Goal: Task Accomplishment & Management: Use online tool/utility

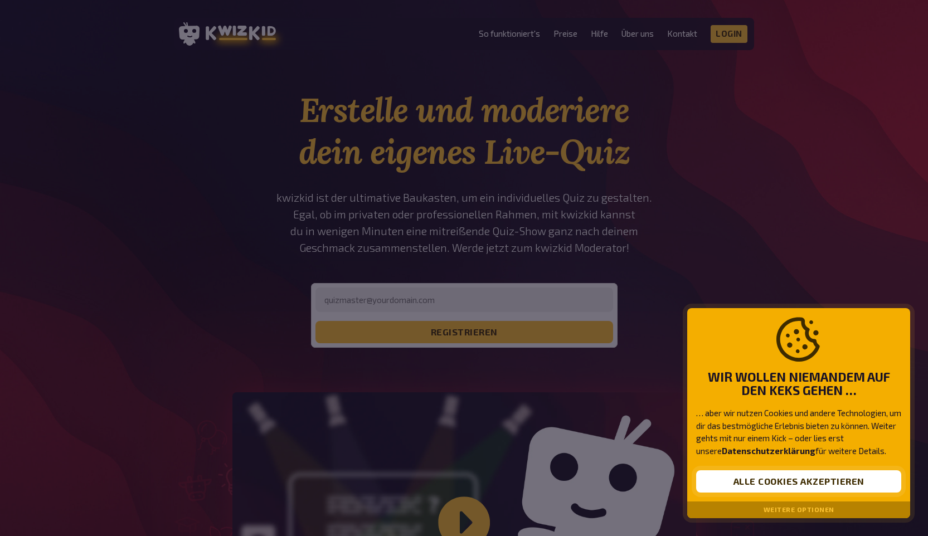
click at [771, 477] on button "Alle Cookies akzeptieren" at bounding box center [798, 482] width 205 height 22
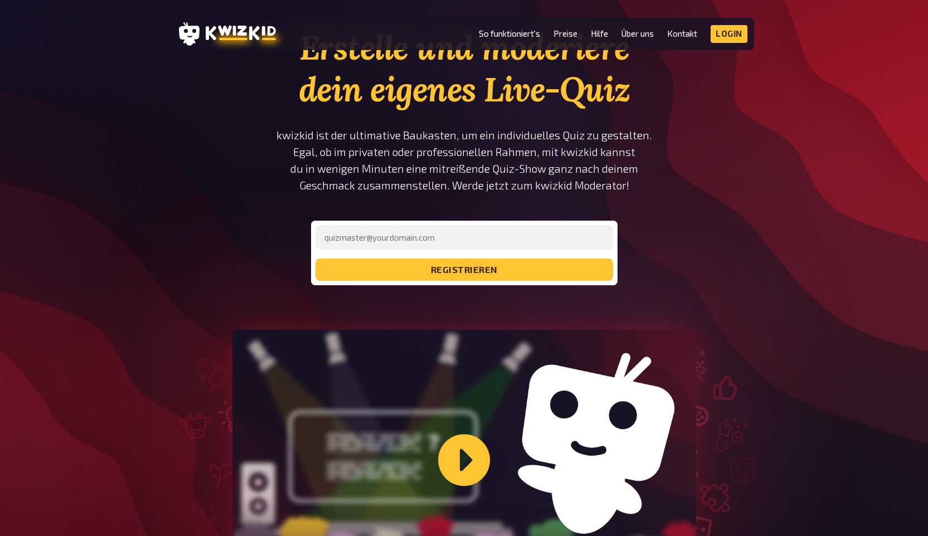
scroll to position [10, 0]
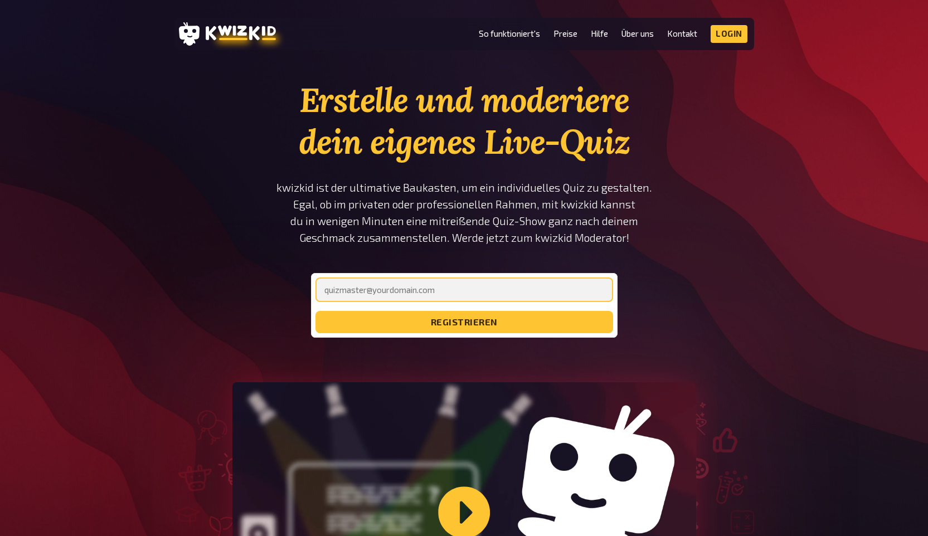
click at [478, 292] on input "email" at bounding box center [465, 290] width 298 height 25
type input "[EMAIL_ADDRESS][DOMAIN_NAME]"
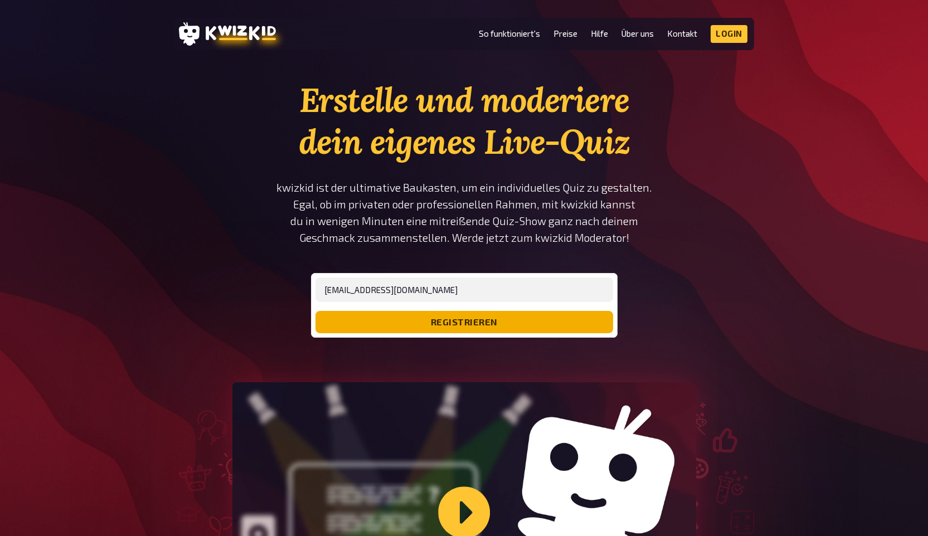
click at [466, 332] on button "registrieren" at bounding box center [465, 322] width 298 height 22
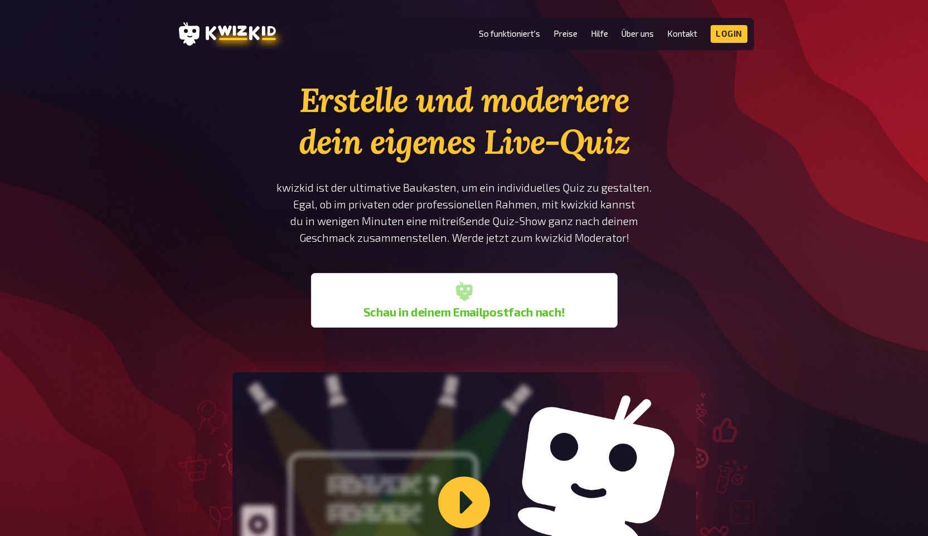
click at [730, 43] on header "MENU So funktioniert's Preise Hilfe Über uns Kontakt Impressum Login Discord In…" at bounding box center [465, 34] width 580 height 32
click at [719, 30] on link "Login" at bounding box center [729, 34] width 37 height 18
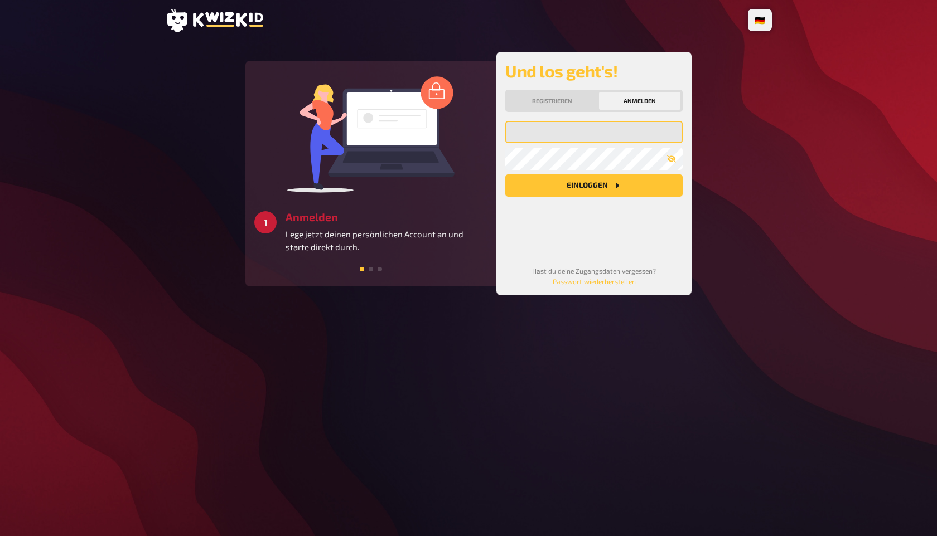
click at [555, 137] on input "email" at bounding box center [593, 132] width 177 height 22
type input "[EMAIL_ADDRESS][DOMAIN_NAME]"
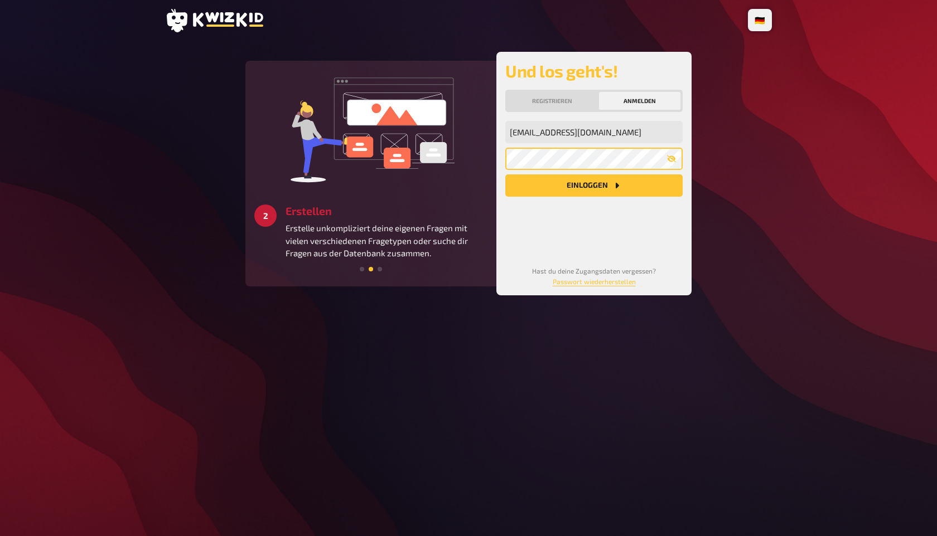
click at [505, 175] on button "Einloggen" at bounding box center [593, 186] width 177 height 22
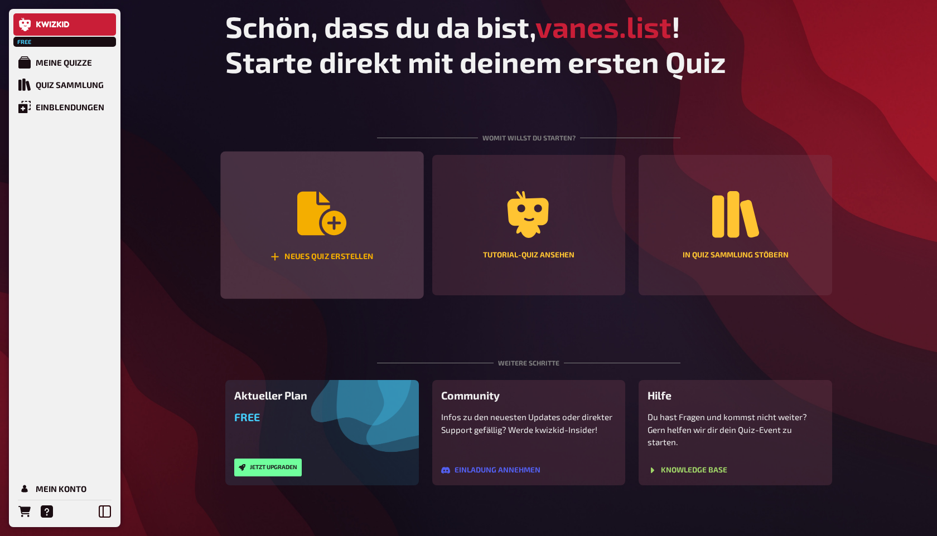
click at [307, 212] on icon "Neues Quiz erstellen" at bounding box center [321, 213] width 49 height 43
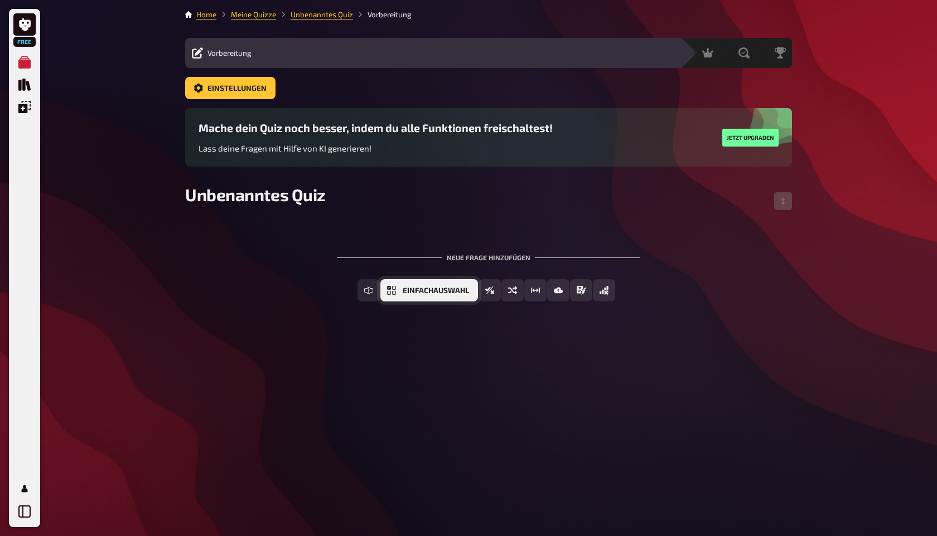
click at [429, 295] on button "Einfachauswahl" at bounding box center [429, 290] width 98 height 22
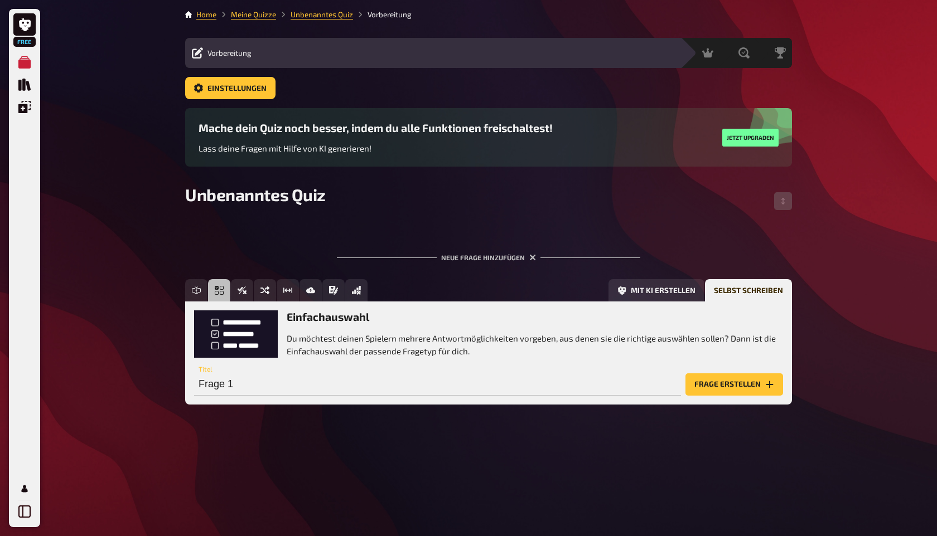
click at [246, 338] on div "Einfachauswahl Du möchtest deinen Spielern mehrere Antwortmöglichkeiten vorgebe…" at bounding box center [488, 334] width 589 height 47
click at [239, 390] on input "Frage 1" at bounding box center [437, 385] width 487 height 22
type input "[PERSON_NAME] ihr erstes Auto war ein..."
click at [734, 382] on button "Frage erstellen" at bounding box center [734, 385] width 98 height 22
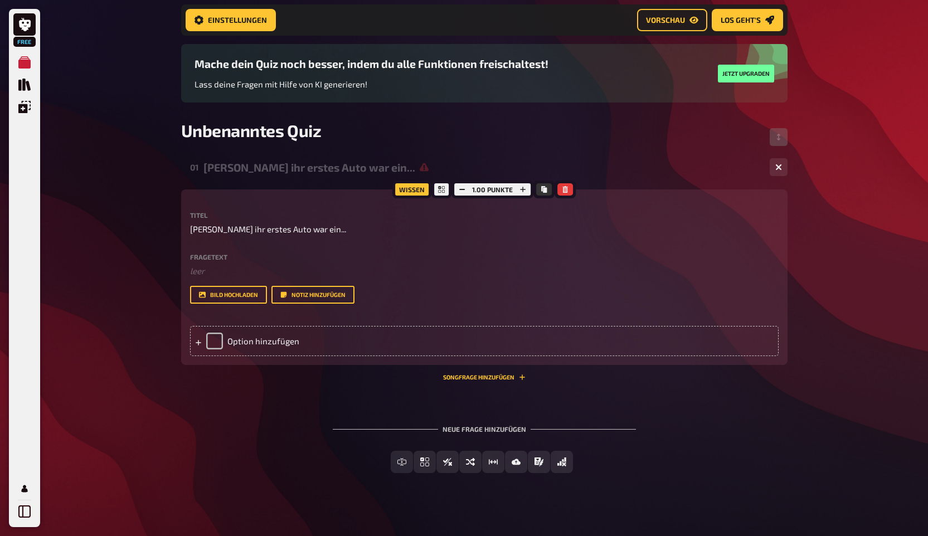
scroll to position [82, 0]
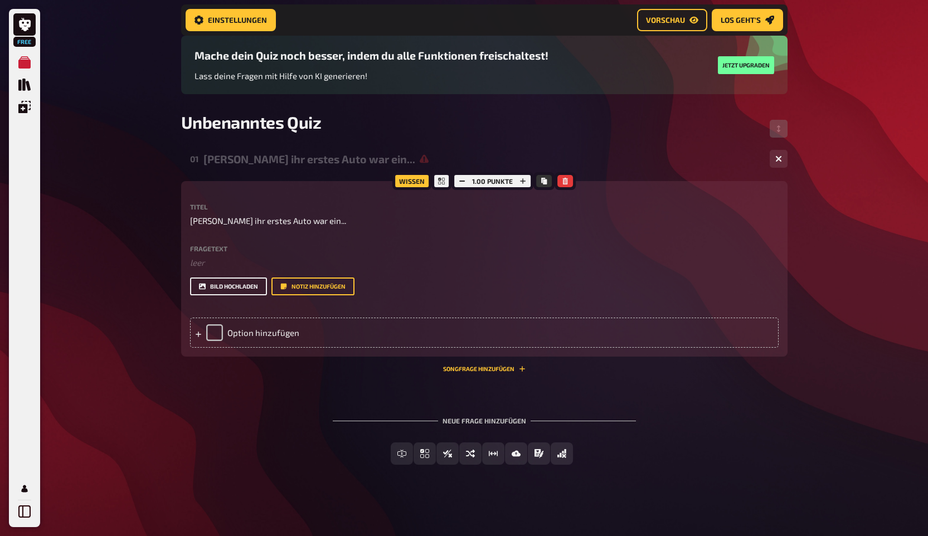
click at [234, 287] on button "Bild hochladen" at bounding box center [228, 287] width 77 height 18
click at [253, 330] on div "Option hinzufügen" at bounding box center [484, 333] width 589 height 30
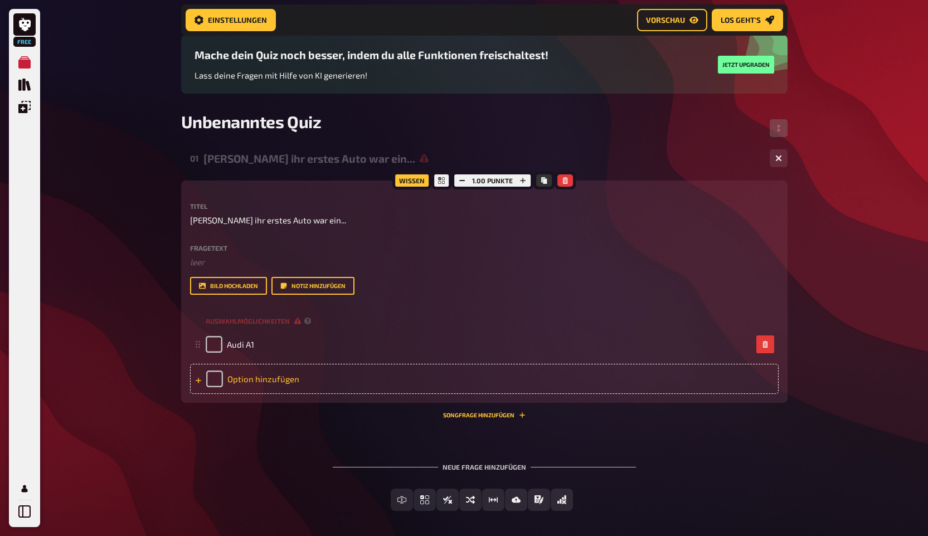
click at [252, 372] on div "Option hinzufügen" at bounding box center [484, 379] width 589 height 30
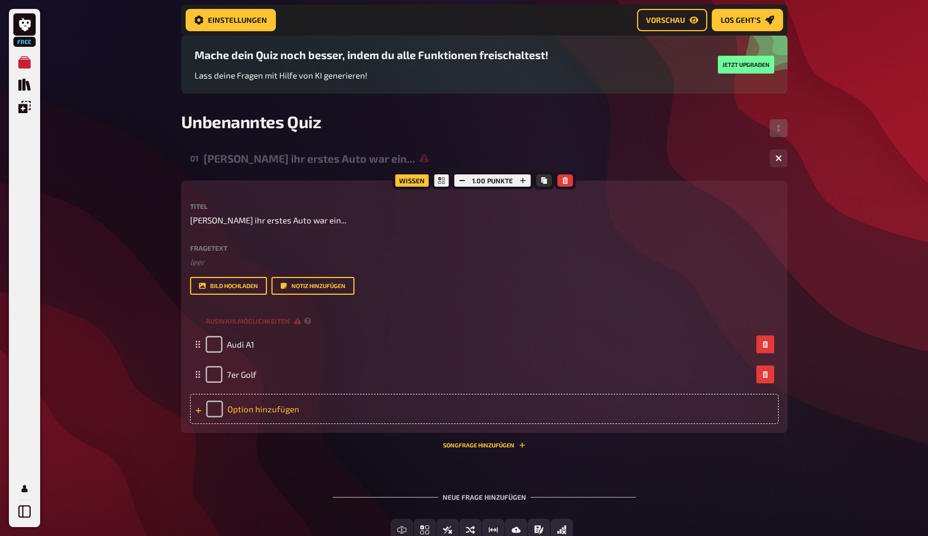
click at [240, 407] on div "Option hinzufügen" at bounding box center [484, 409] width 589 height 30
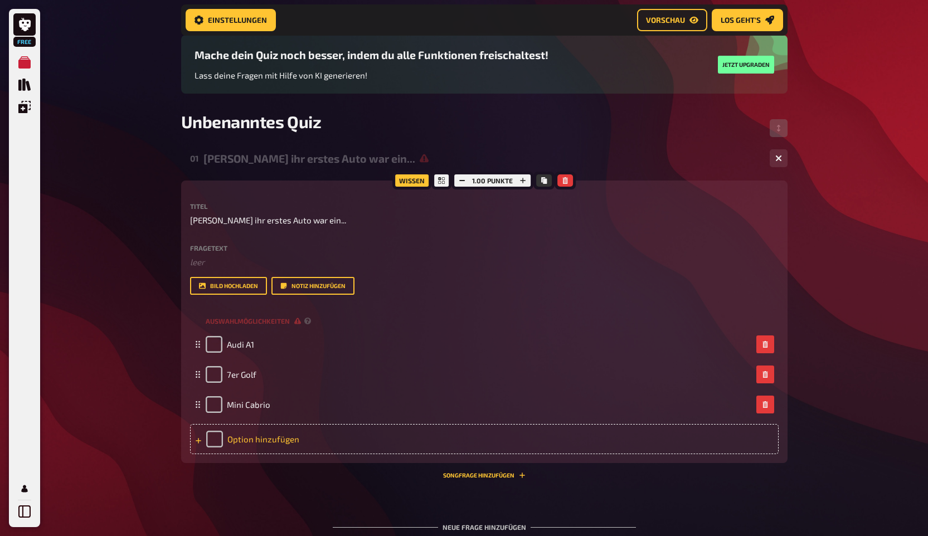
click at [236, 439] on div "Option hinzufügen" at bounding box center [484, 439] width 589 height 30
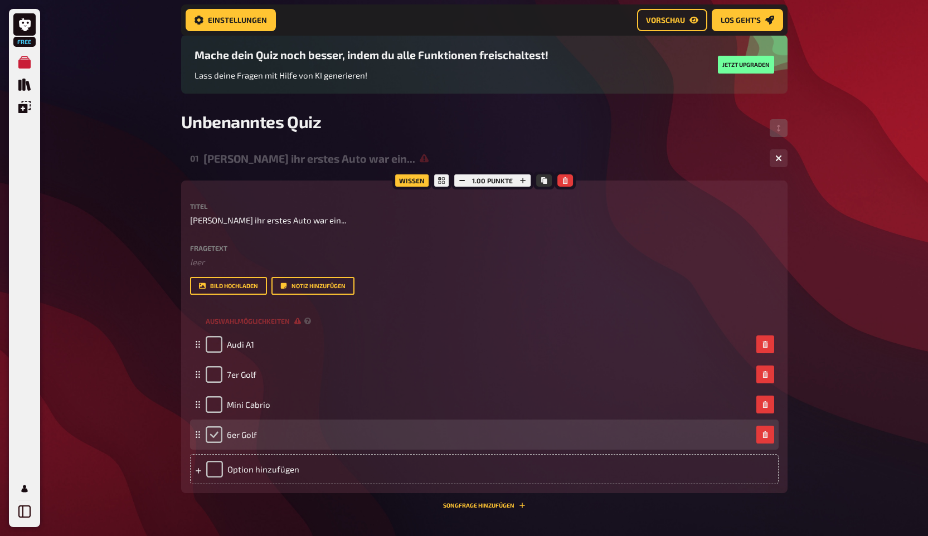
click at [207, 440] on input "checkbox" at bounding box center [214, 435] width 17 height 17
checkbox input "true"
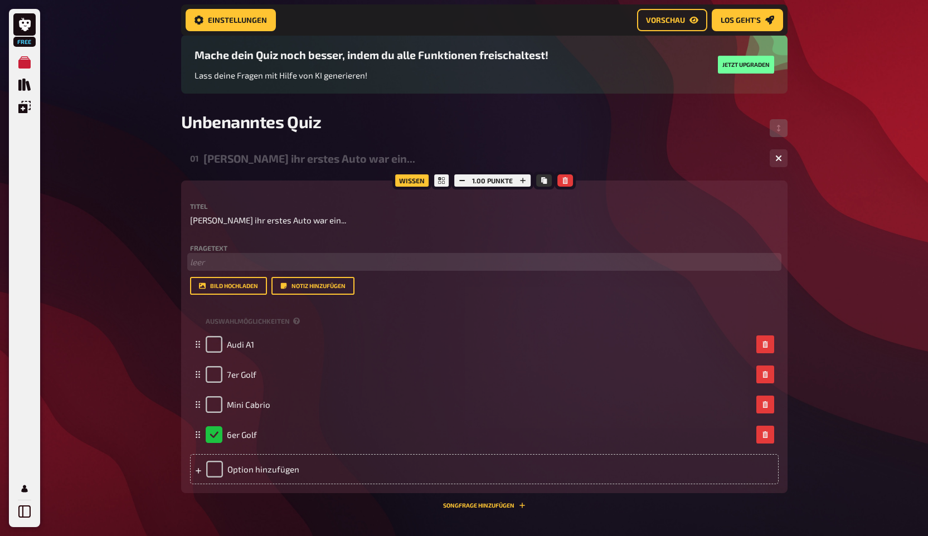
click at [240, 266] on p "﻿ leer" at bounding box center [484, 262] width 589 height 13
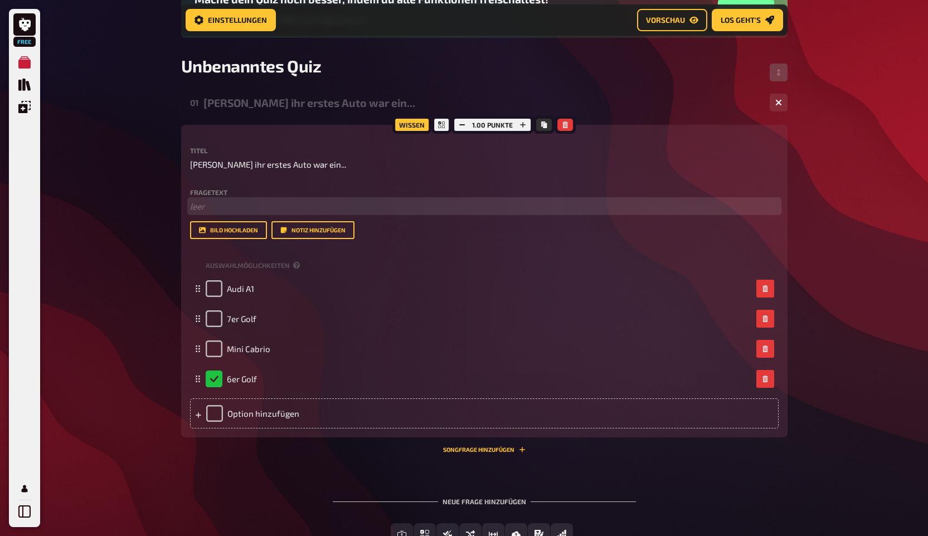
scroll to position [143, 0]
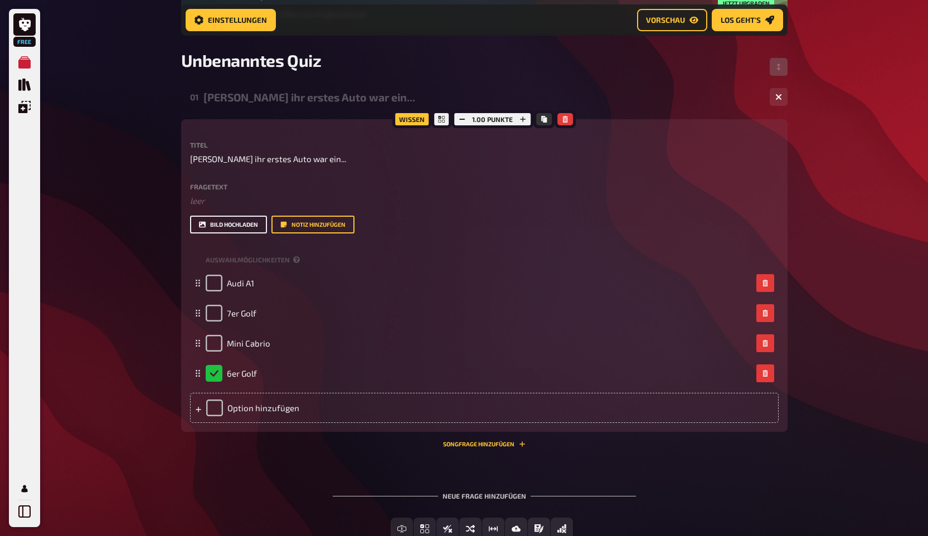
click at [222, 232] on button "Bild hochladen" at bounding box center [228, 225] width 77 height 18
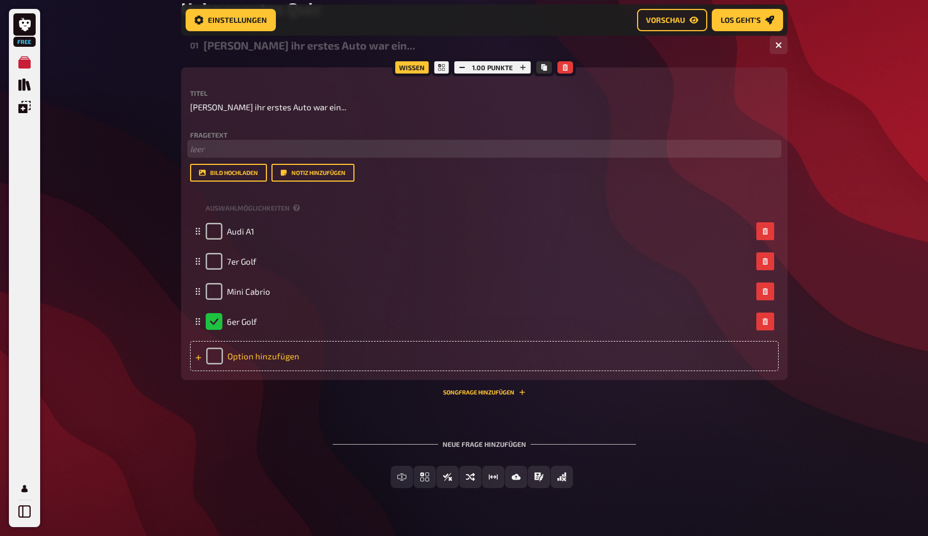
scroll to position [219, 0]
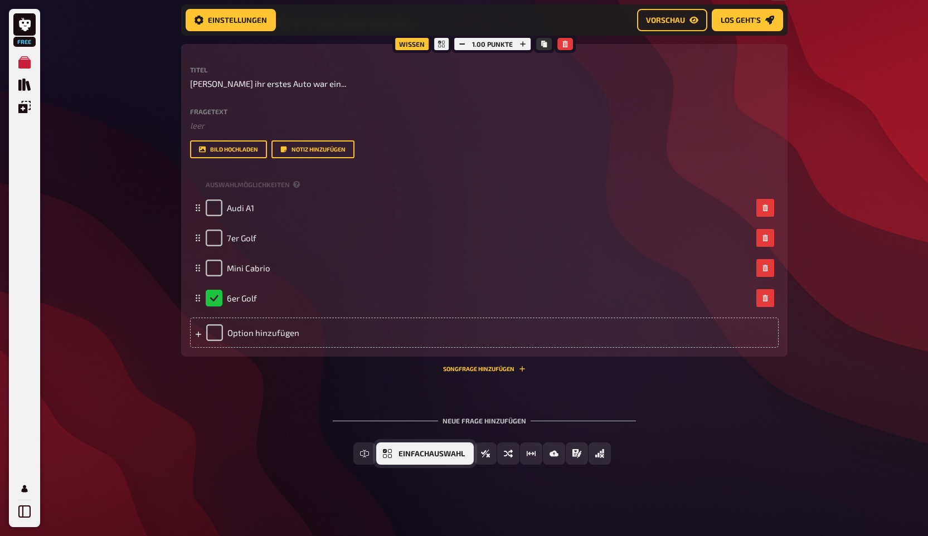
click at [394, 452] on button "Einfachauswahl" at bounding box center [425, 454] width 98 height 22
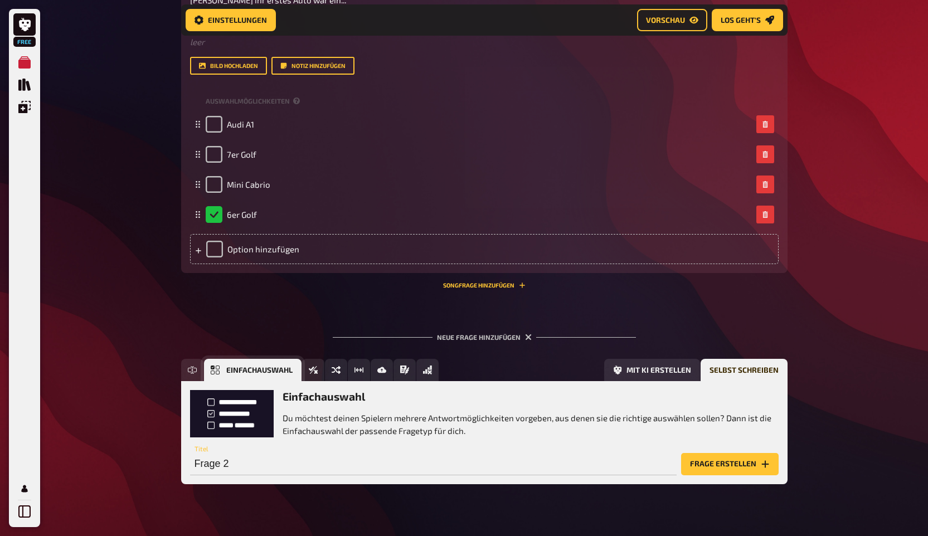
scroll to position [322, 0]
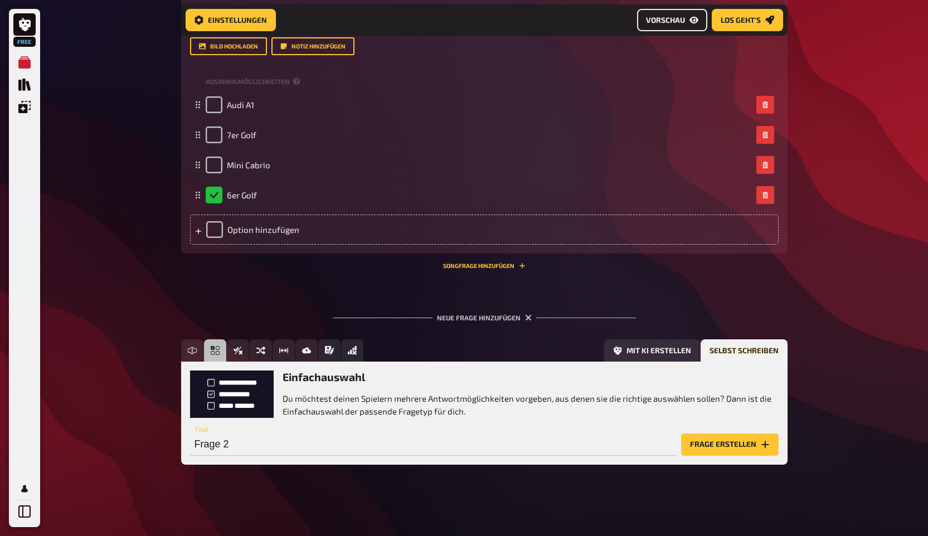
click at [656, 26] on link "Vorschau" at bounding box center [672, 20] width 70 height 22
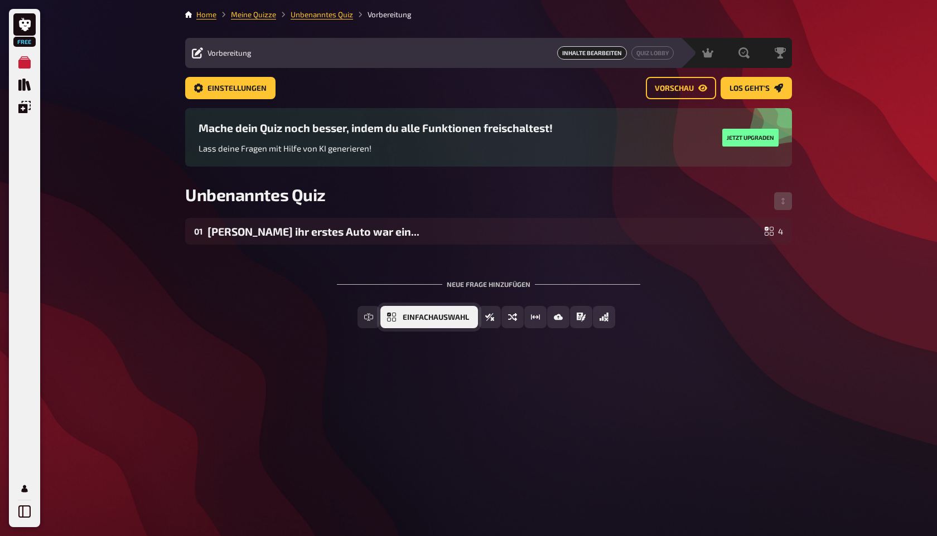
click at [420, 323] on button "Einfachauswahl" at bounding box center [429, 317] width 98 height 22
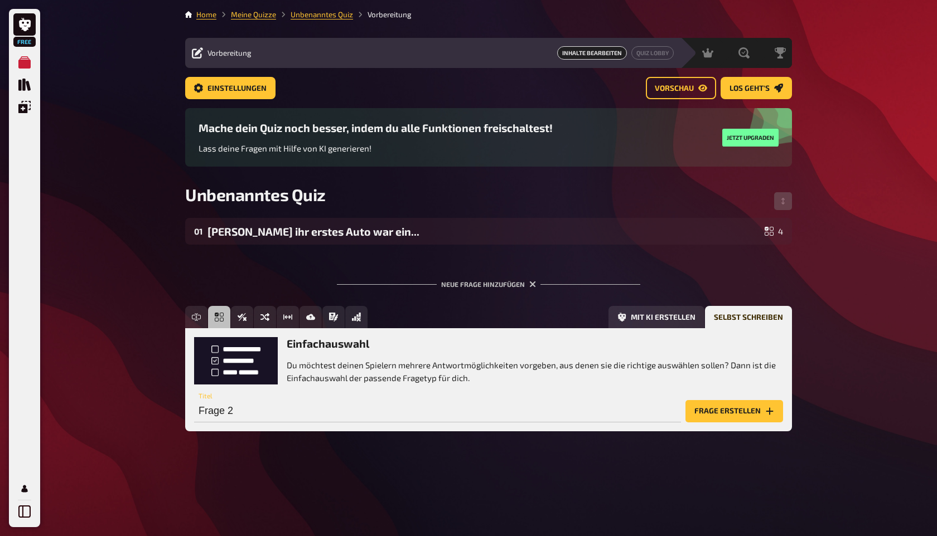
click at [245, 423] on div "Einfachauswahl Du möchtest deinen Spielern mehrere Antwortmöglichkeiten vorgebe…" at bounding box center [488, 379] width 607 height 103
click at [245, 410] on input "Frage 2" at bounding box center [437, 411] width 487 height 22
click at [772, 415] on icon "Frage erstellen" at bounding box center [769, 411] width 9 height 9
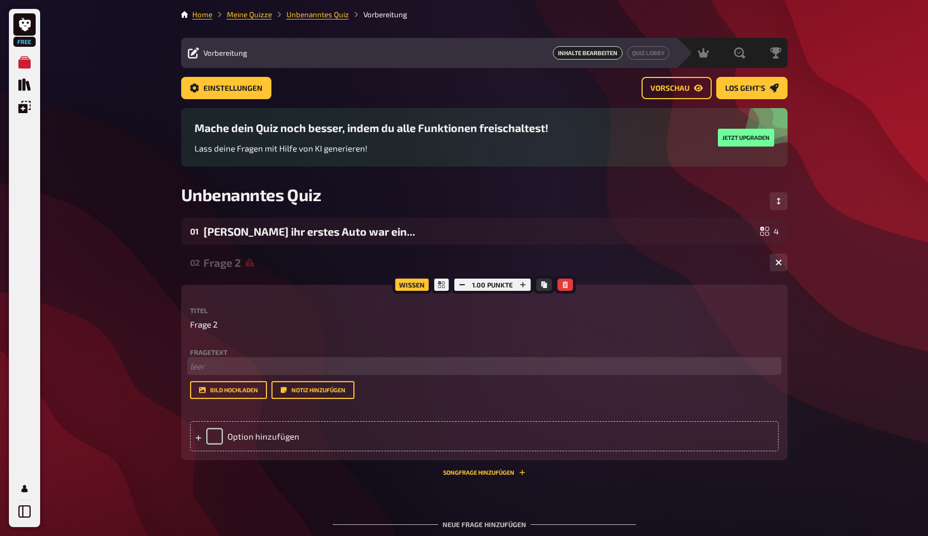
click at [233, 367] on p "﻿ leer" at bounding box center [484, 366] width 589 height 13
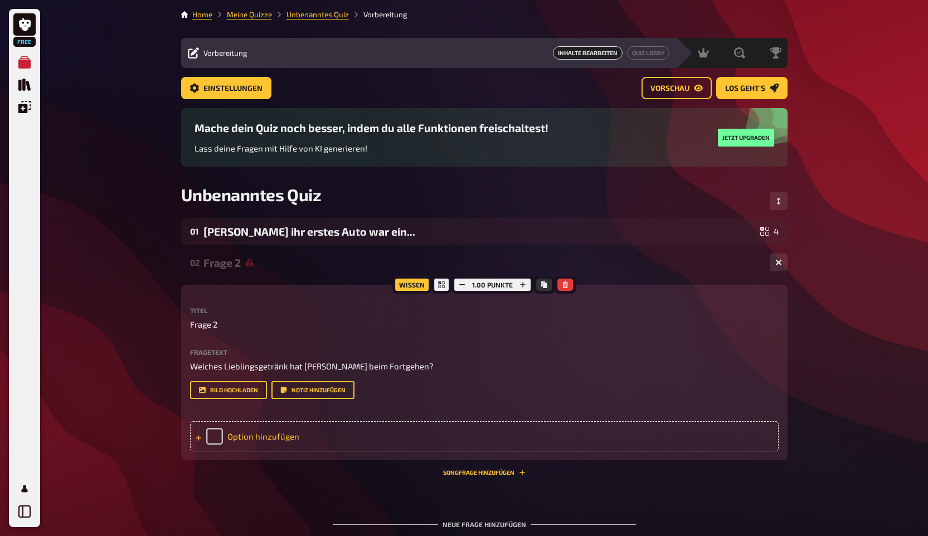
click at [246, 441] on div "Option hinzufügen" at bounding box center [484, 437] width 589 height 30
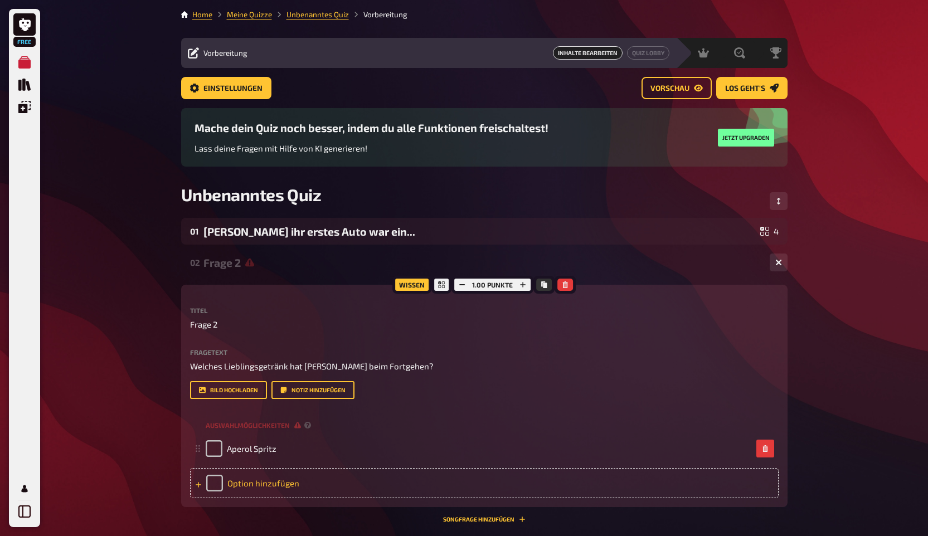
click at [246, 490] on div "Option hinzufügen" at bounding box center [484, 483] width 589 height 30
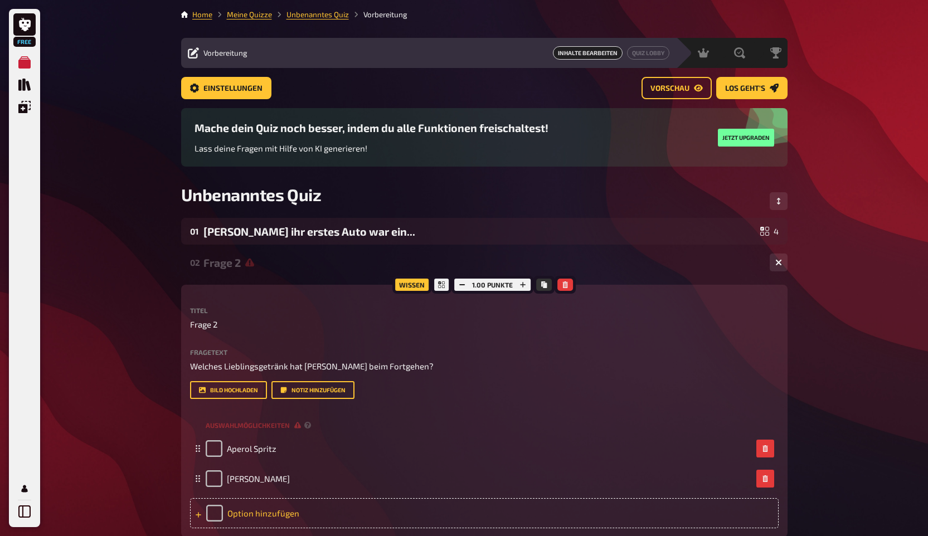
click at [248, 515] on div "Option hinzufügen" at bounding box center [484, 513] width 589 height 30
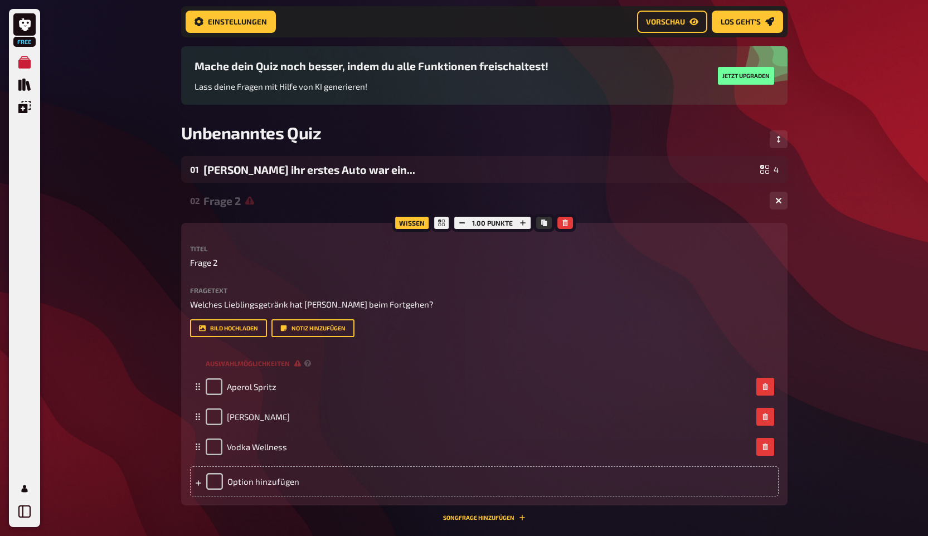
scroll to position [95, 0]
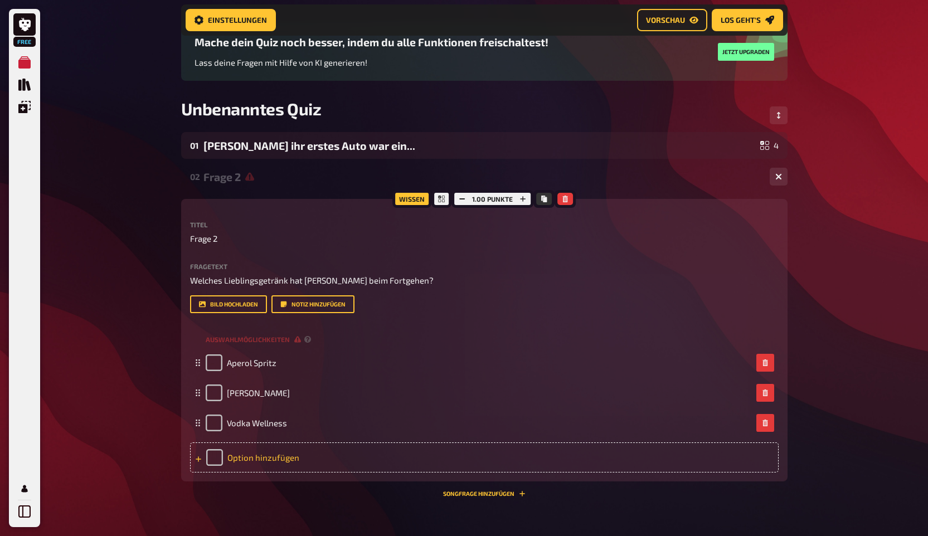
click at [253, 454] on div "Option hinzufügen" at bounding box center [484, 458] width 589 height 30
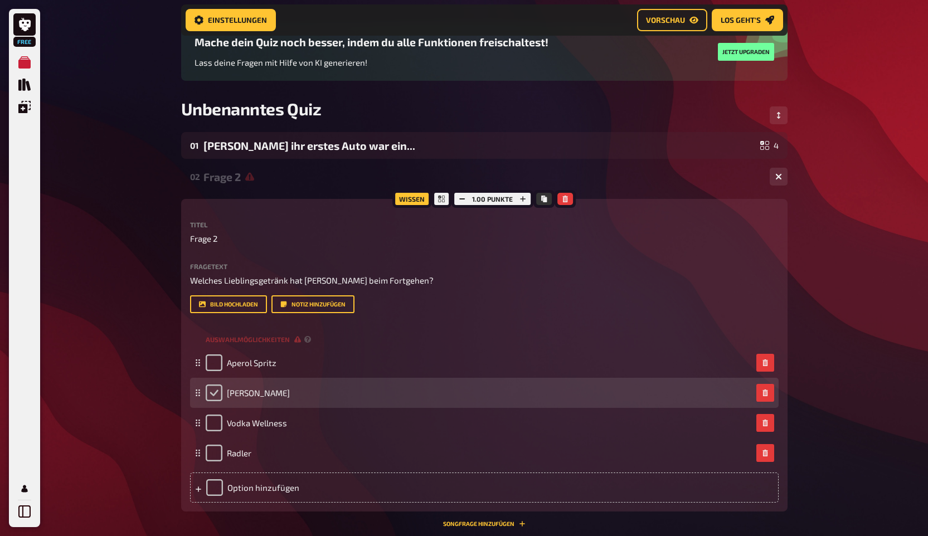
click at [210, 394] on input "checkbox" at bounding box center [214, 393] width 17 height 17
checkbox input "true"
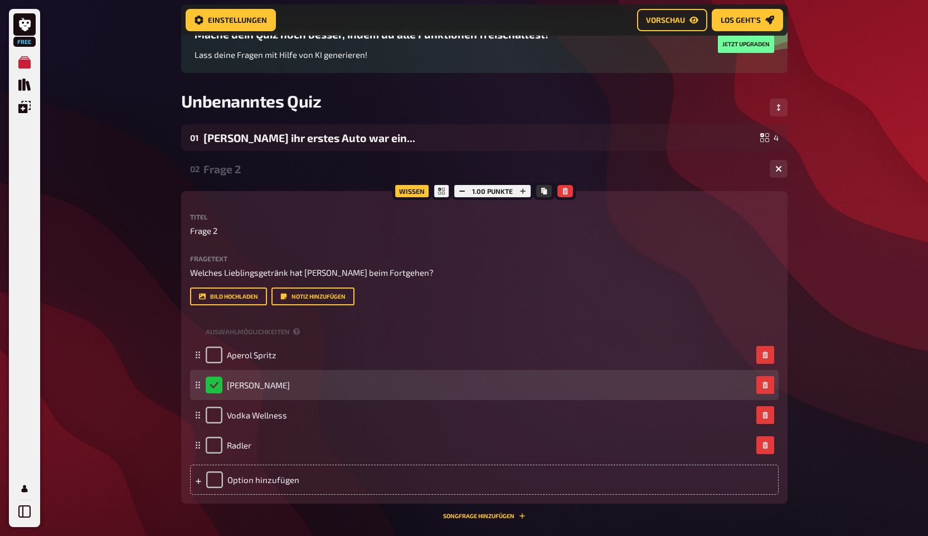
scroll to position [94, 0]
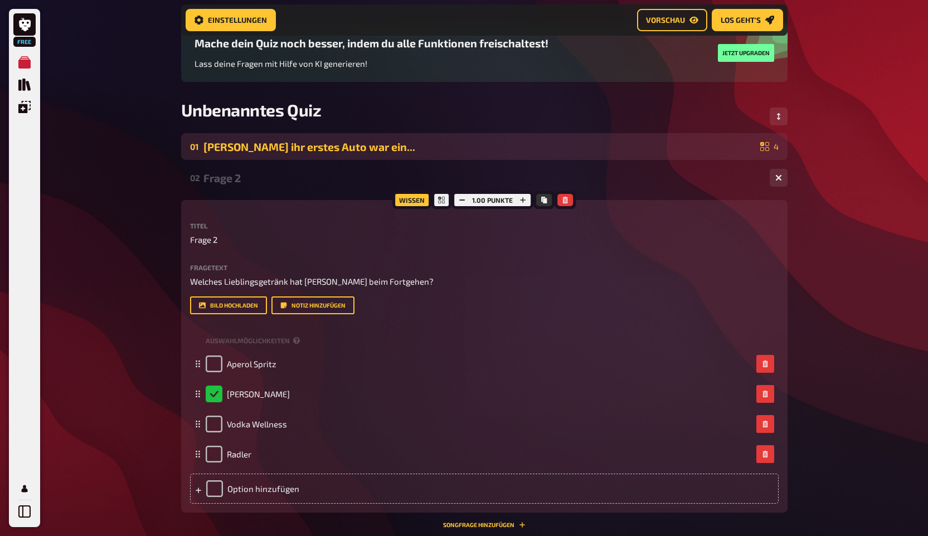
click at [747, 153] on div "[PERSON_NAME] ihr erstes Auto war ein..." at bounding box center [480, 147] width 553 height 13
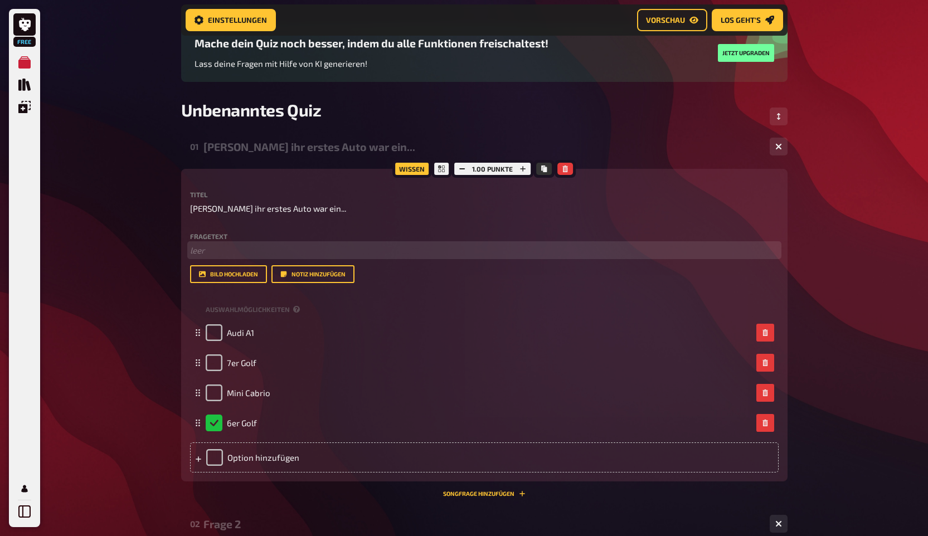
click at [213, 246] on p "﻿ leer" at bounding box center [484, 250] width 589 height 13
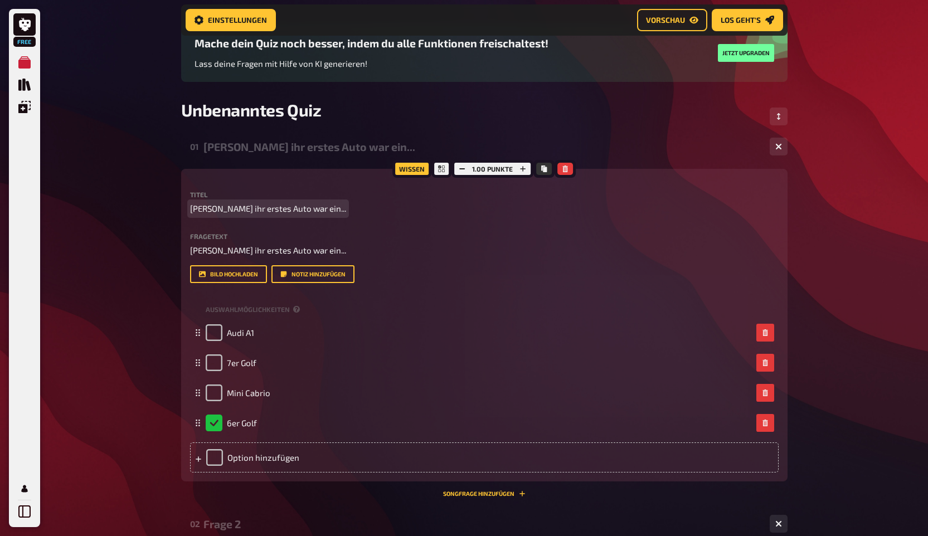
click at [262, 208] on span "[PERSON_NAME] ihr erstes Auto war ein..." at bounding box center [268, 208] width 156 height 13
click at [118, 355] on div "Free Meine Quizze Quiz Sammlung Einblendungen Mein Konto Home Meine Quizze Unbe…" at bounding box center [464, 472] width 928 height 1132
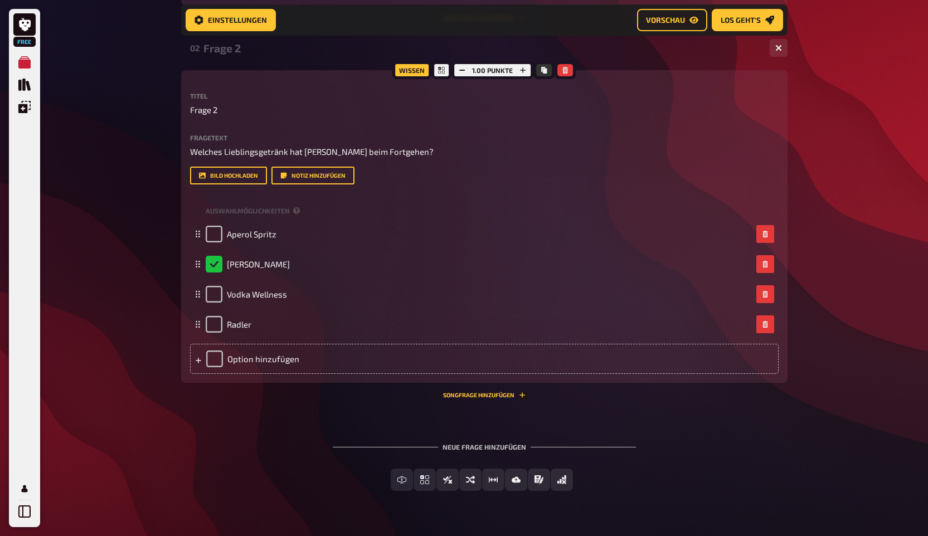
scroll to position [597, 0]
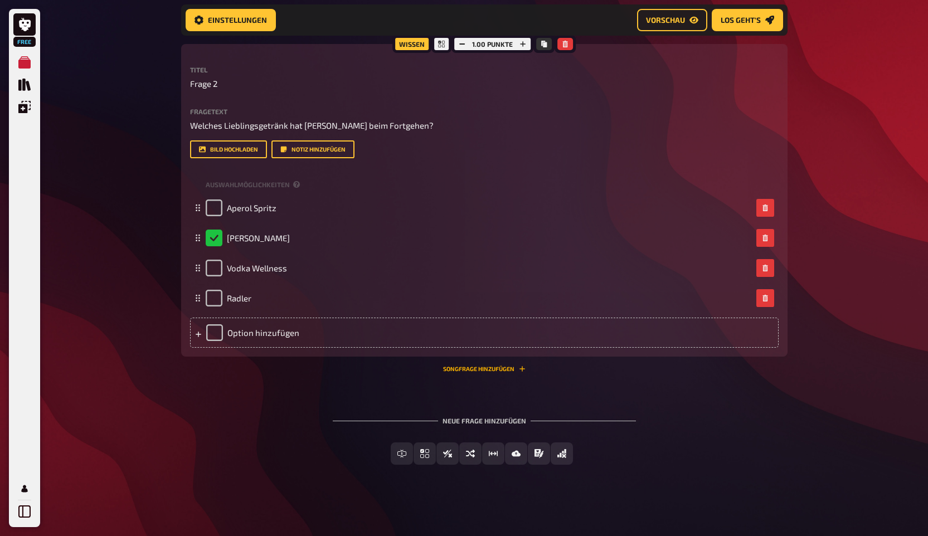
click at [516, 370] on button "Songfrage hinzufügen" at bounding box center [484, 369] width 83 height 7
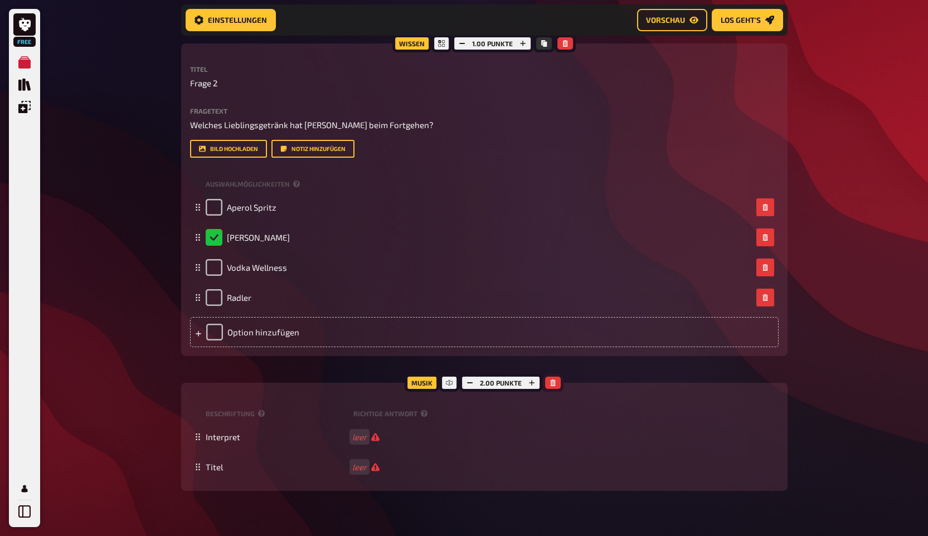
click at [551, 385] on icon "button" at bounding box center [553, 383] width 7 height 7
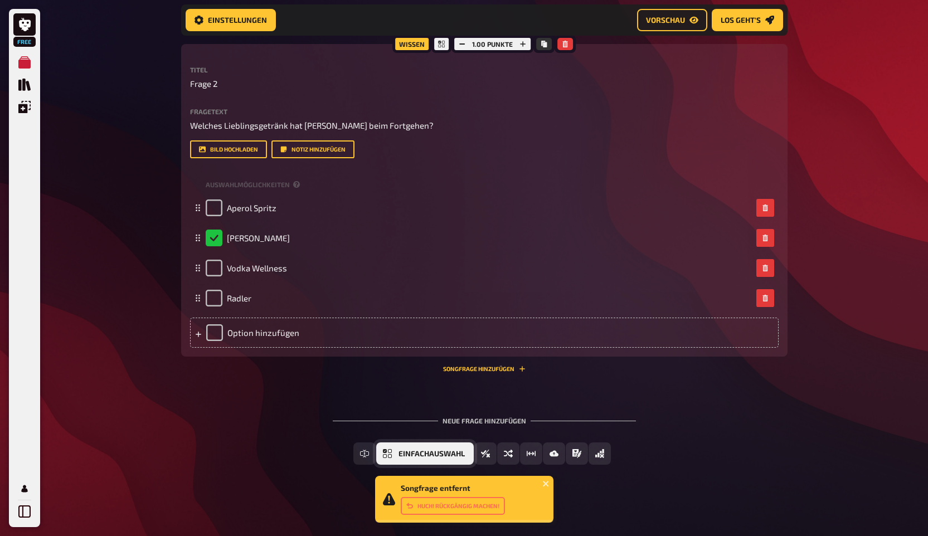
click at [425, 454] on span "Einfachauswahl" at bounding box center [432, 455] width 66 height 8
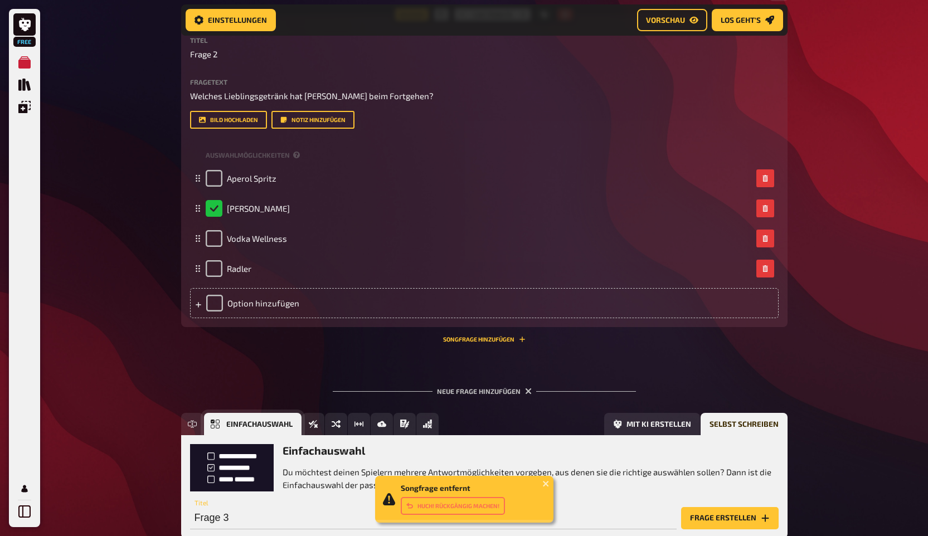
scroll to position [700, 0]
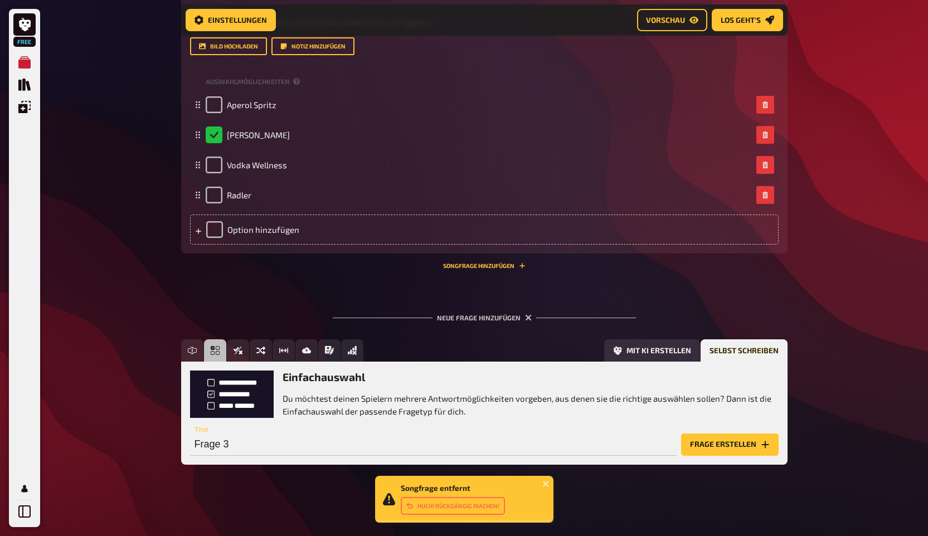
click at [718, 442] on button "Frage erstellen" at bounding box center [730, 445] width 98 height 22
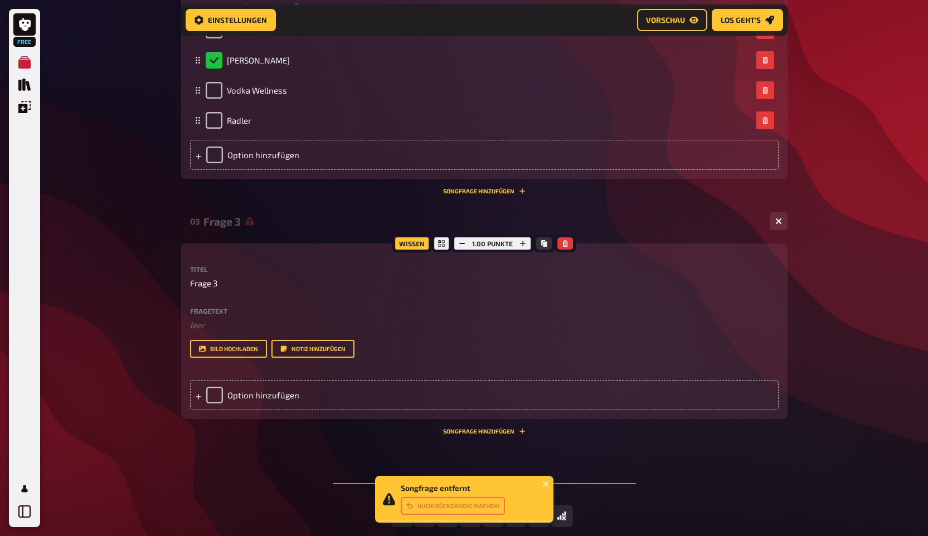
scroll to position [777, 0]
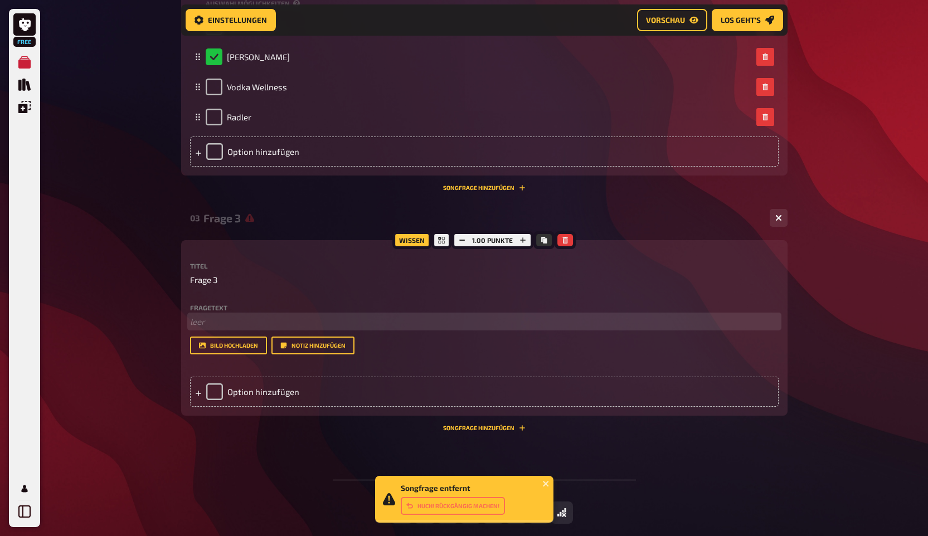
click at [198, 323] on p "﻿ leer" at bounding box center [484, 322] width 589 height 13
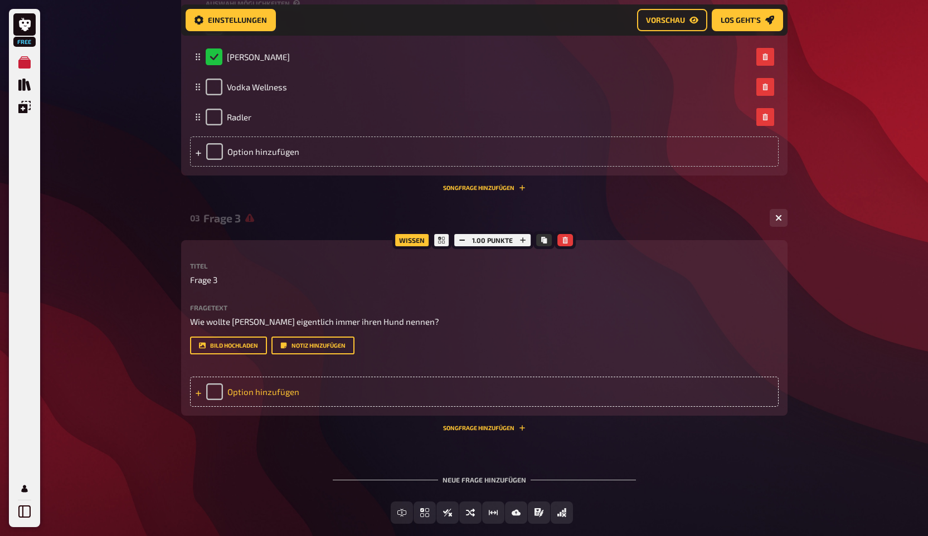
click at [282, 395] on div "Option hinzufügen" at bounding box center [484, 392] width 589 height 30
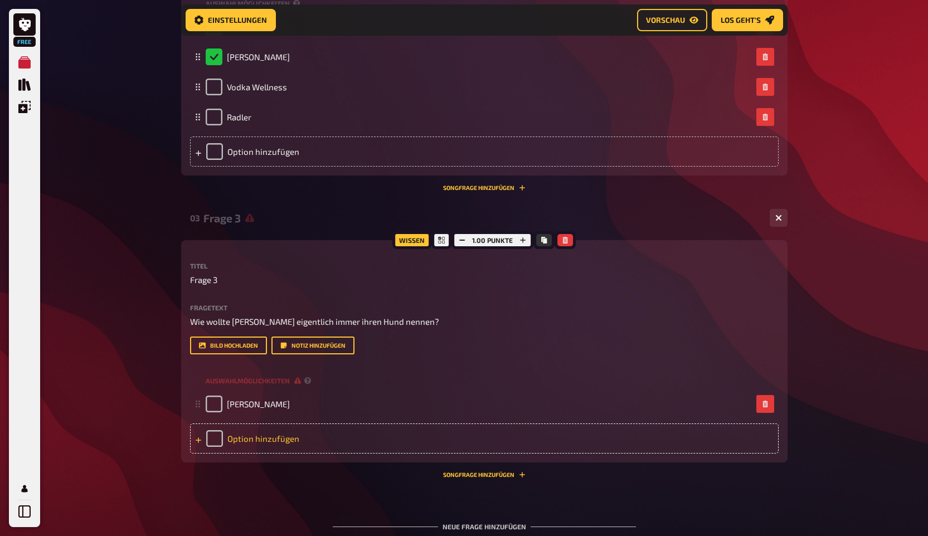
click at [290, 433] on div "Option hinzufügen" at bounding box center [484, 439] width 589 height 30
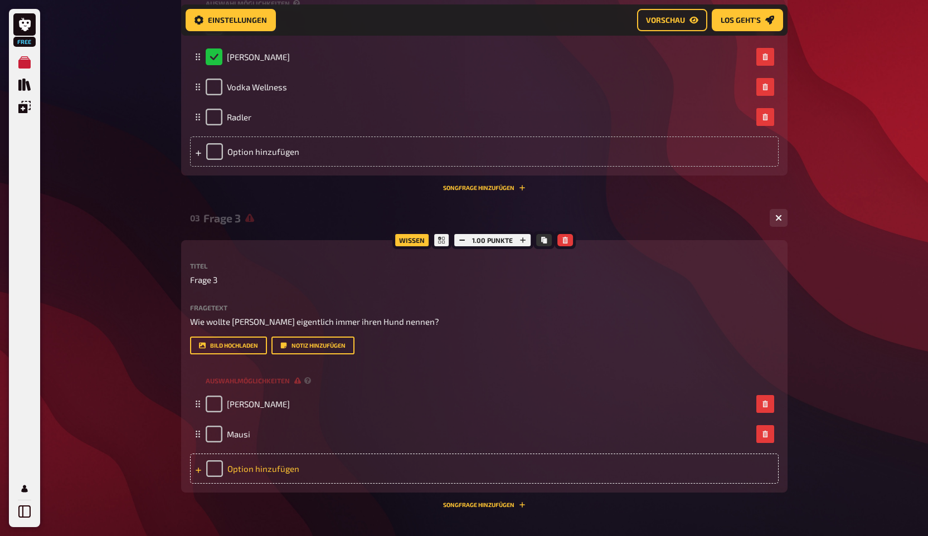
click at [282, 458] on div "Option hinzufügen" at bounding box center [484, 469] width 589 height 30
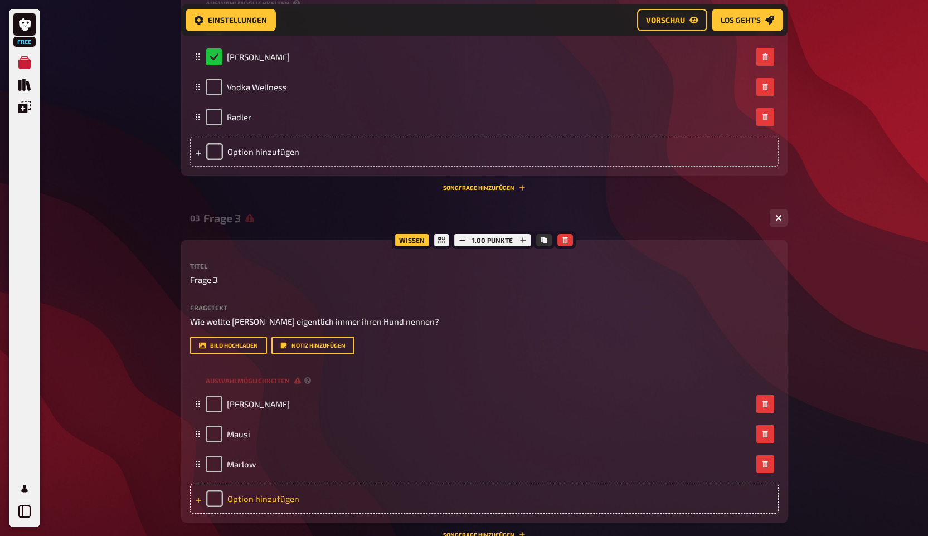
click at [284, 492] on div "Option hinzufügen" at bounding box center [484, 499] width 589 height 30
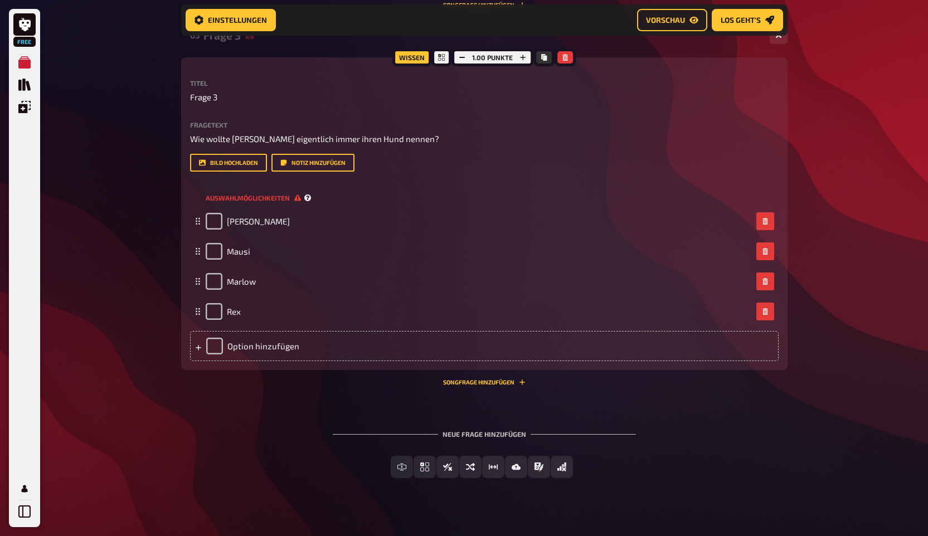
scroll to position [974, 0]
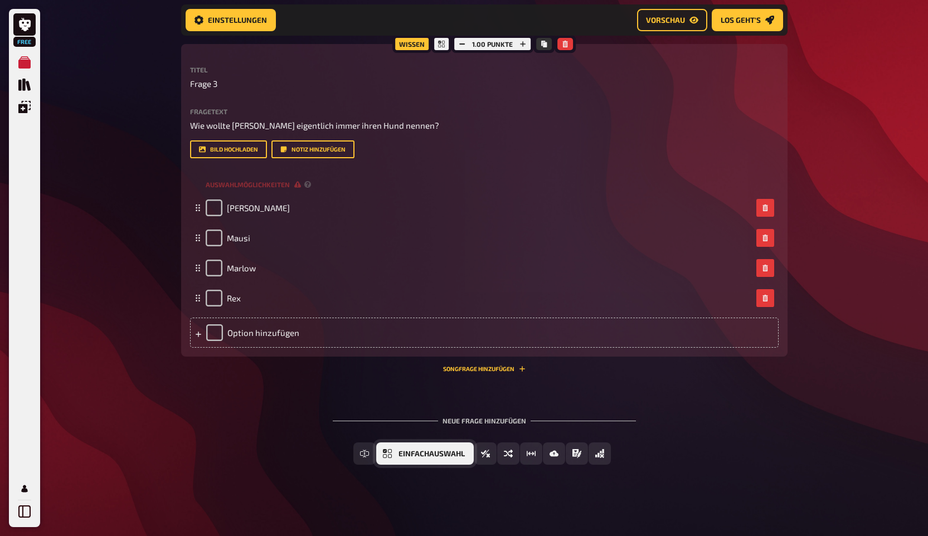
click at [402, 454] on span "Einfachauswahl" at bounding box center [432, 455] width 66 height 8
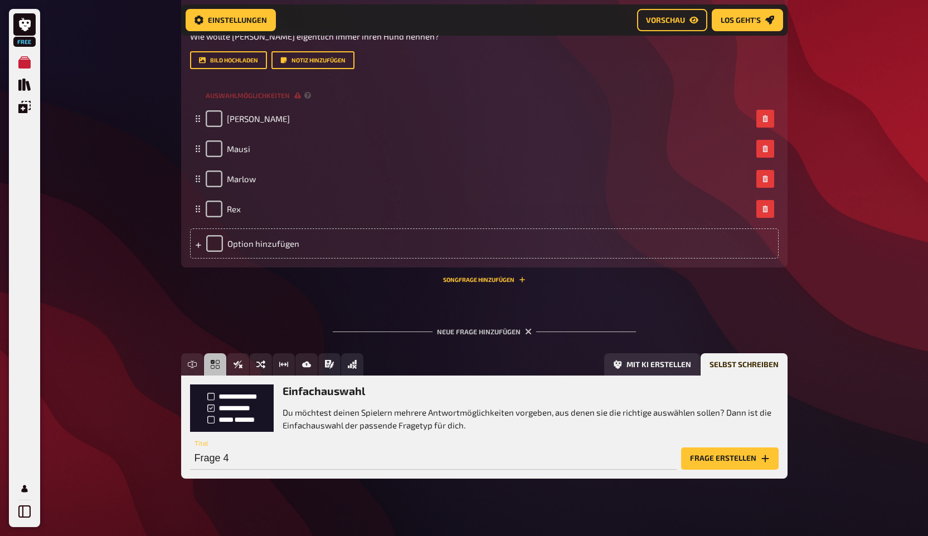
scroll to position [1077, 0]
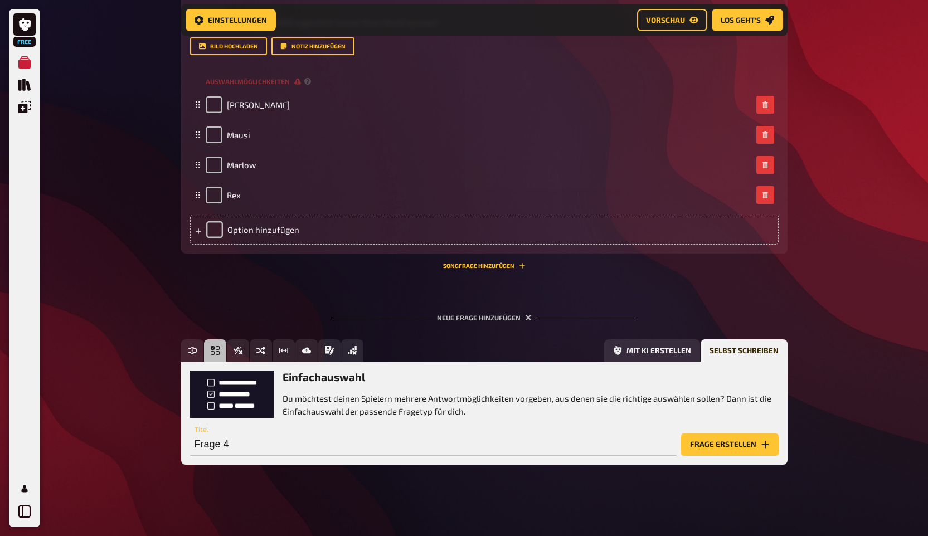
click at [735, 440] on button "Frage erstellen" at bounding box center [730, 445] width 98 height 22
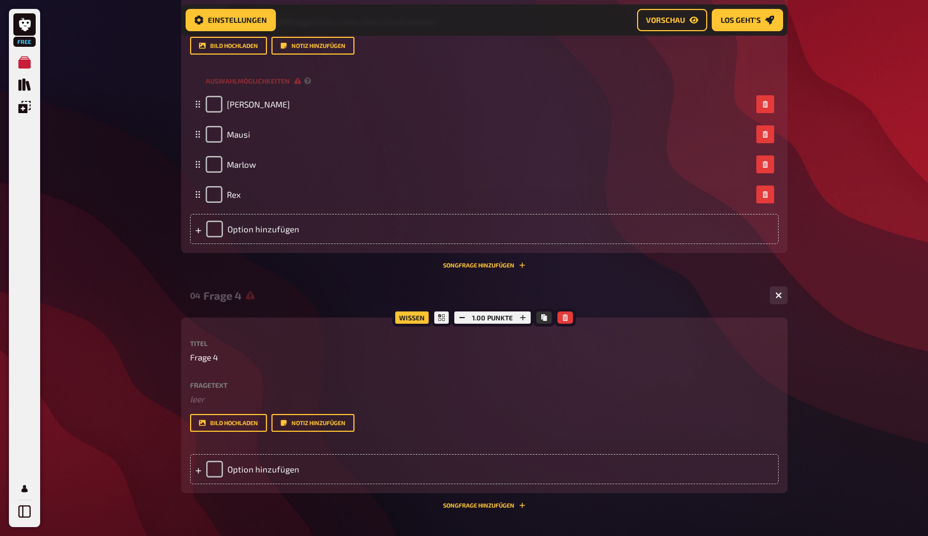
click at [262, 409] on div "Fragetext ﻿ leer Hier hinziehen für Dateiupload Bild hochladen Notiz hinzufügen" at bounding box center [484, 407] width 589 height 51
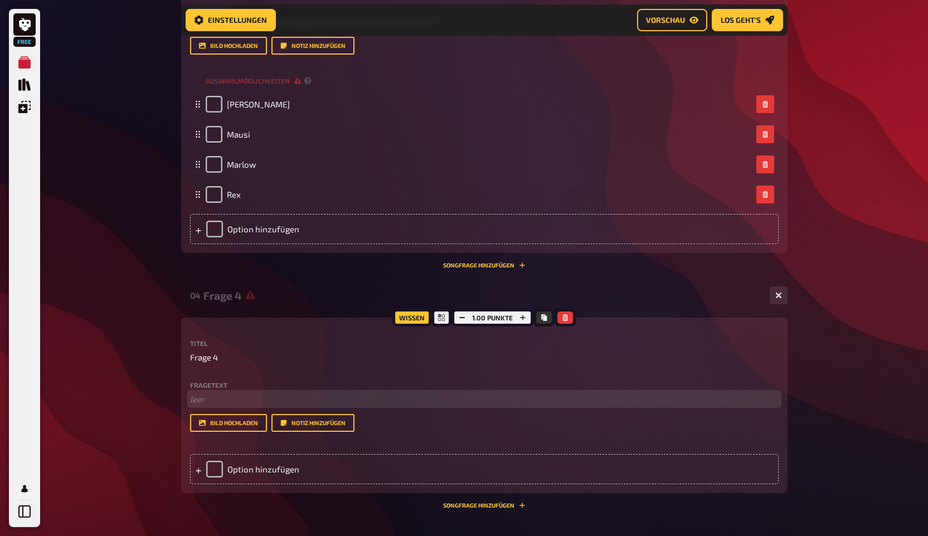
click at [247, 401] on p "﻿ leer" at bounding box center [484, 399] width 589 height 13
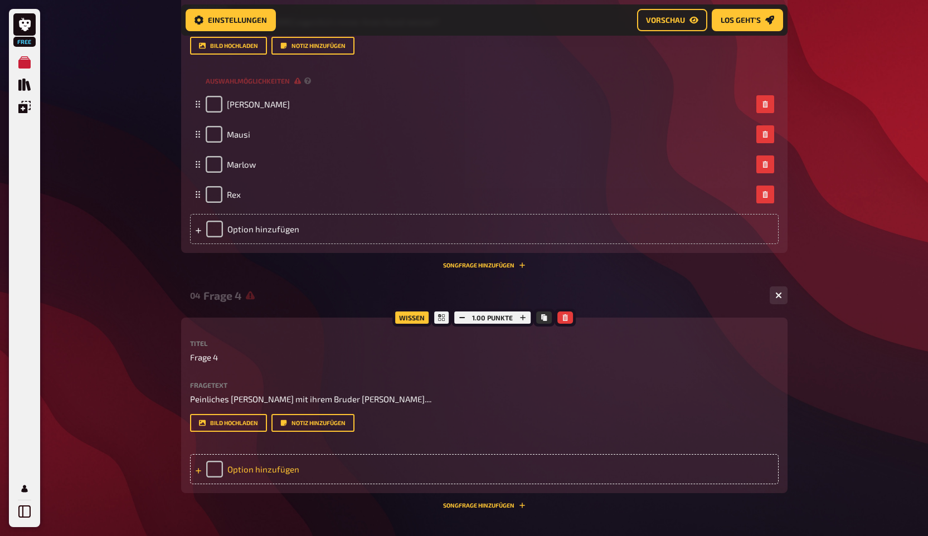
click at [267, 464] on div "Option hinzufügen" at bounding box center [484, 469] width 589 height 30
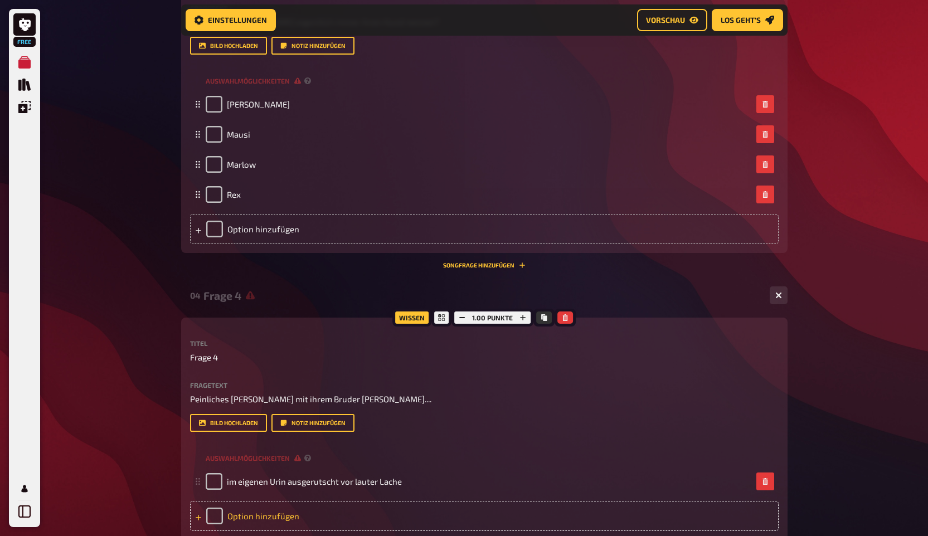
click at [267, 514] on div "Option hinzufügen" at bounding box center [484, 516] width 589 height 30
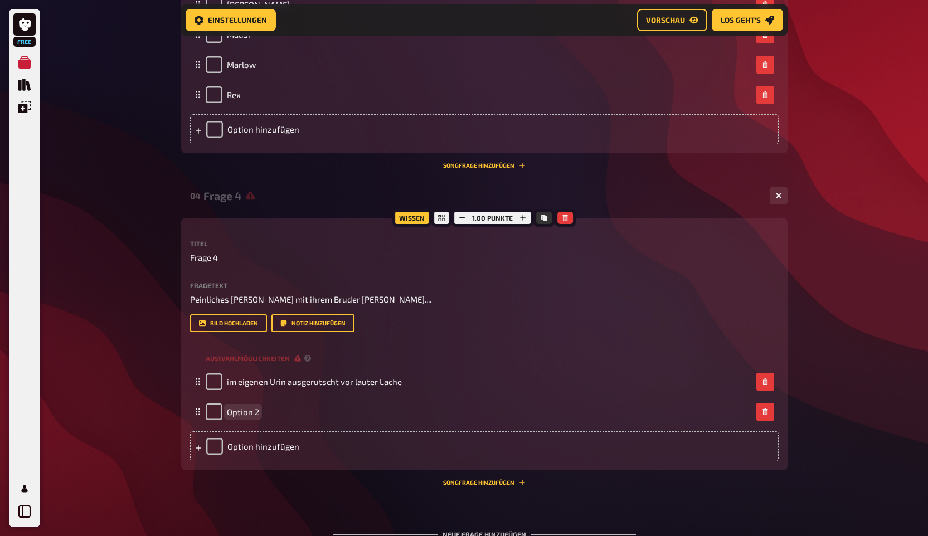
scroll to position [1227, 0]
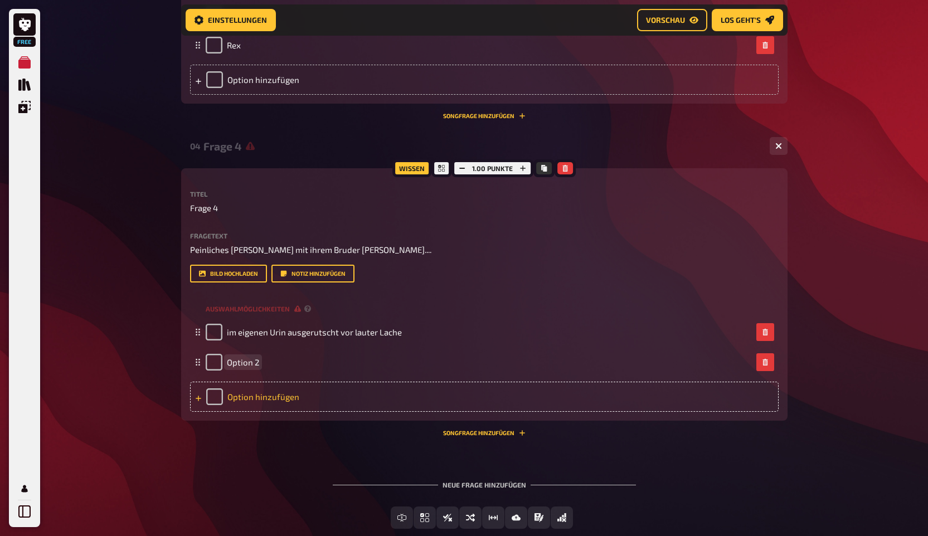
paste span
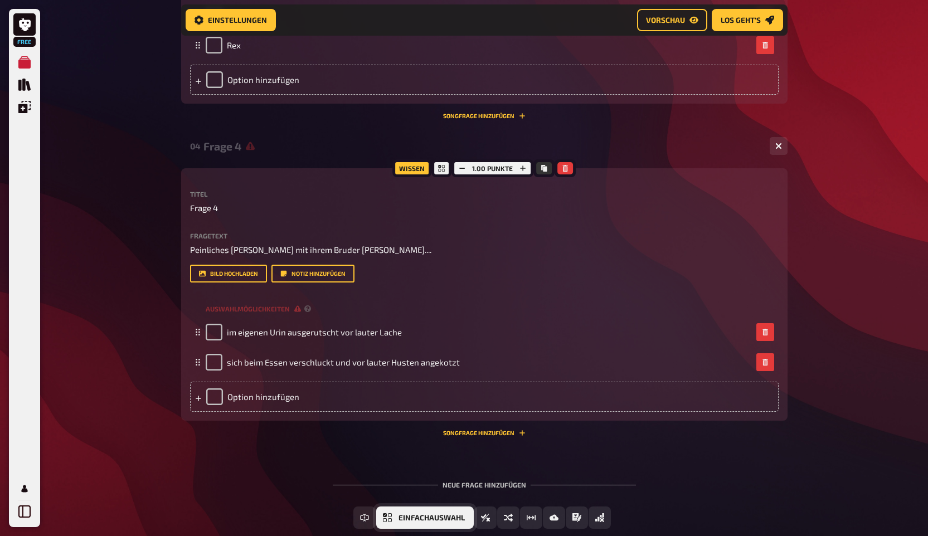
click at [419, 520] on span "Einfachauswahl" at bounding box center [432, 519] width 66 height 8
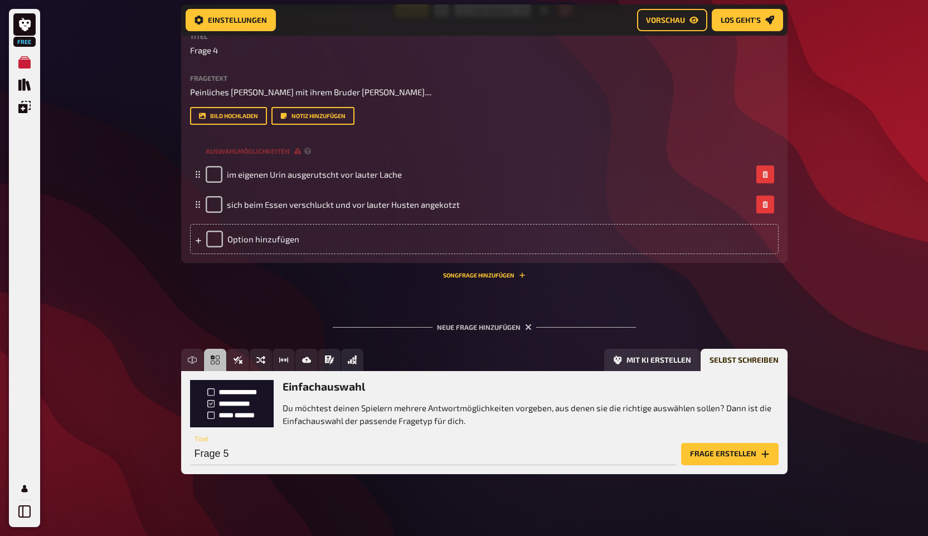
scroll to position [1394, 0]
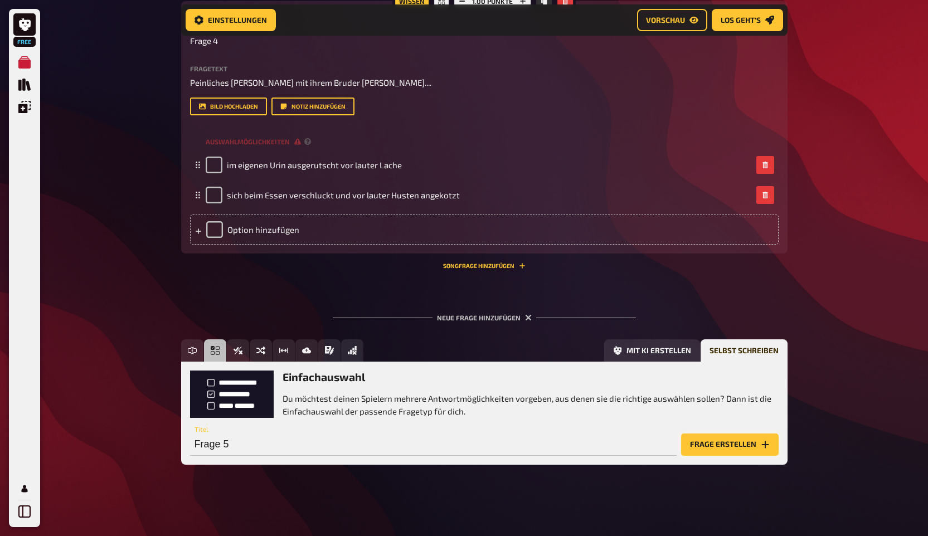
click at [738, 443] on button "Frage erstellen" at bounding box center [730, 445] width 98 height 22
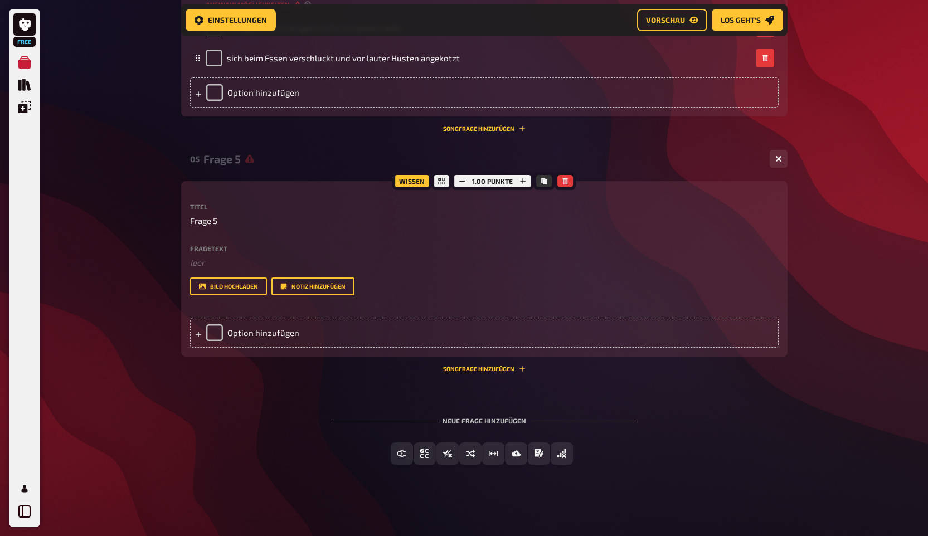
scroll to position [1532, 0]
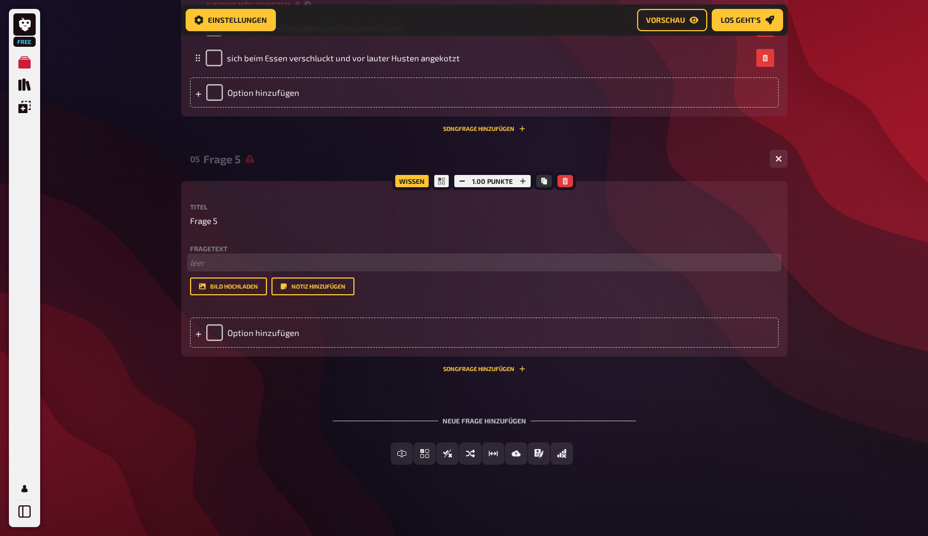
click at [209, 265] on p "﻿ leer" at bounding box center [484, 262] width 589 height 13
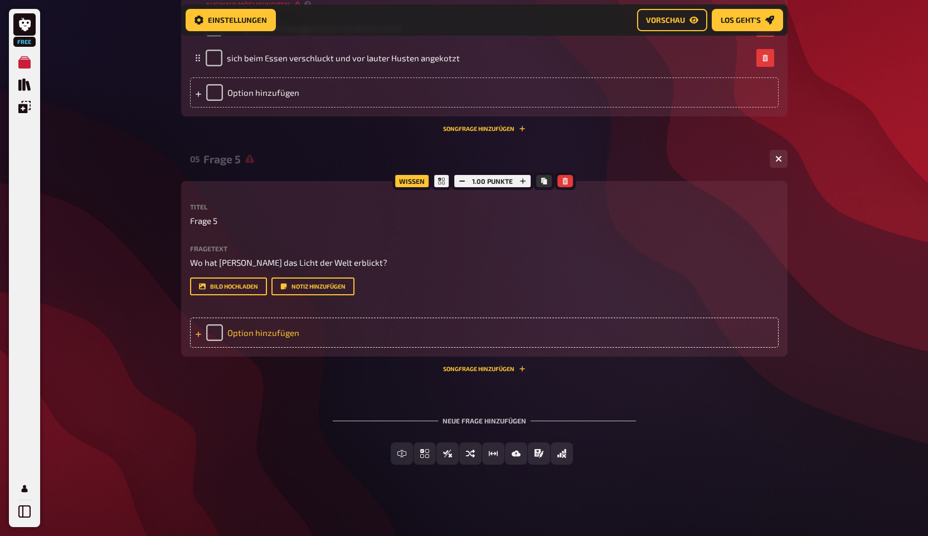
click at [250, 331] on div "Option hinzufügen" at bounding box center [484, 333] width 589 height 30
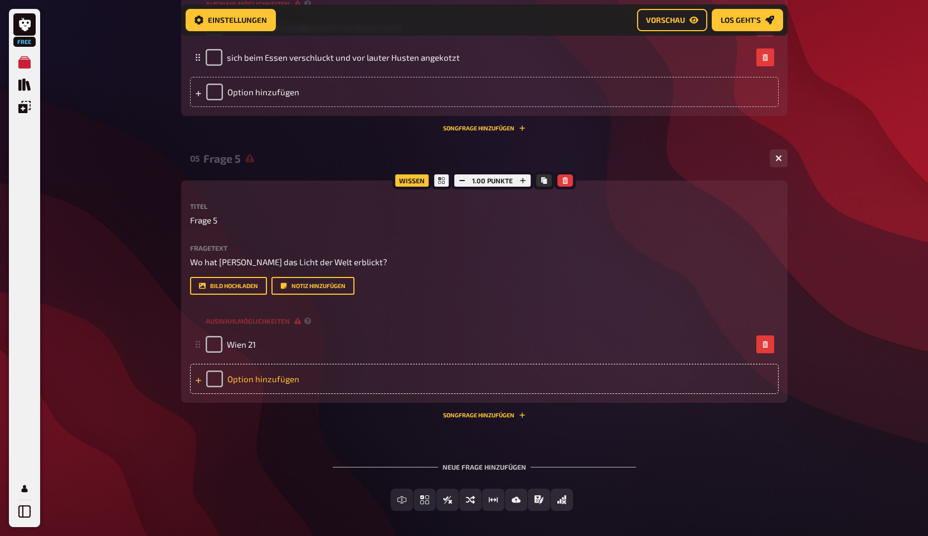
click at [255, 381] on div "Option hinzufügen" at bounding box center [484, 379] width 589 height 30
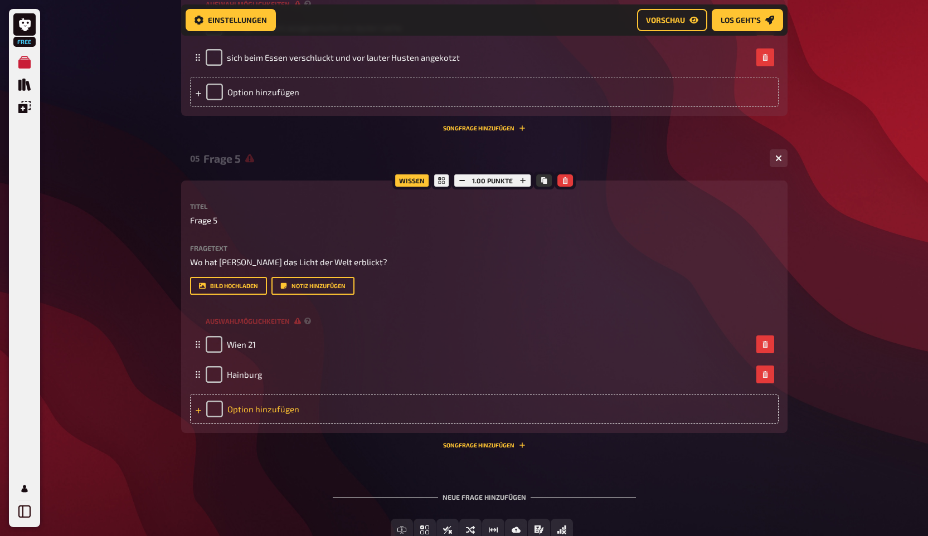
click at [278, 419] on div "Option hinzufügen" at bounding box center [484, 409] width 589 height 30
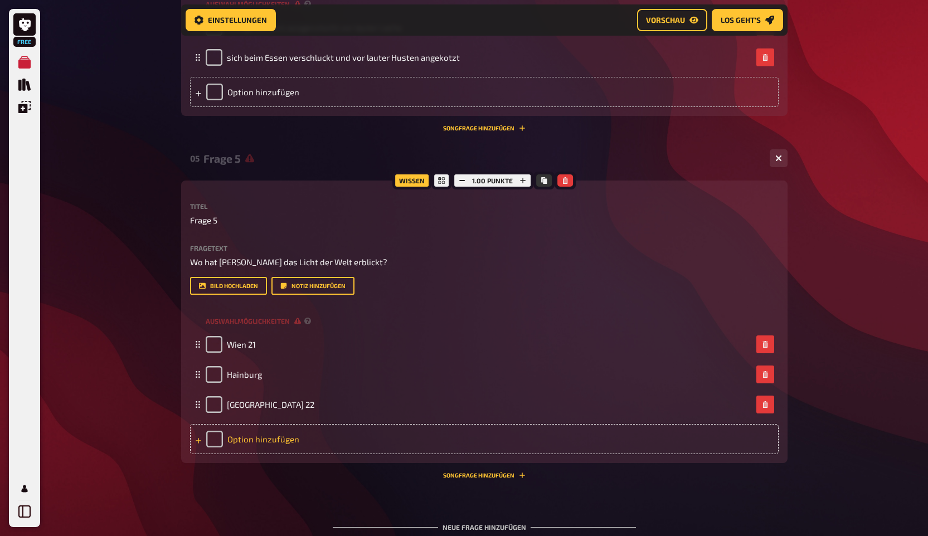
click at [274, 436] on div "Option hinzufügen" at bounding box center [484, 439] width 589 height 30
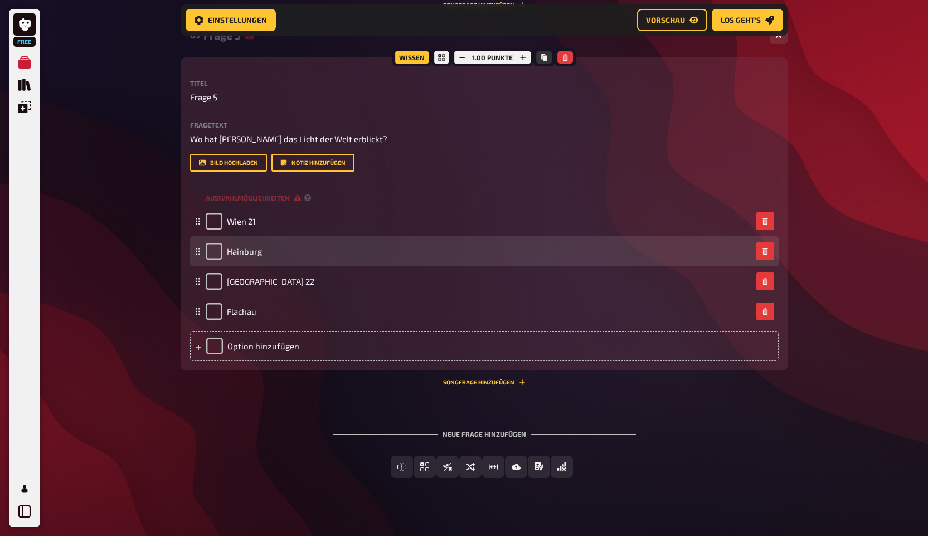
scroll to position [1669, 0]
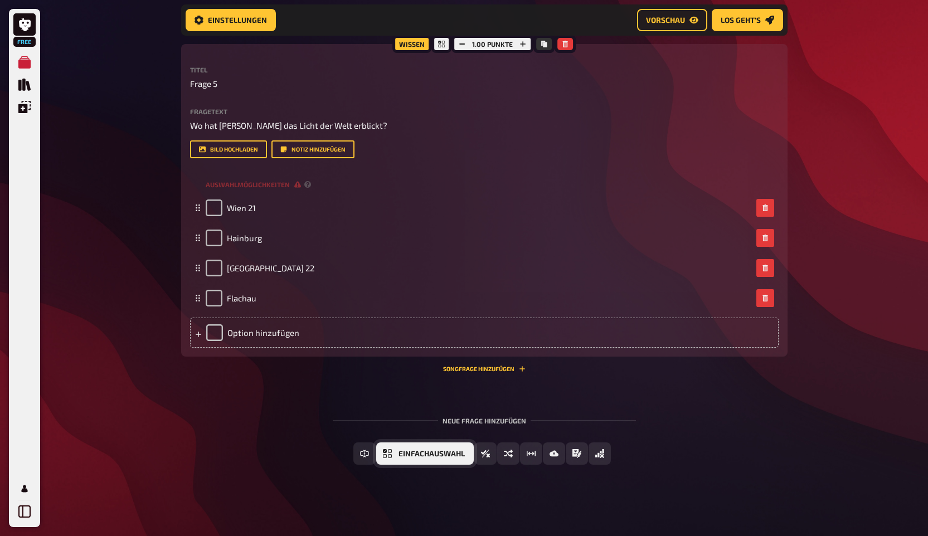
click at [404, 458] on button "Einfachauswahl" at bounding box center [425, 454] width 98 height 22
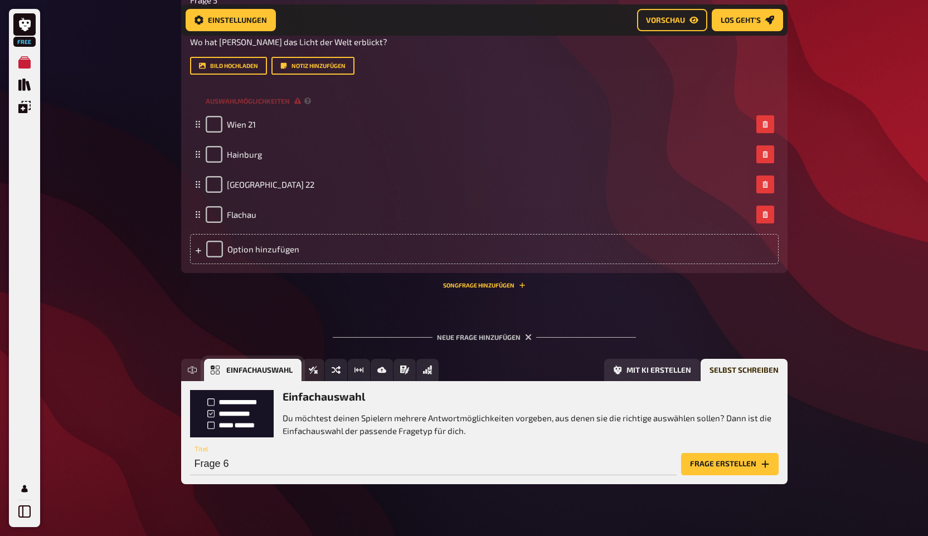
scroll to position [1772, 0]
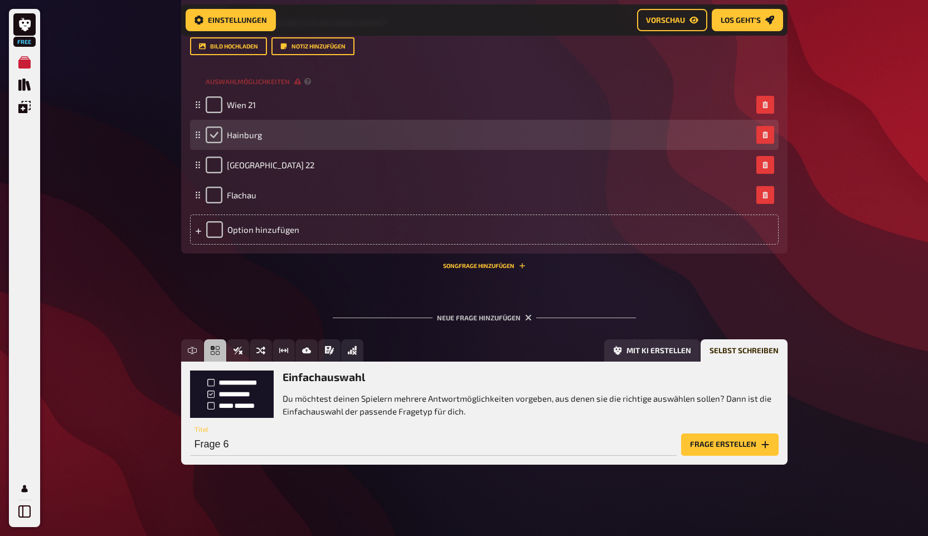
click at [211, 133] on input "checkbox" at bounding box center [214, 135] width 17 height 17
checkbox input "true"
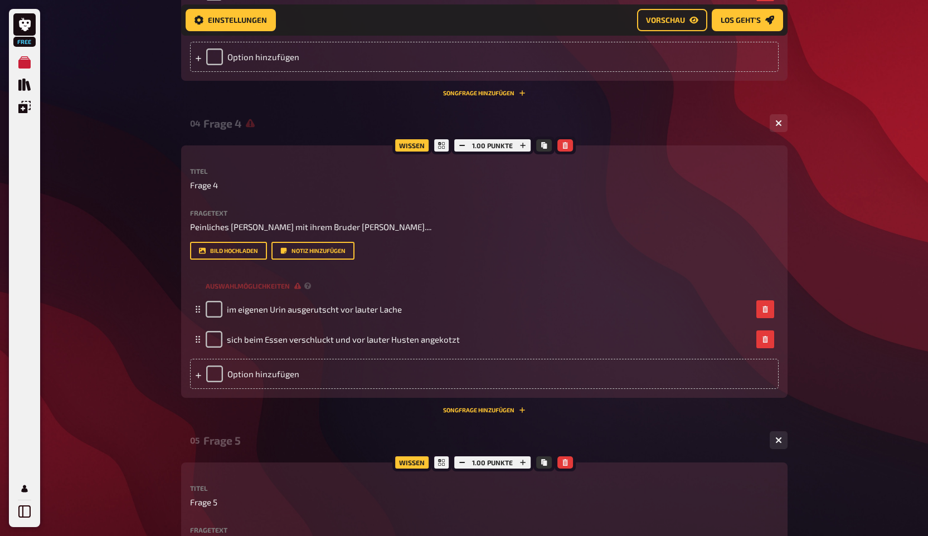
scroll to position [1241, 0]
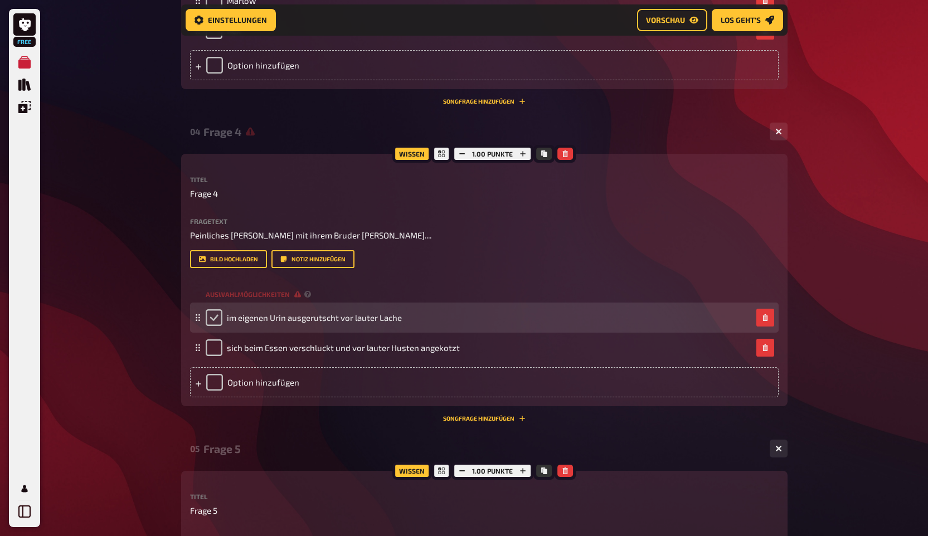
click at [219, 322] on input "checkbox" at bounding box center [214, 317] width 17 height 17
checkbox input "true"
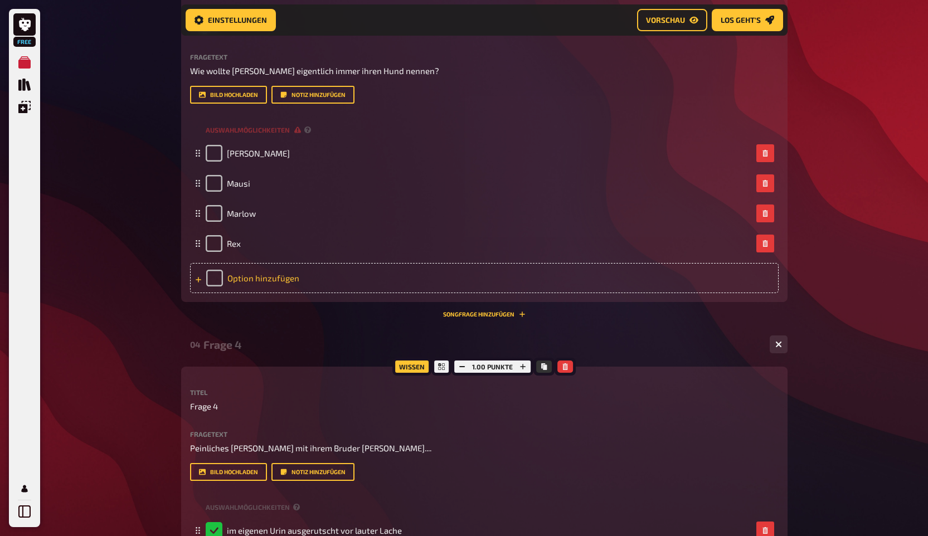
scroll to position [944, 0]
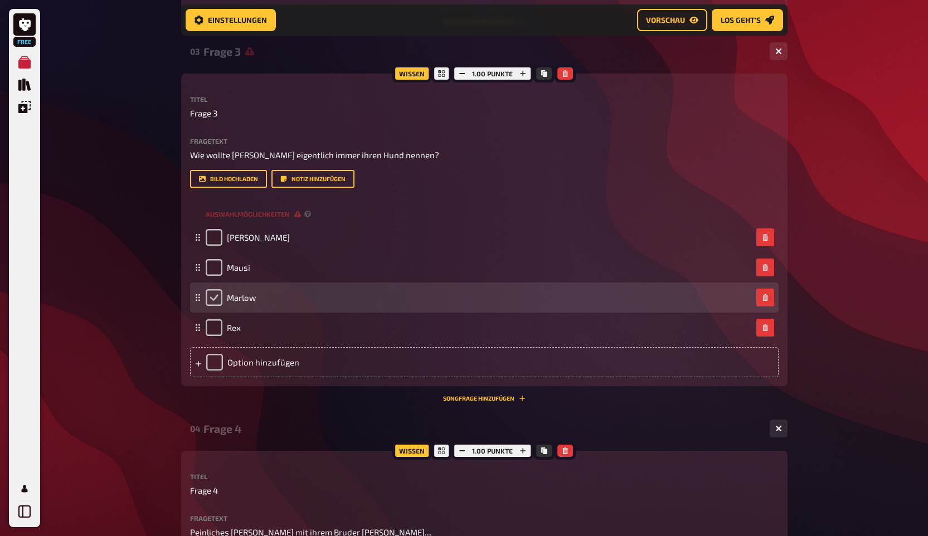
click at [216, 304] on input "checkbox" at bounding box center [214, 297] width 17 height 17
checkbox input "true"
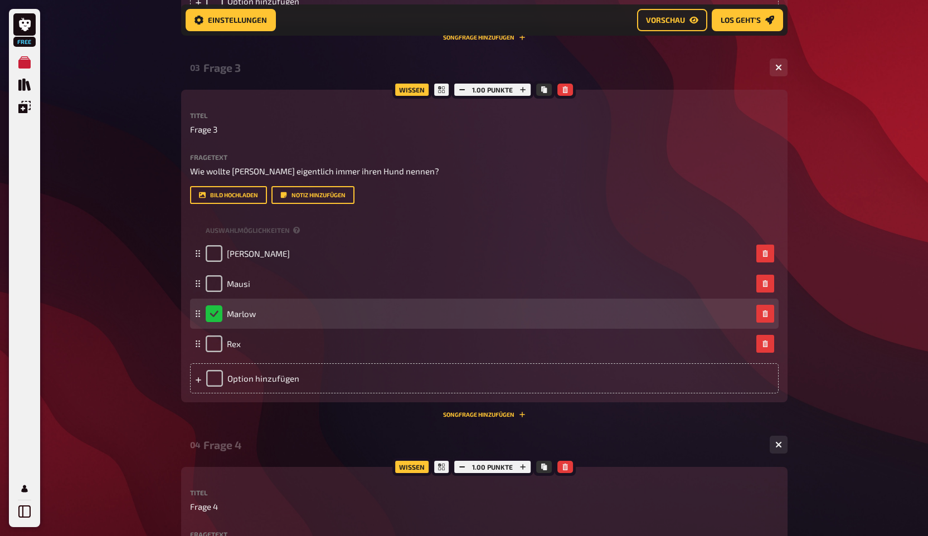
scroll to position [1772, 0]
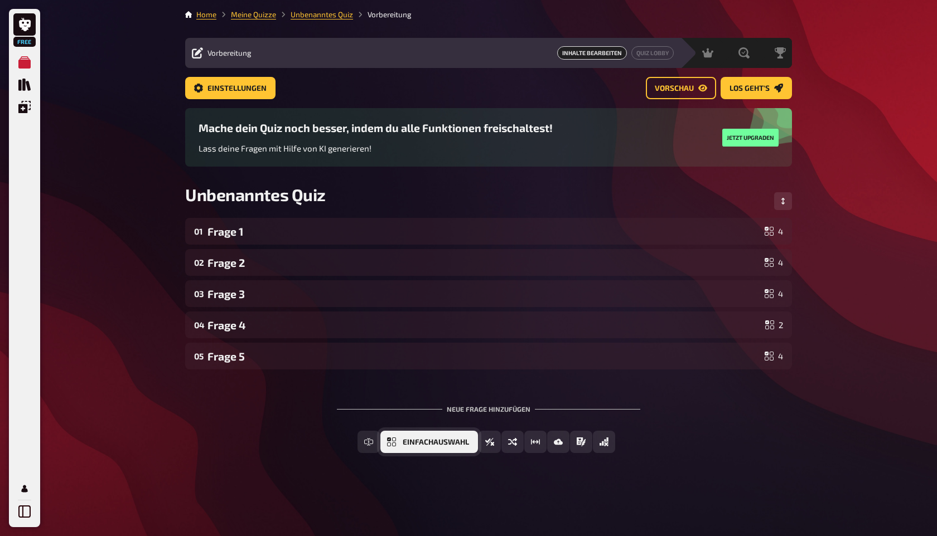
click at [410, 445] on span "Einfachauswahl" at bounding box center [436, 443] width 66 height 8
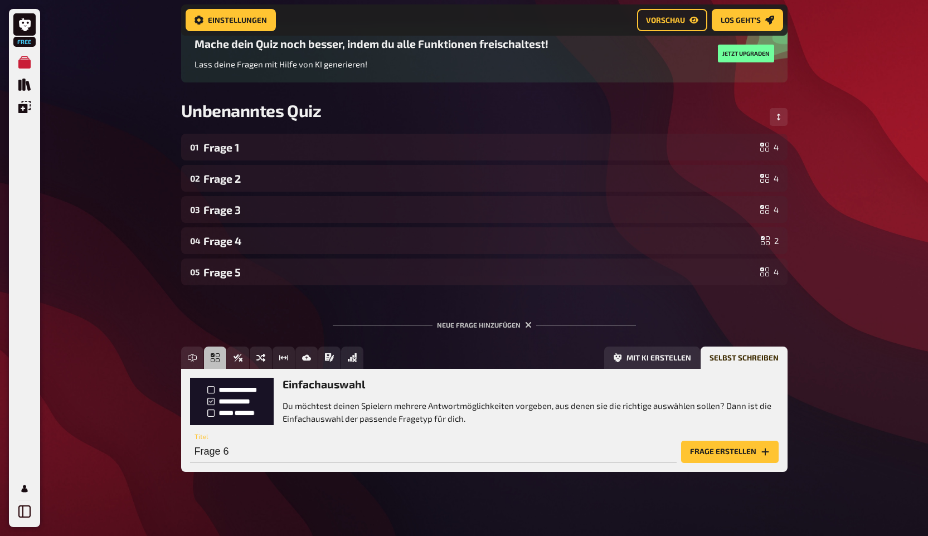
scroll to position [99, 0]
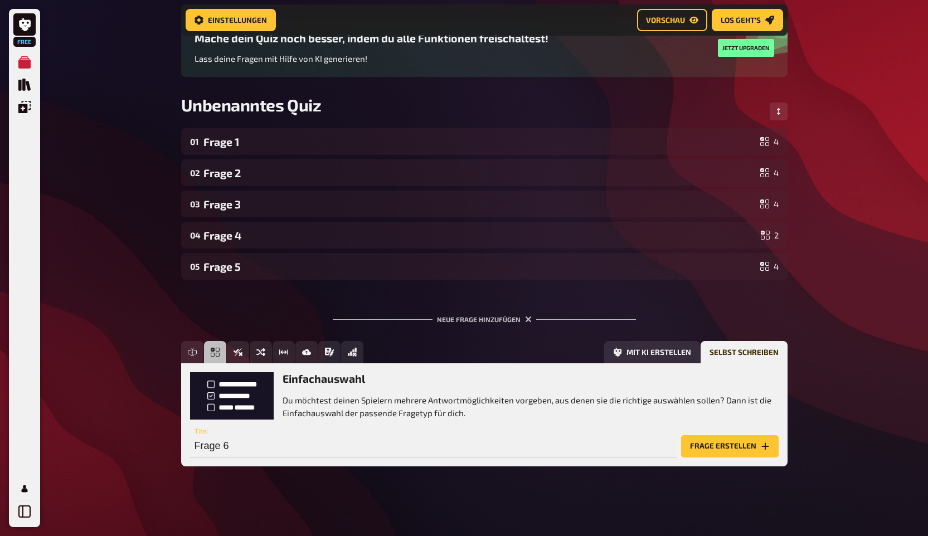
click at [714, 456] on button "Frage erstellen" at bounding box center [730, 446] width 98 height 22
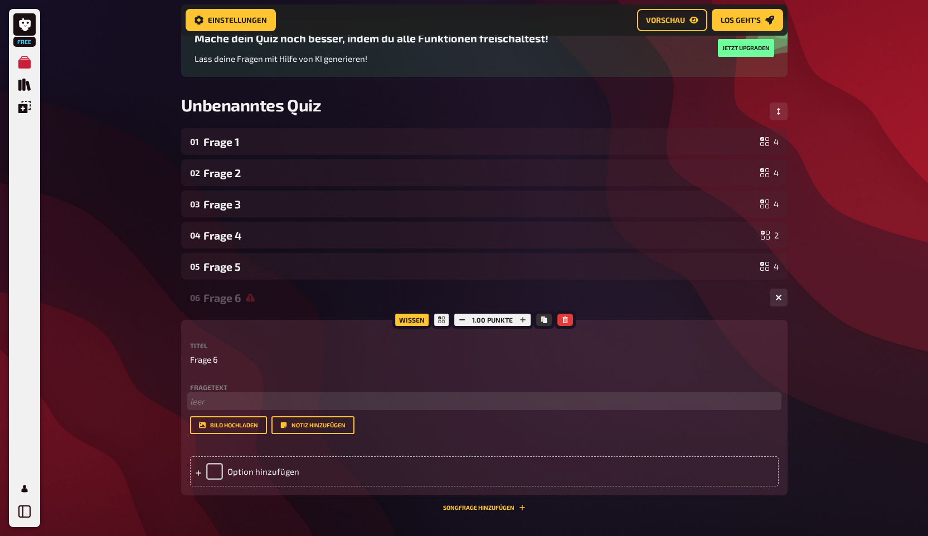
click at [273, 401] on p "﻿ leer" at bounding box center [484, 401] width 589 height 13
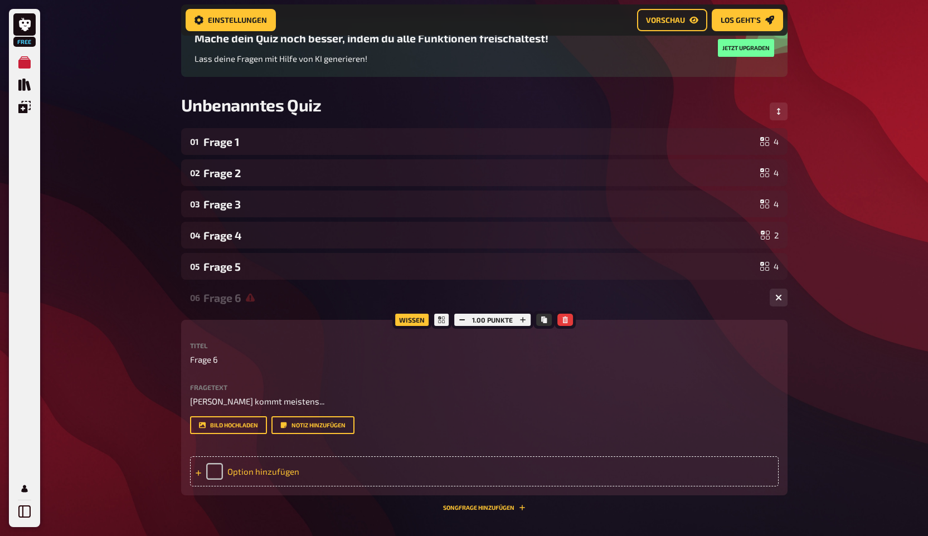
click at [263, 471] on div "Option hinzufügen" at bounding box center [484, 472] width 589 height 30
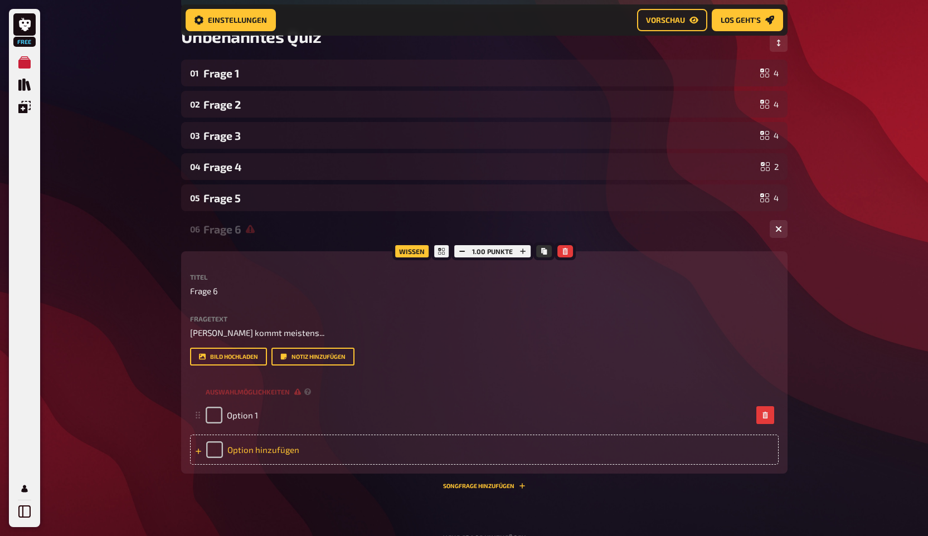
scroll to position [166, 0]
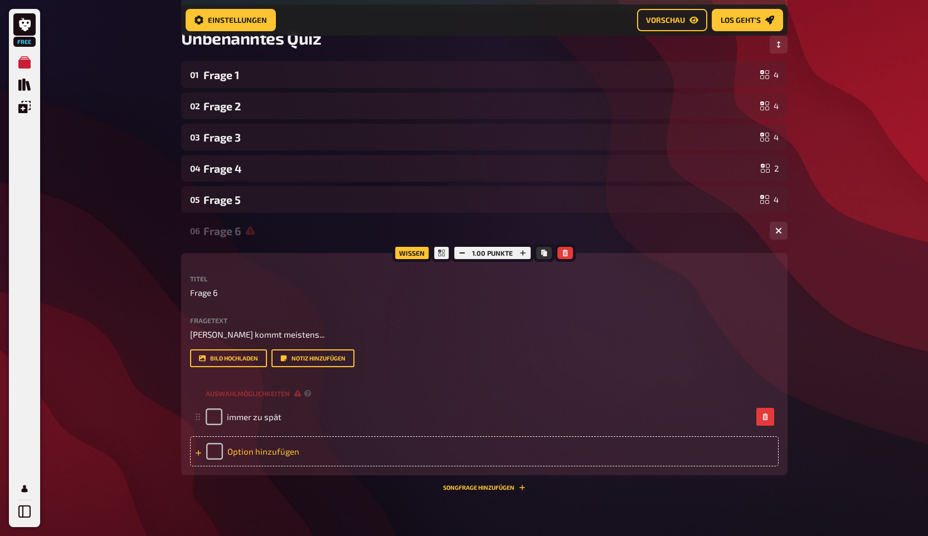
click at [246, 461] on div "Option hinzufügen" at bounding box center [484, 452] width 589 height 30
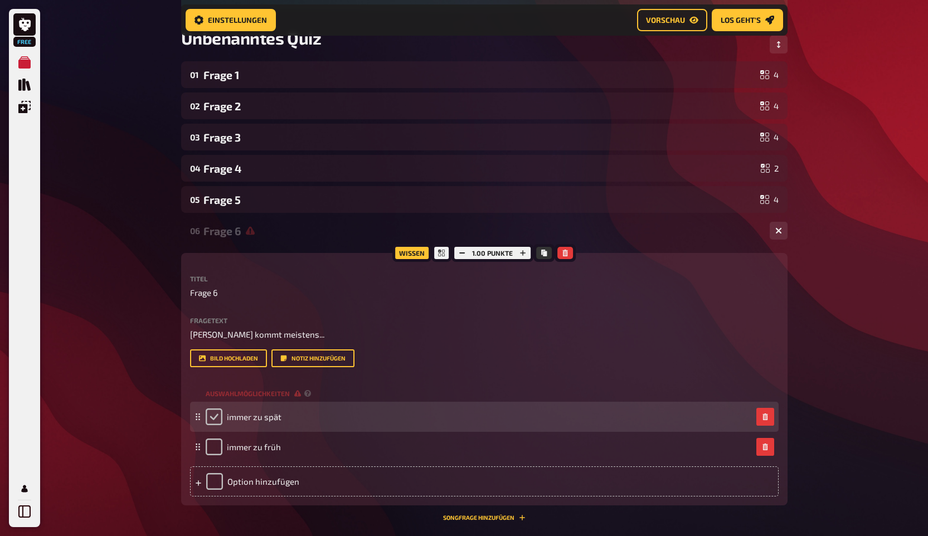
click at [215, 417] on input "checkbox" at bounding box center [214, 417] width 17 height 17
checkbox input "true"
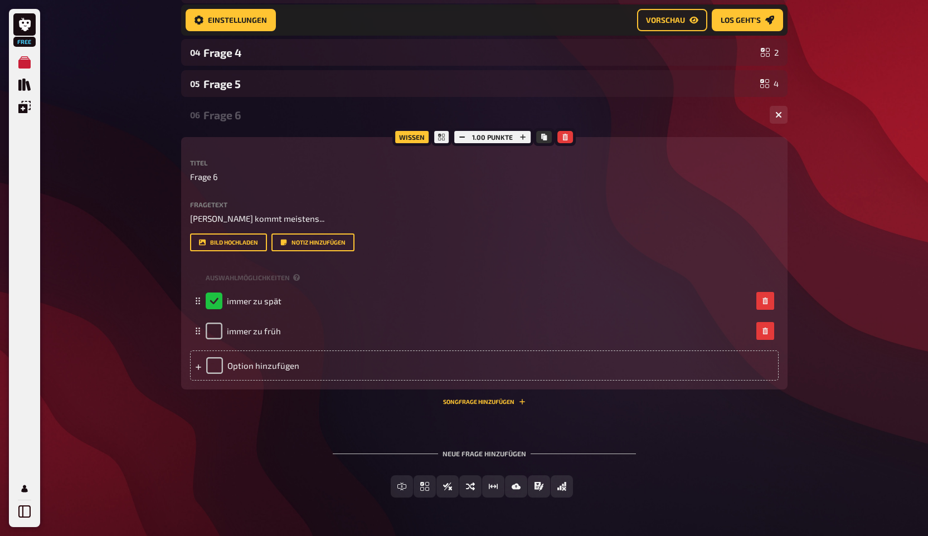
scroll to position [315, 0]
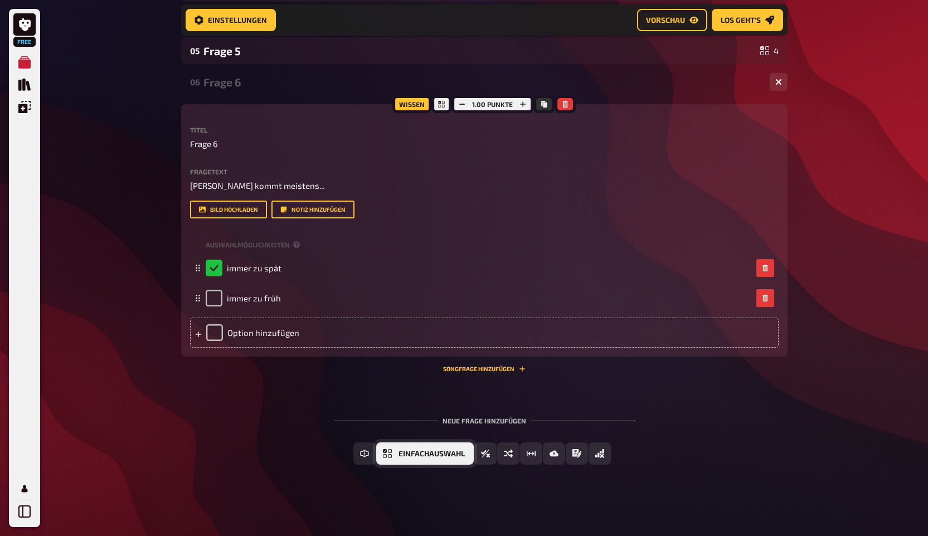
click at [398, 456] on button "Einfachauswahl" at bounding box center [425, 454] width 98 height 22
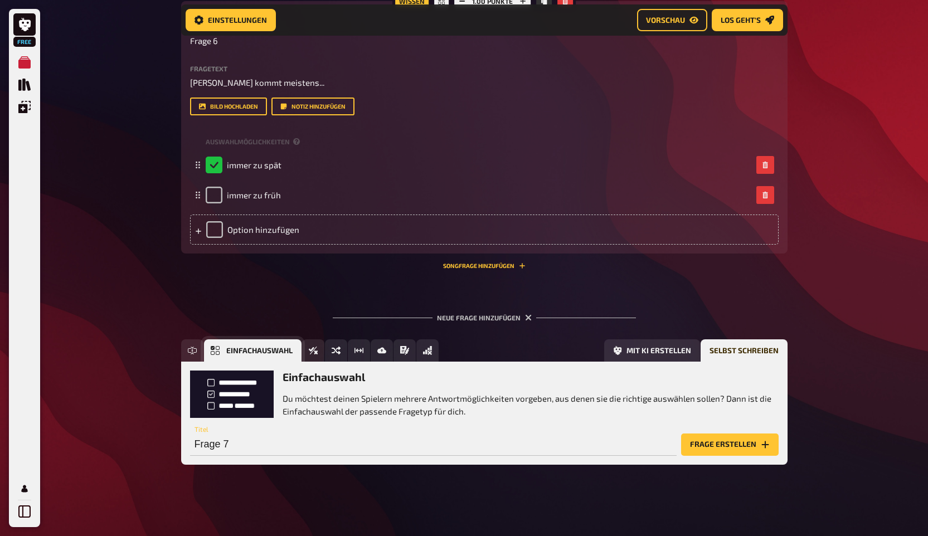
scroll to position [418, 0]
click at [699, 443] on button "Frage erstellen" at bounding box center [730, 445] width 98 height 22
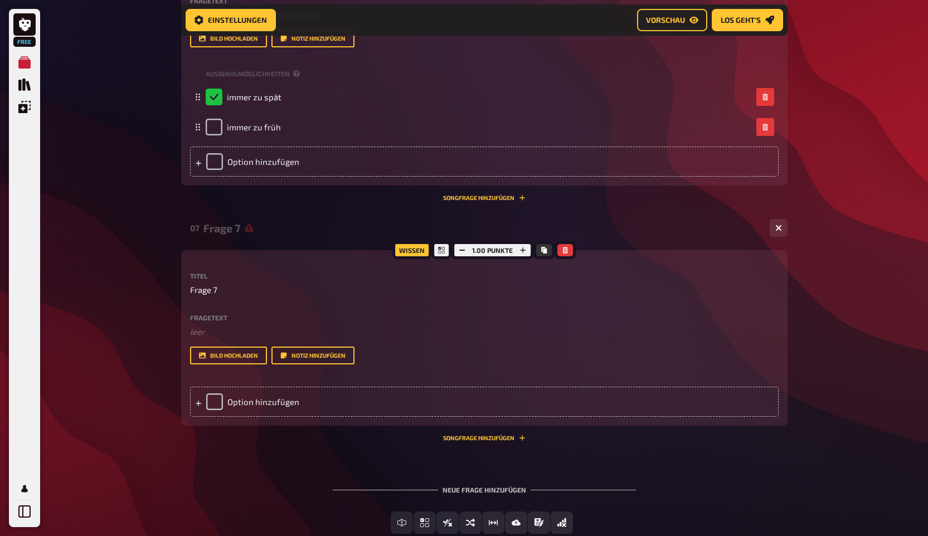
scroll to position [511, 0]
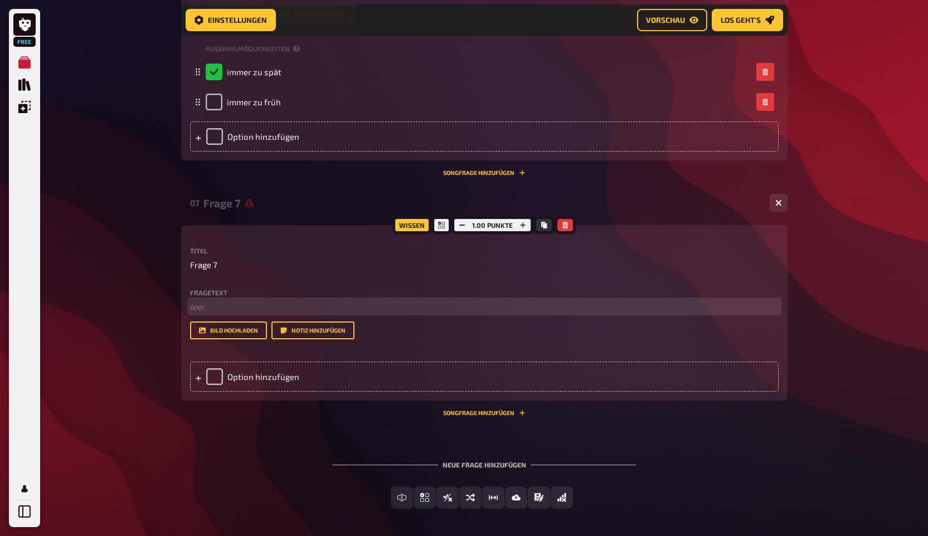
click at [206, 306] on p "﻿ leer" at bounding box center [484, 307] width 589 height 13
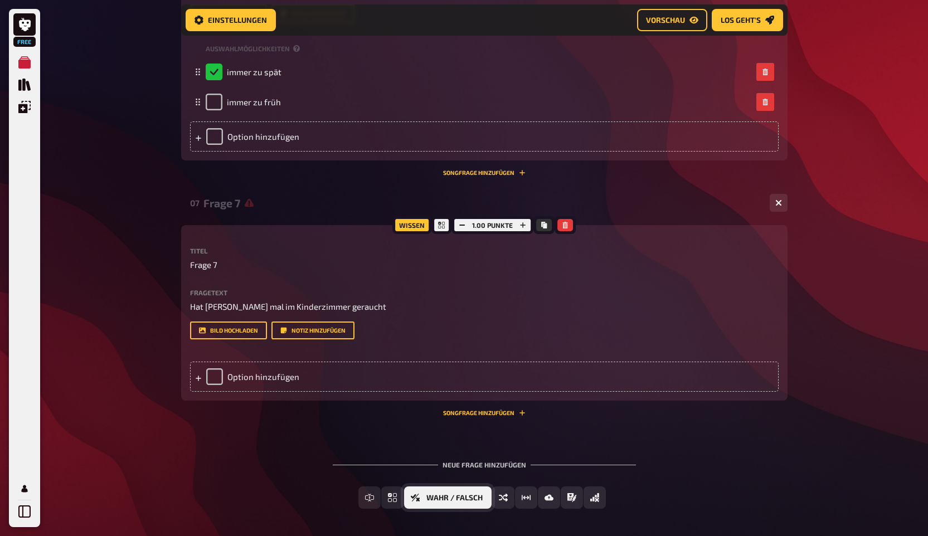
click at [449, 493] on button "Wahr / Falsch" at bounding box center [448, 498] width 88 height 22
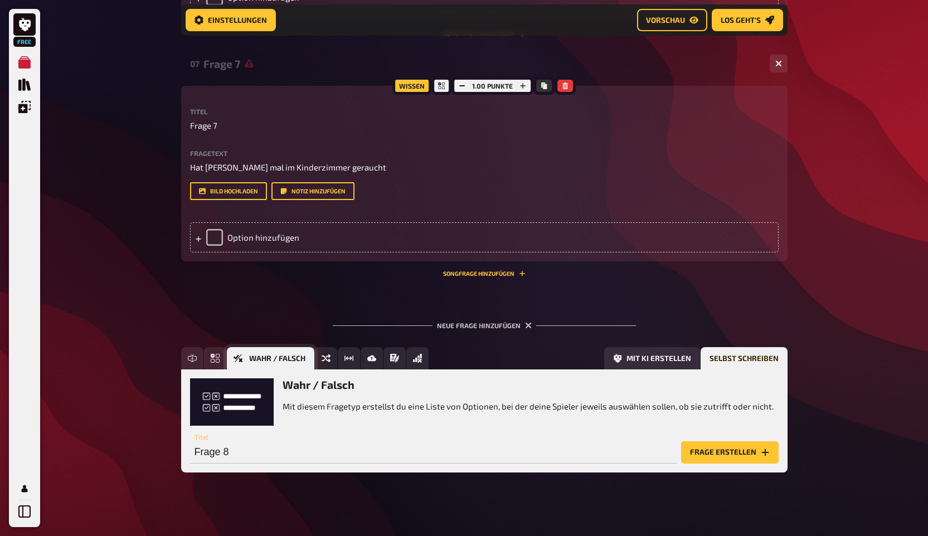
scroll to position [658, 0]
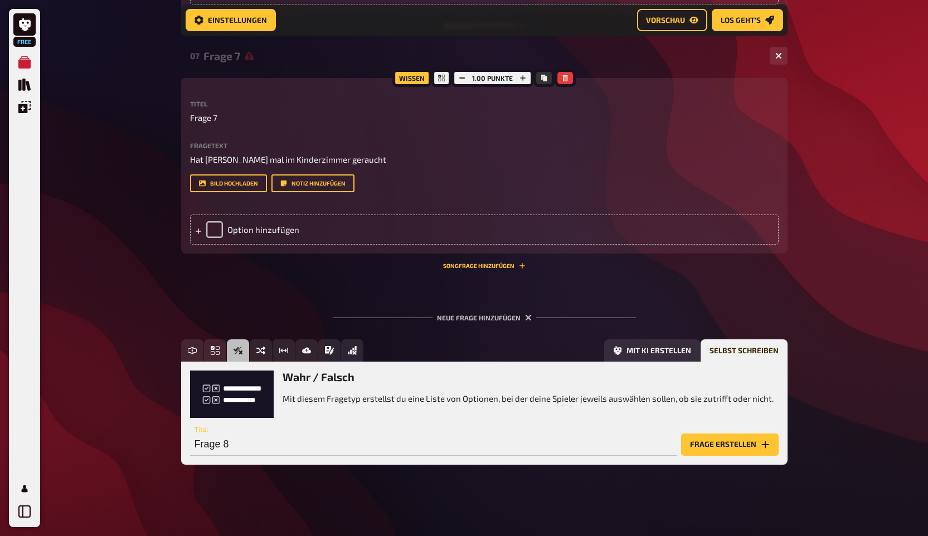
click at [711, 443] on button "Frage erstellen" at bounding box center [730, 445] width 98 height 22
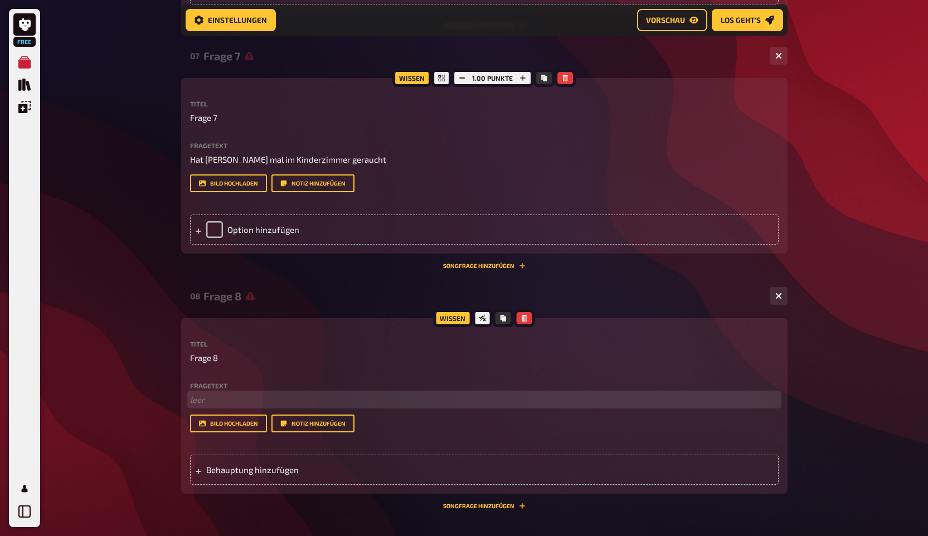
click at [243, 404] on p "﻿ leer" at bounding box center [484, 400] width 589 height 13
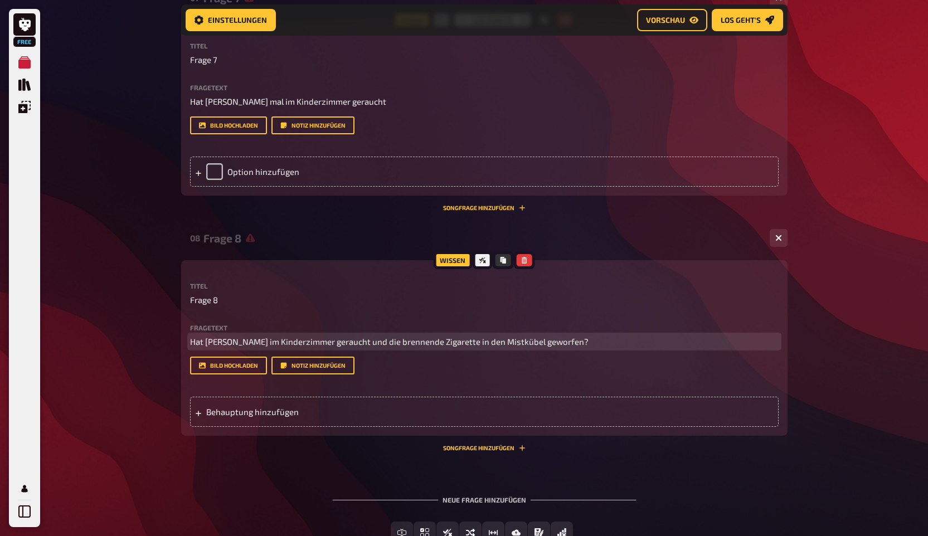
scroll to position [748, 0]
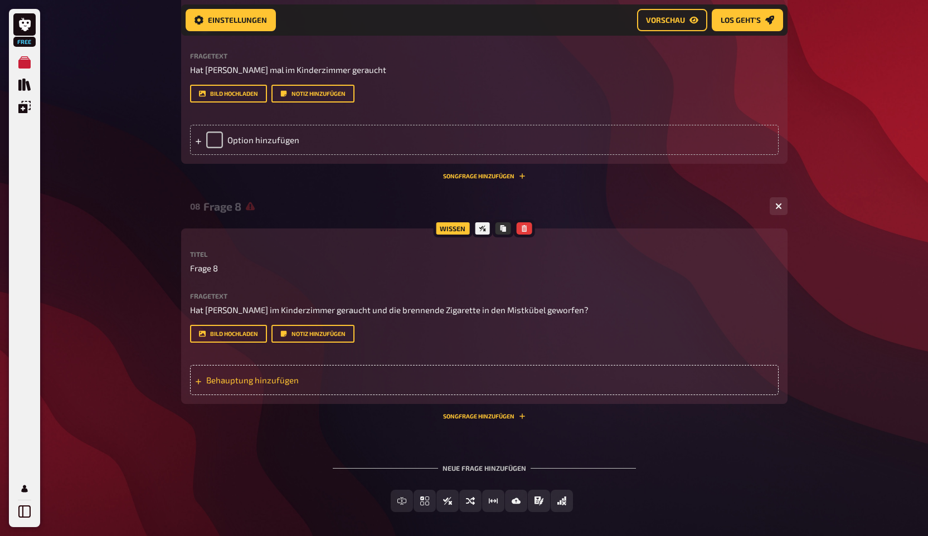
click at [229, 380] on span "Behauptung hinzufügen" at bounding box center [292, 380] width 173 height 10
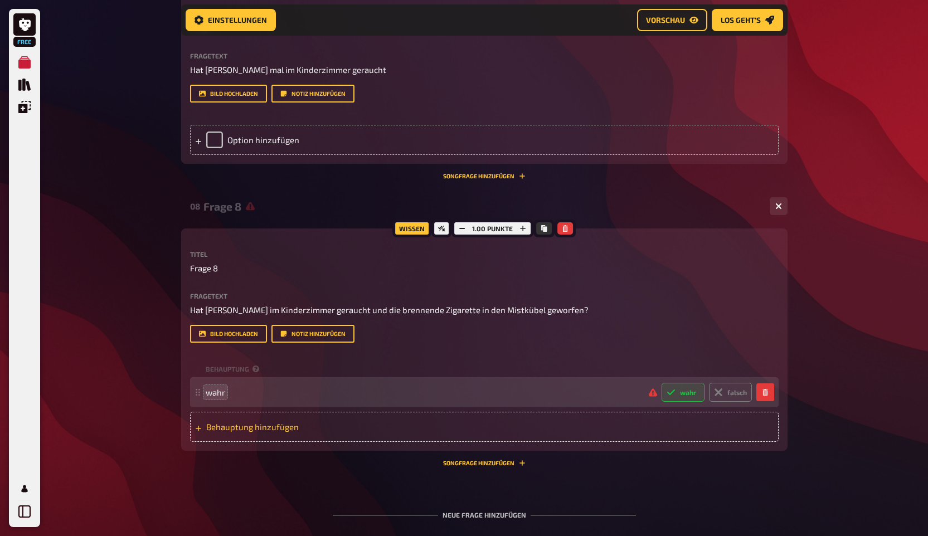
click at [217, 430] on span "Behauptung hinzufügen" at bounding box center [292, 427] width 173 height 10
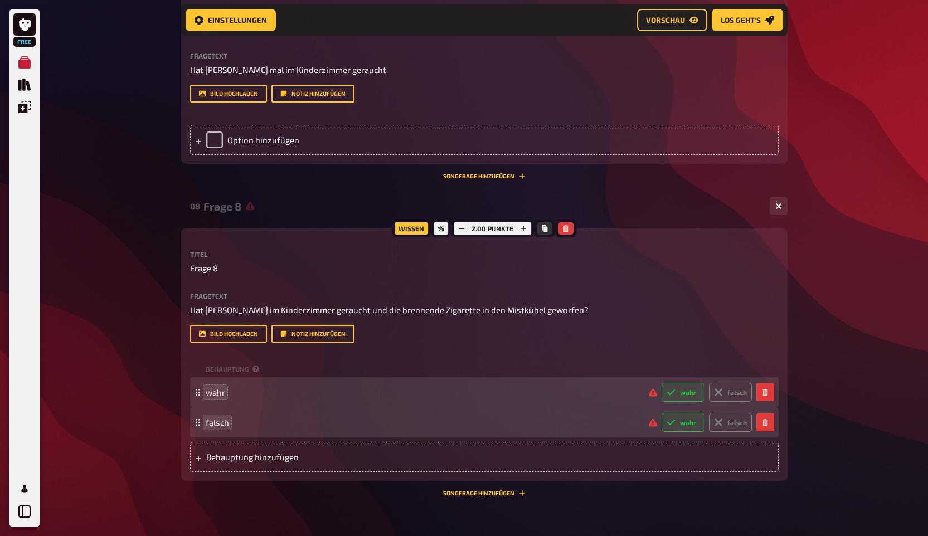
click at [681, 395] on label "wahr" at bounding box center [683, 392] width 43 height 19
click at [662, 383] on input "wahr" at bounding box center [661, 382] width 1 height 1
radio input "true"
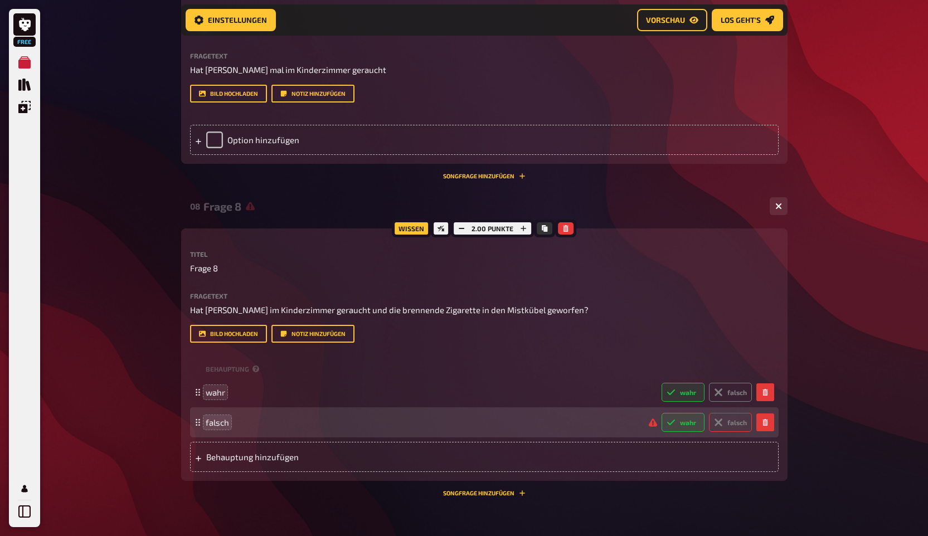
click at [724, 420] on label "falsch" at bounding box center [730, 422] width 43 height 19
click at [662, 413] on input "falsch" at bounding box center [661, 413] width 1 height 1
radio input "true"
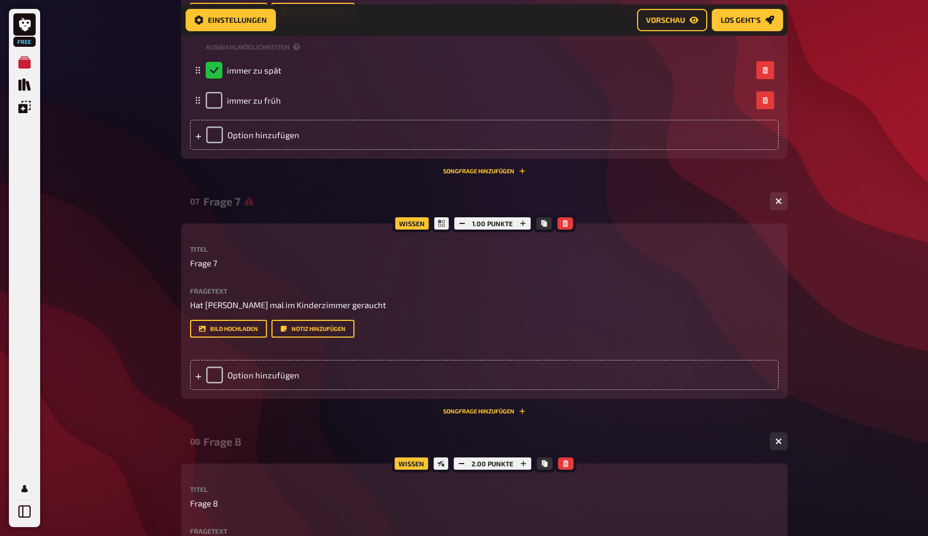
scroll to position [511, 0]
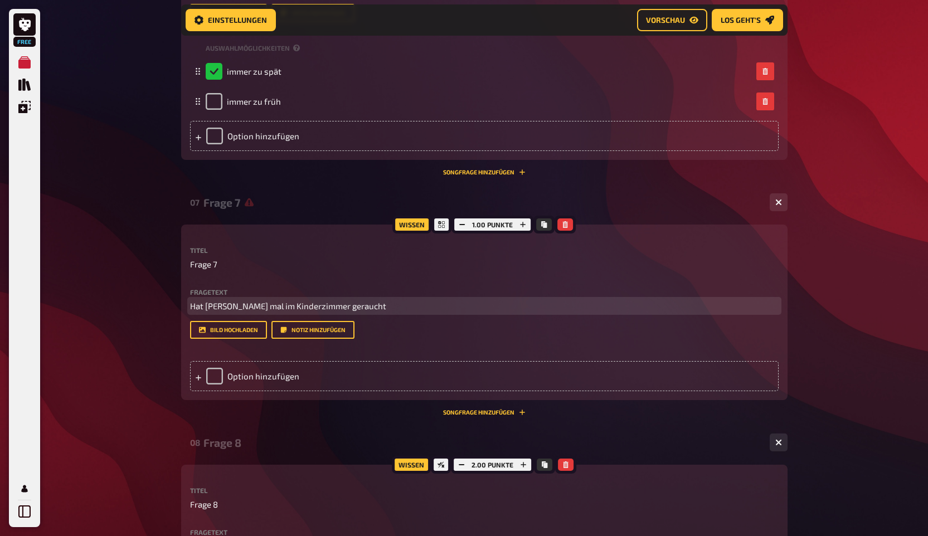
click at [336, 304] on span "Hat [PERSON_NAME] mal im Kinderzimmer geraucht" at bounding box center [288, 306] width 196 height 10
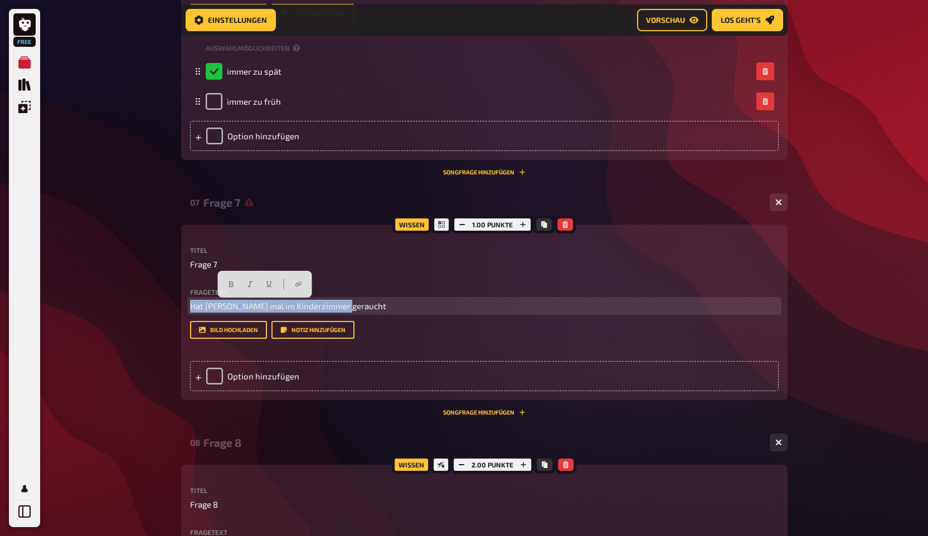
drag, startPoint x: 356, startPoint y: 306, endPoint x: 167, endPoint y: 302, distance: 189.6
click at [167, 302] on div "Free Meine Quizze Quiz Sammlung Einblendungen Mein Konto Home Meine Quizze Unbe…" at bounding box center [464, 193] width 928 height 1408
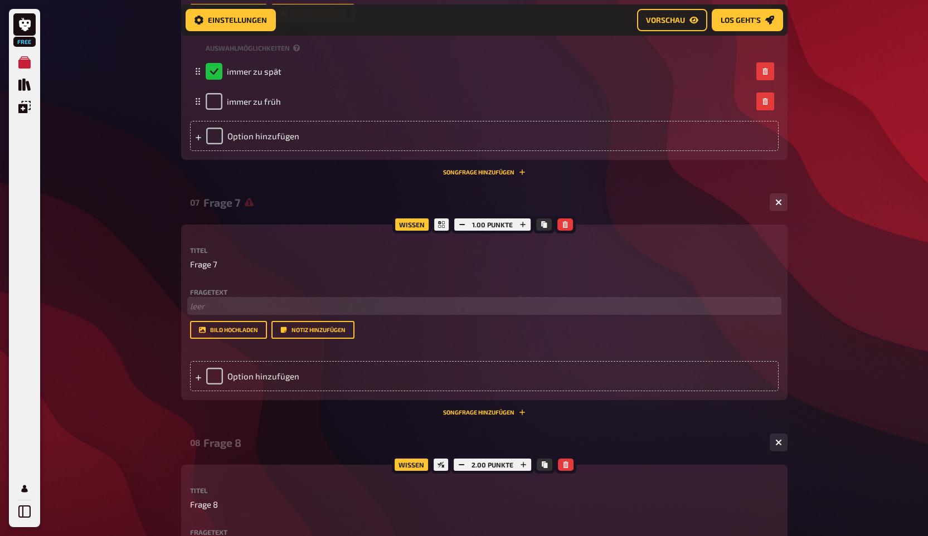
click at [238, 309] on p "﻿ leer" at bounding box center [484, 306] width 589 height 13
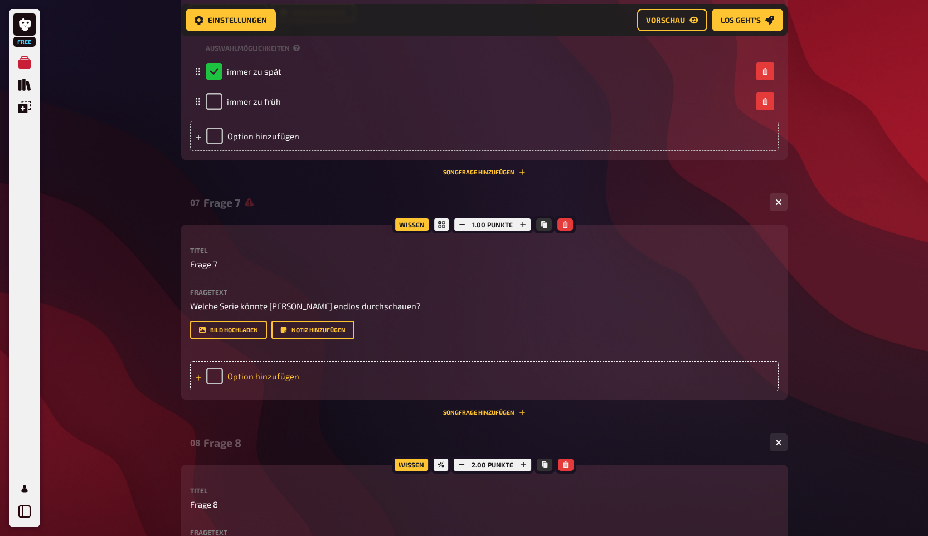
click at [237, 370] on div "Option hinzufügen" at bounding box center [484, 376] width 589 height 30
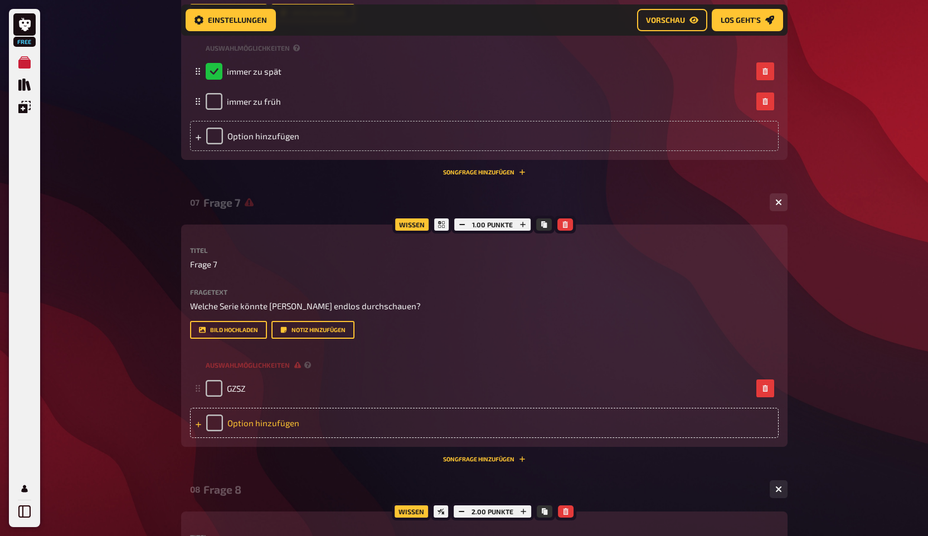
click at [258, 424] on div "Option hinzufügen" at bounding box center [484, 423] width 589 height 30
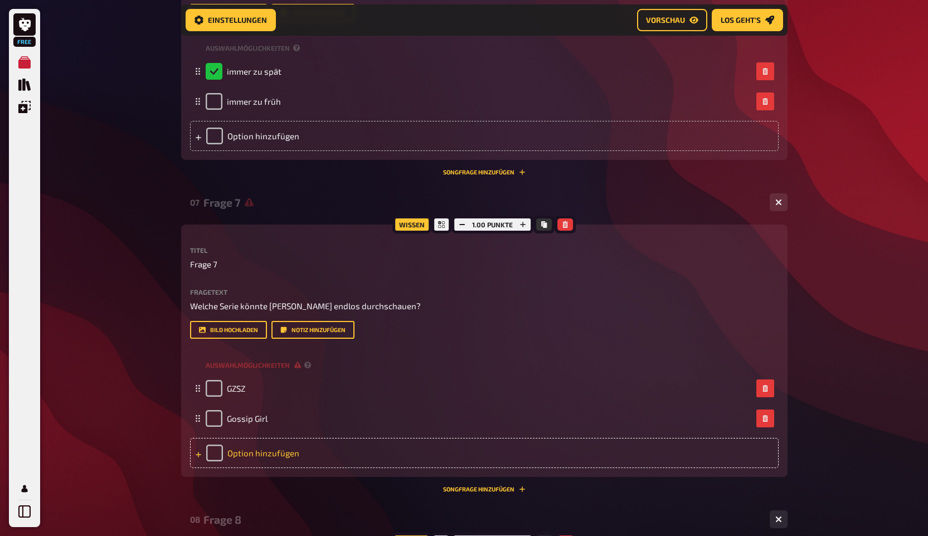
click at [251, 458] on div "Option hinzufügen" at bounding box center [484, 453] width 589 height 30
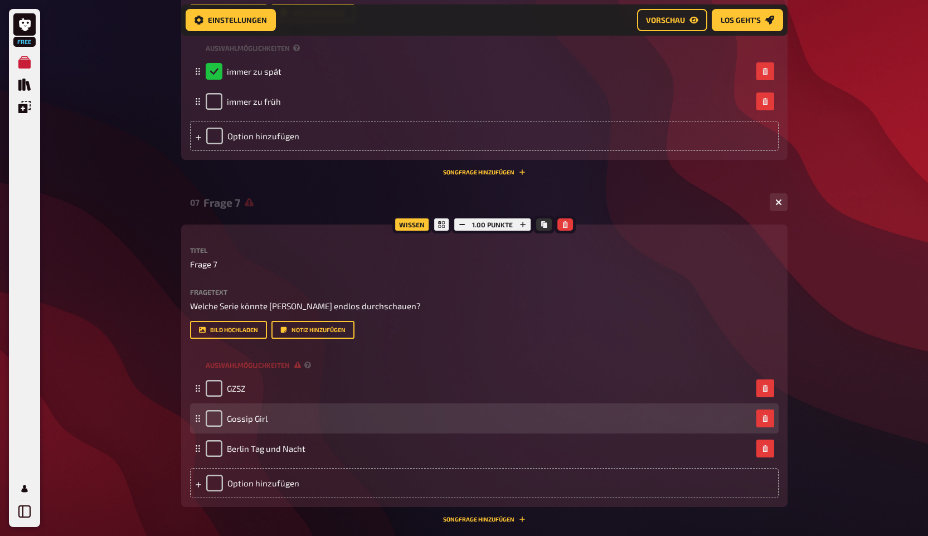
click at [219, 409] on div "Gossip Girl" at bounding box center [484, 419] width 589 height 30
click at [214, 422] on input "checkbox" at bounding box center [214, 418] width 17 height 17
checkbox input "true"
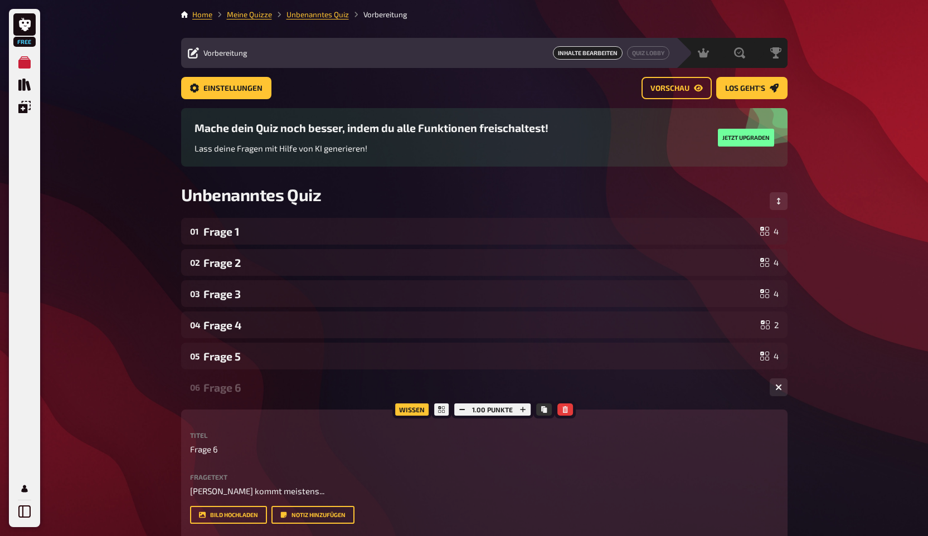
scroll to position [12, 0]
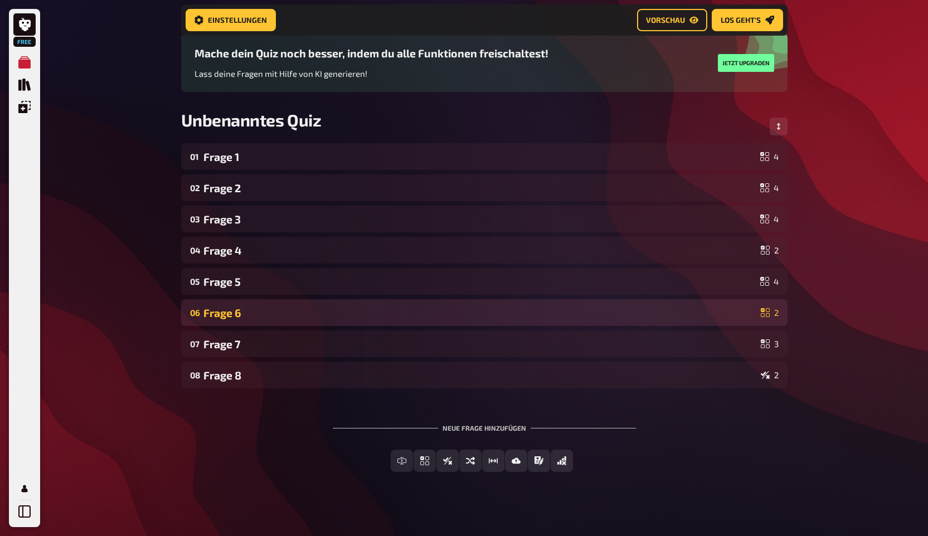
scroll to position [91, 0]
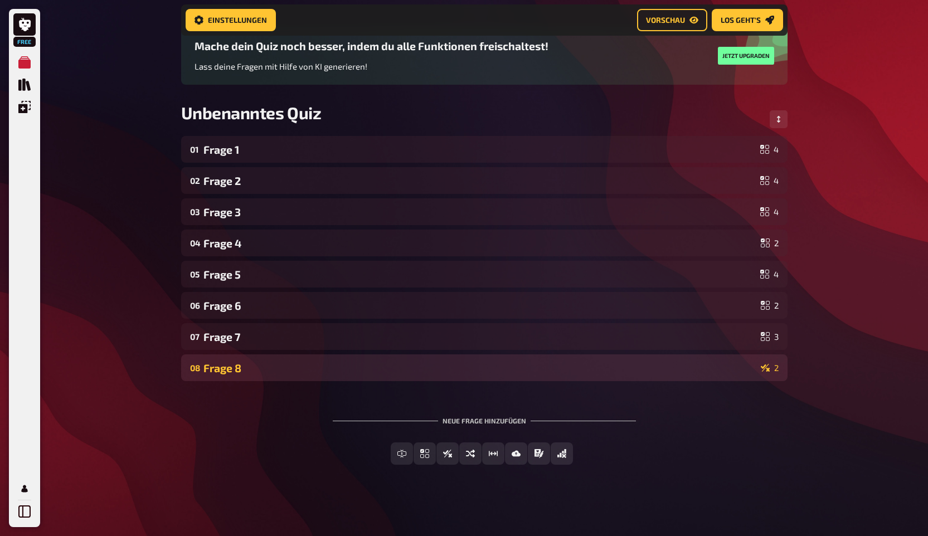
click at [319, 360] on div "08 Frage 8 2" at bounding box center [484, 368] width 607 height 27
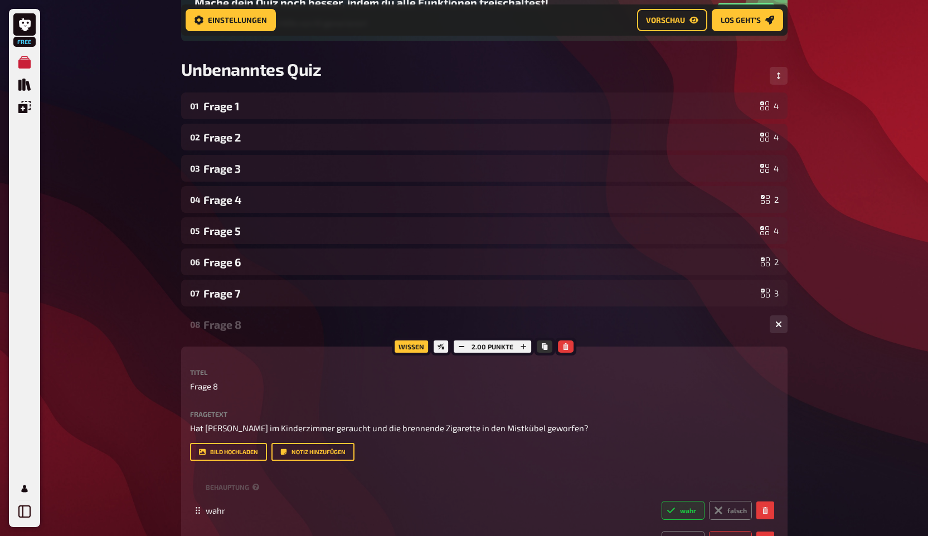
scroll to position [319, 0]
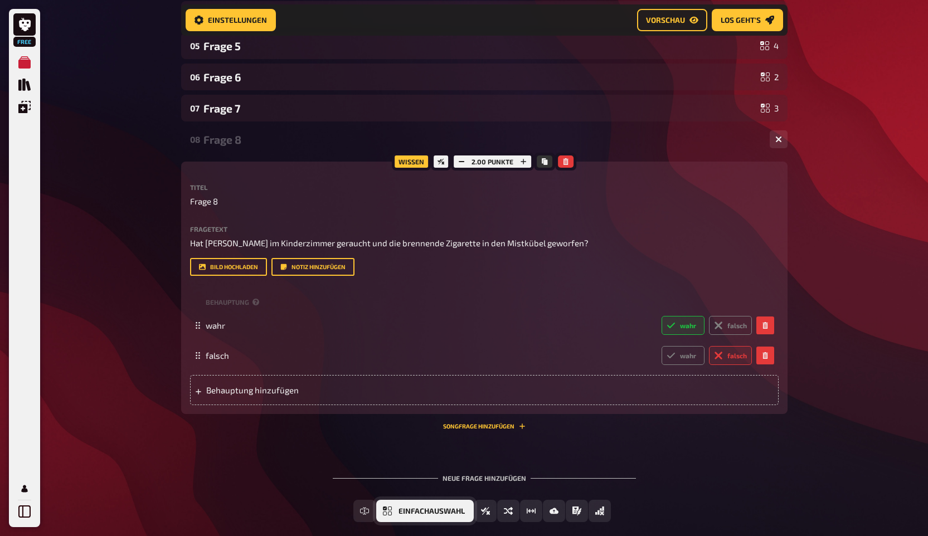
click at [401, 510] on span "Einfachauswahl" at bounding box center [432, 512] width 66 height 8
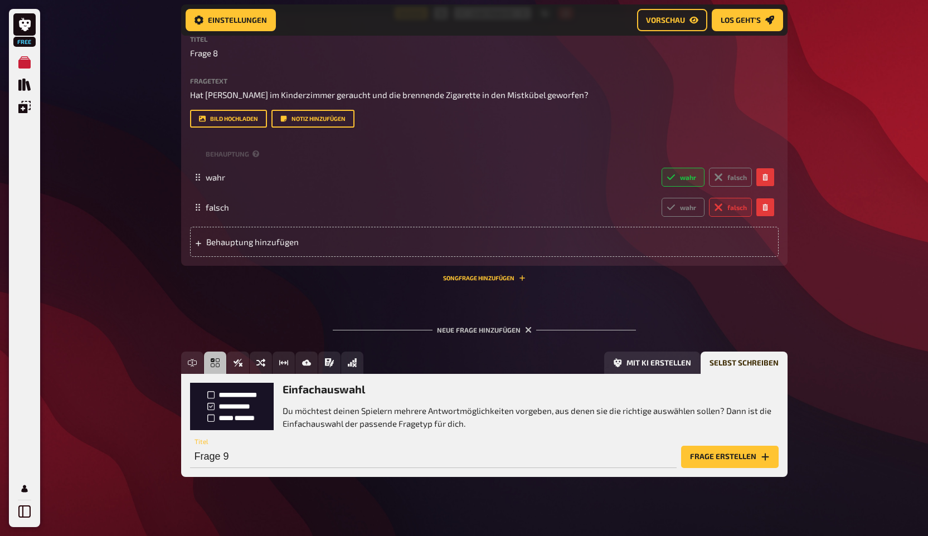
scroll to position [481, 0]
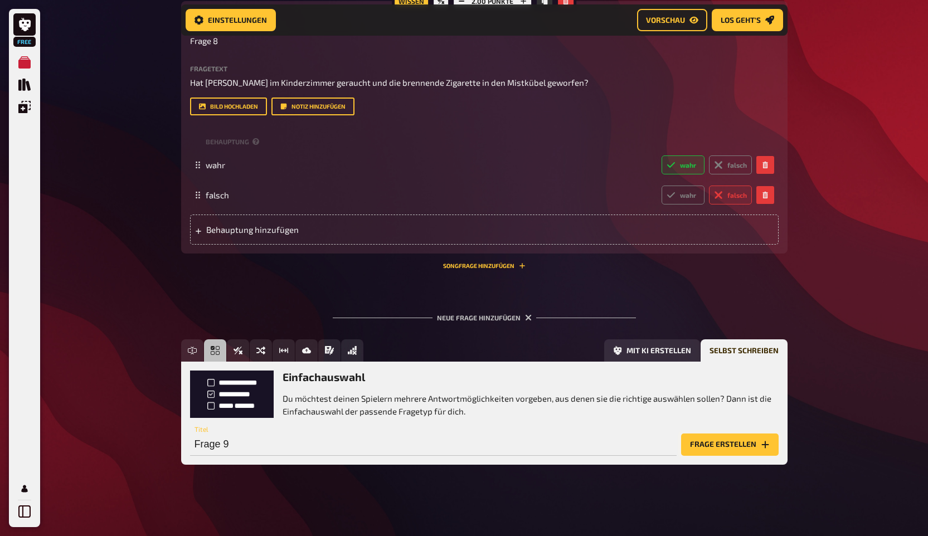
click at [727, 445] on button "Frage erstellen" at bounding box center [730, 445] width 98 height 22
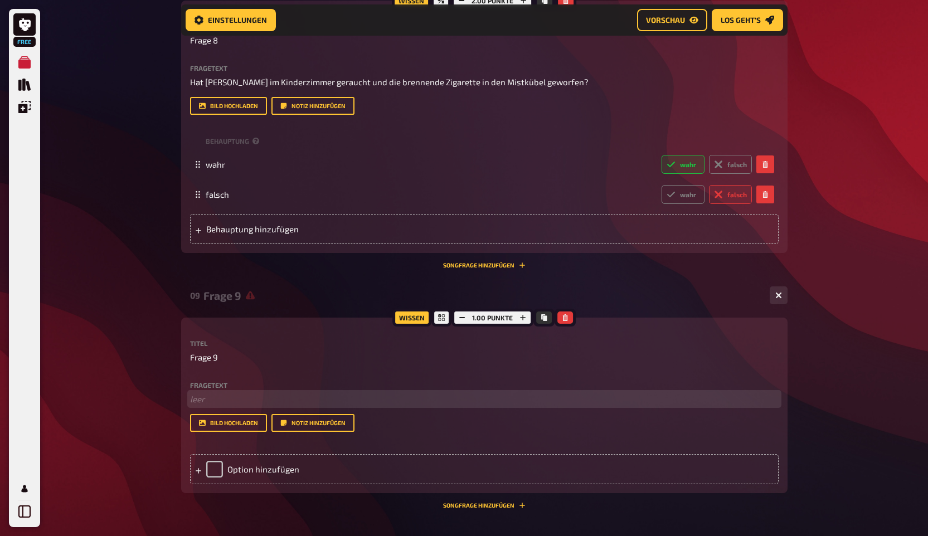
click at [237, 395] on p "﻿ leer" at bounding box center [484, 399] width 589 height 13
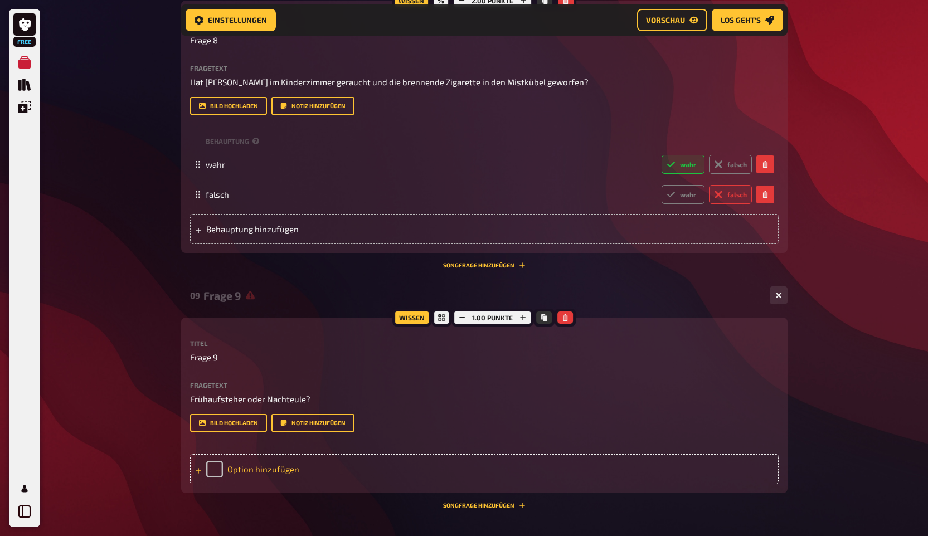
click at [248, 466] on div "Option hinzufügen" at bounding box center [484, 469] width 589 height 30
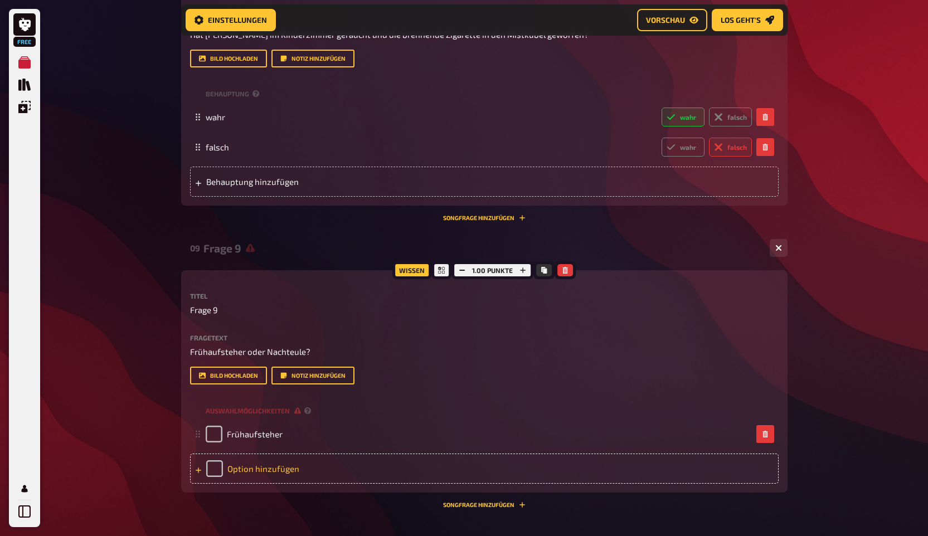
scroll to position [544, 0]
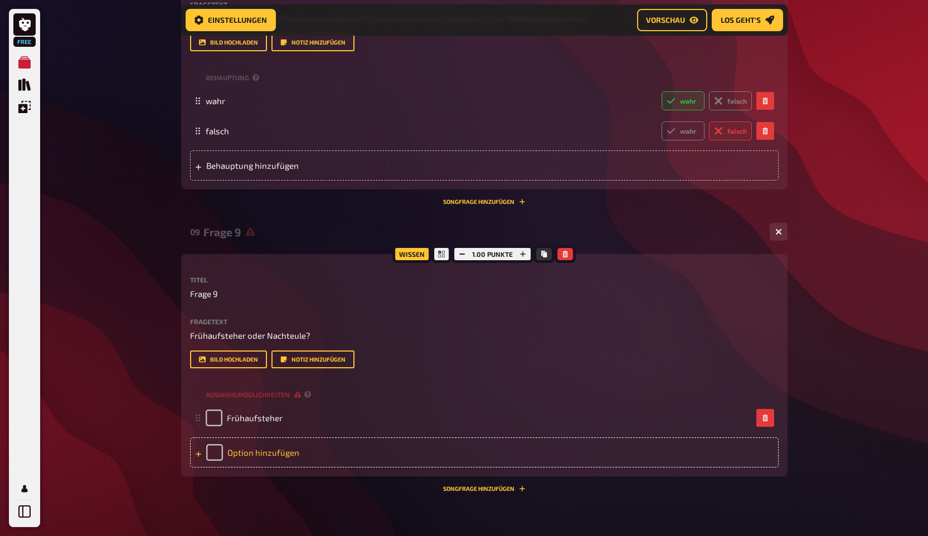
click at [254, 455] on div "Option hinzufügen" at bounding box center [484, 453] width 589 height 30
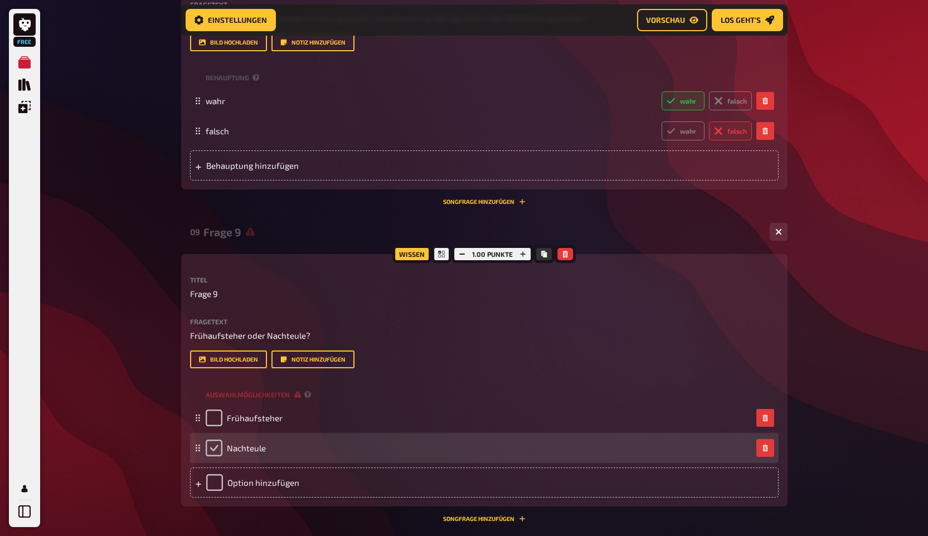
click at [212, 451] on input "checkbox" at bounding box center [214, 448] width 17 height 17
checkbox input "true"
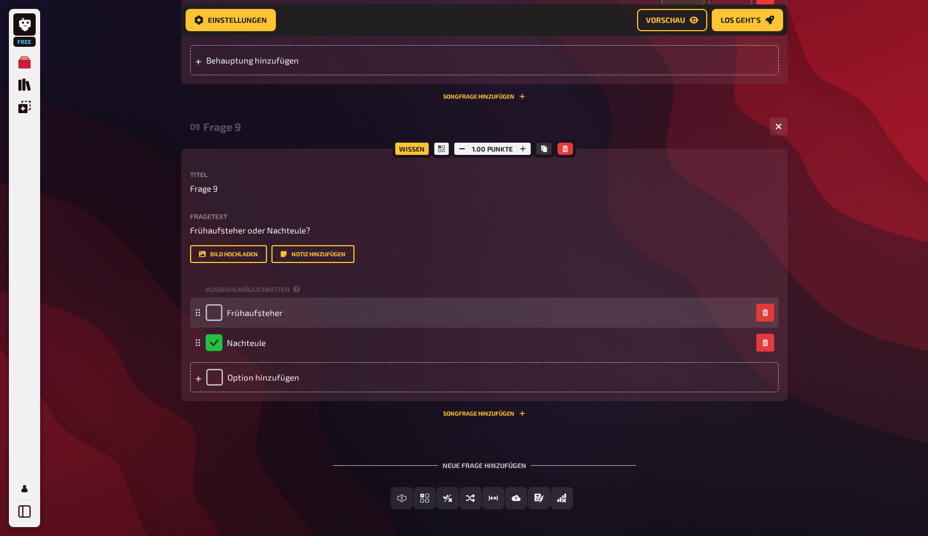
scroll to position [651, 0]
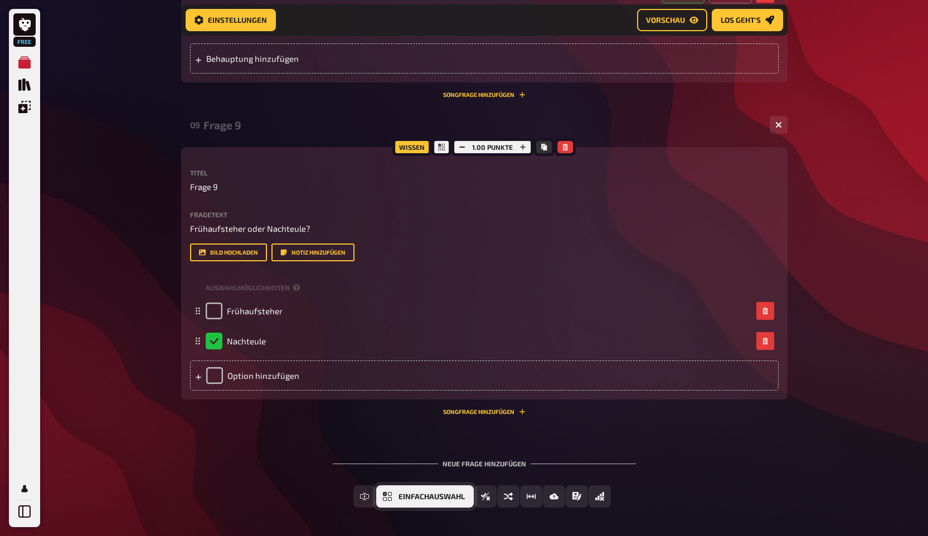
click at [453, 500] on span "Einfachauswahl" at bounding box center [432, 497] width 66 height 8
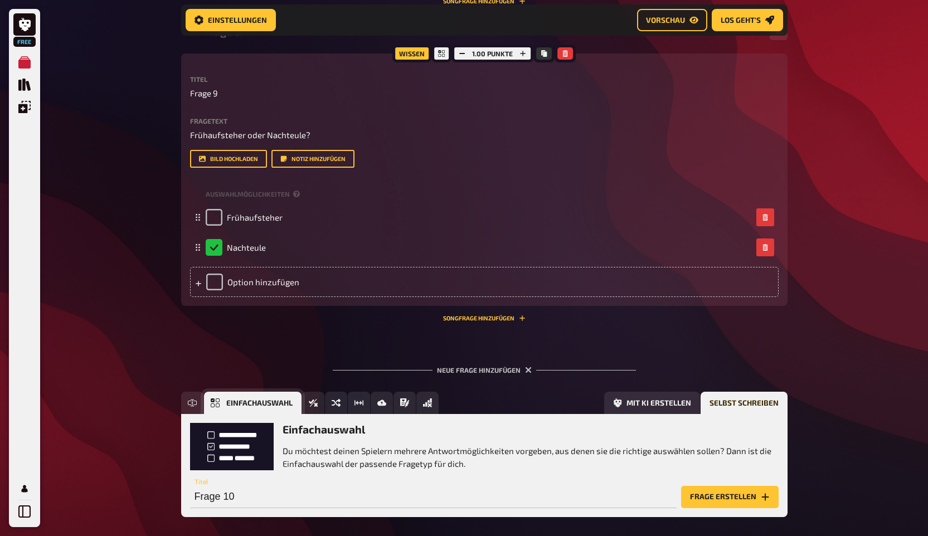
scroll to position [798, 0]
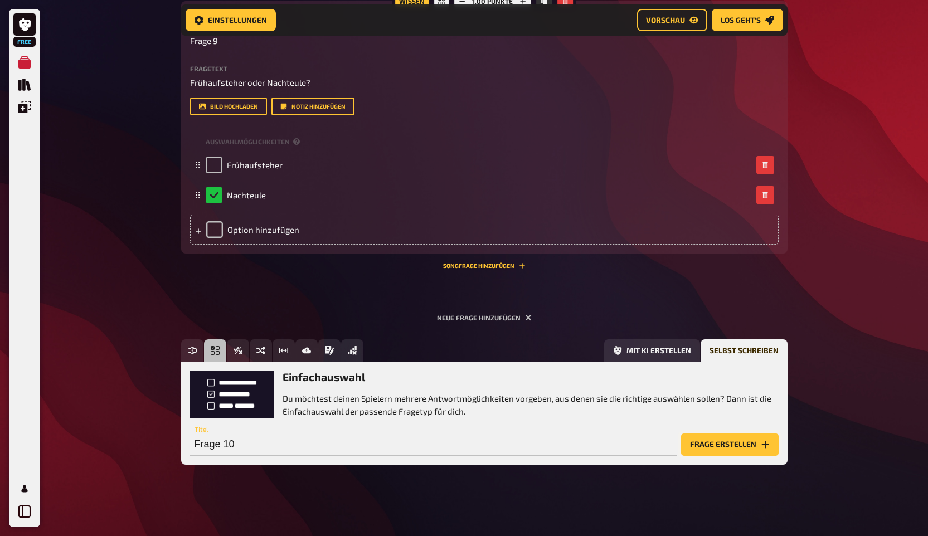
click at [704, 442] on button "Frage erstellen" at bounding box center [730, 445] width 98 height 22
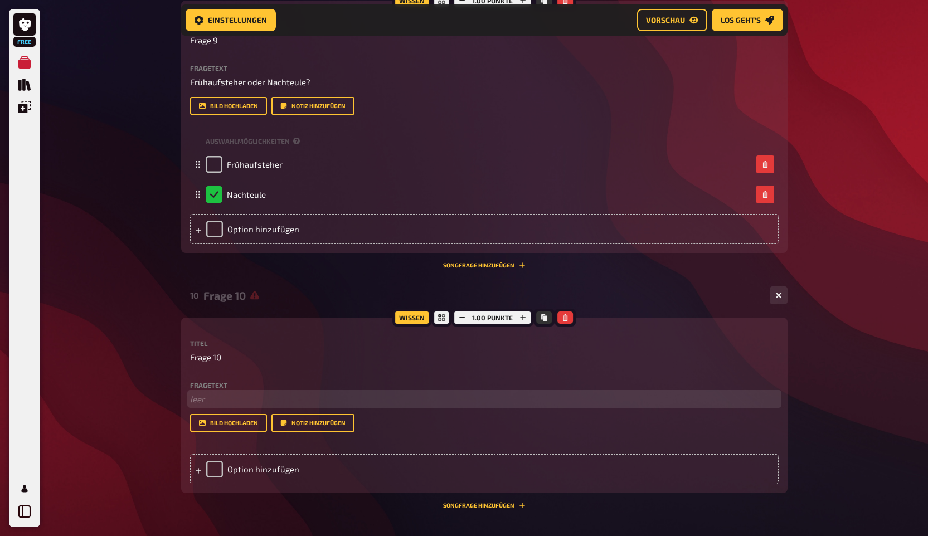
click at [243, 405] on p "﻿ leer" at bounding box center [484, 399] width 589 height 13
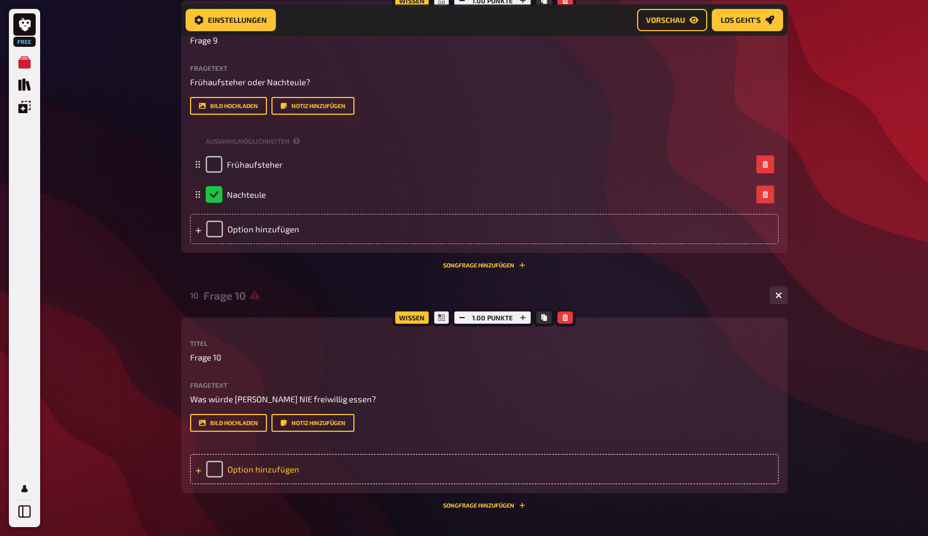
click at [258, 466] on div "Option hinzufügen" at bounding box center [484, 469] width 589 height 30
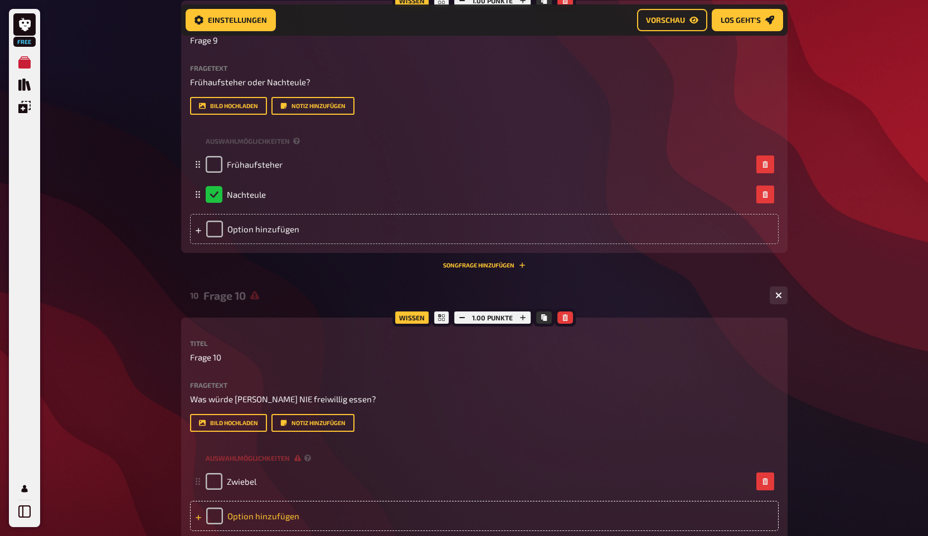
click at [253, 514] on div "Option hinzufügen" at bounding box center [484, 516] width 589 height 30
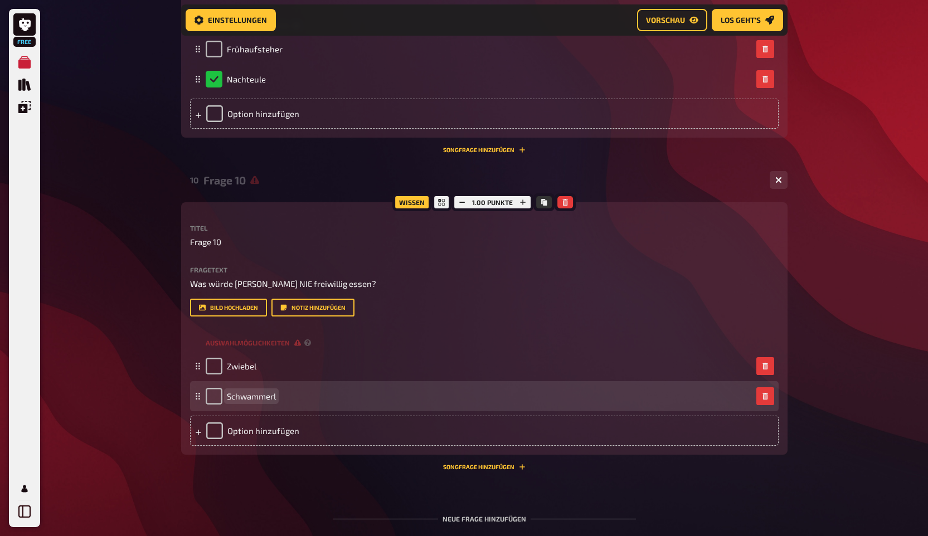
scroll to position [958, 0]
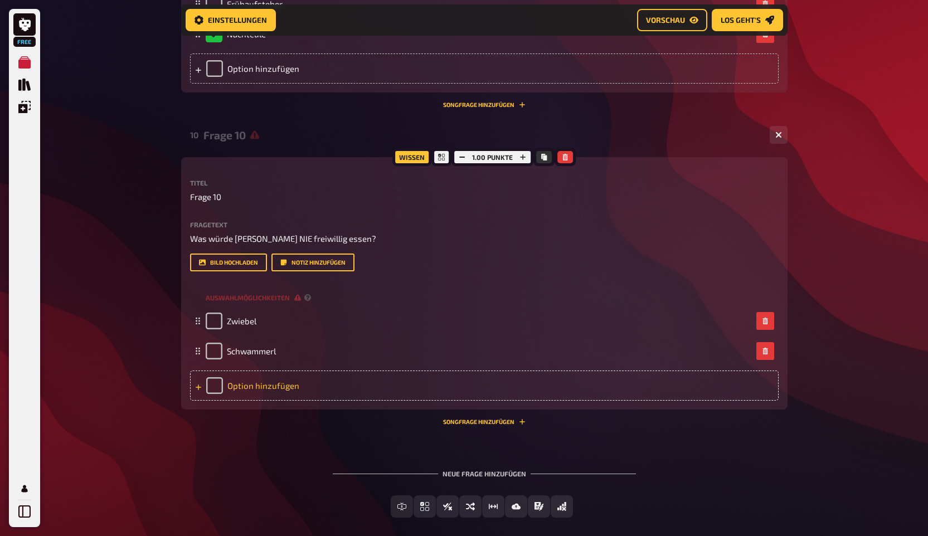
click at [265, 389] on div "Option hinzufügen" at bounding box center [484, 386] width 589 height 30
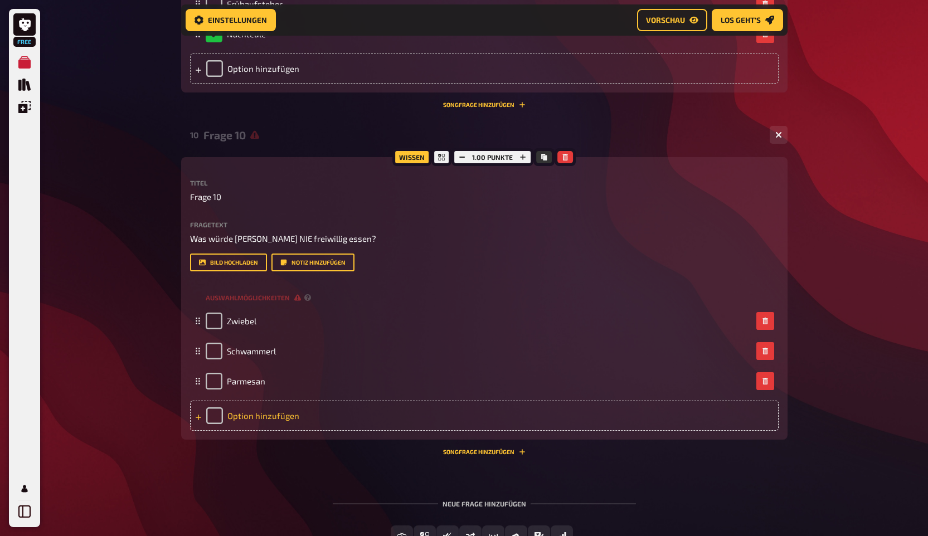
click at [274, 420] on div "Option hinzufügen" at bounding box center [484, 416] width 589 height 30
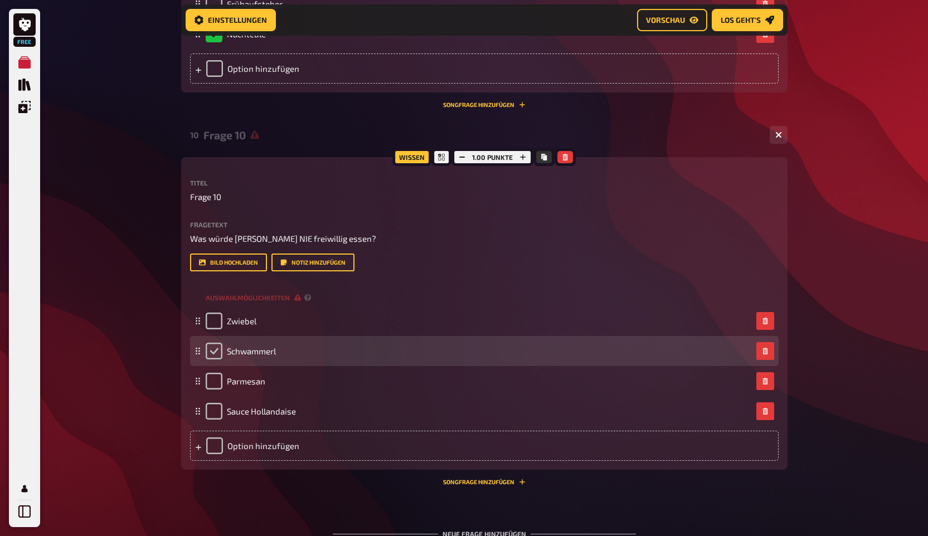
click at [212, 353] on input "checkbox" at bounding box center [214, 351] width 17 height 17
checkbox input "true"
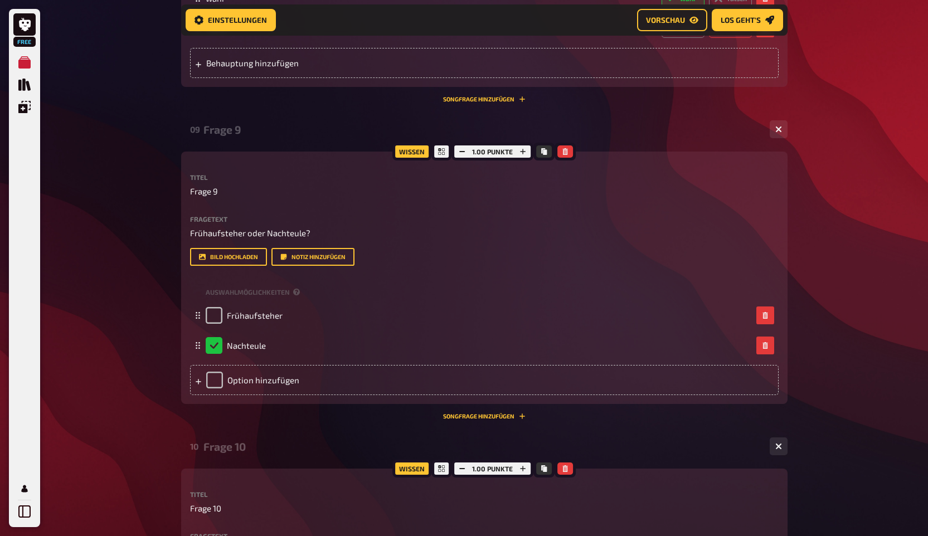
scroll to position [0, 0]
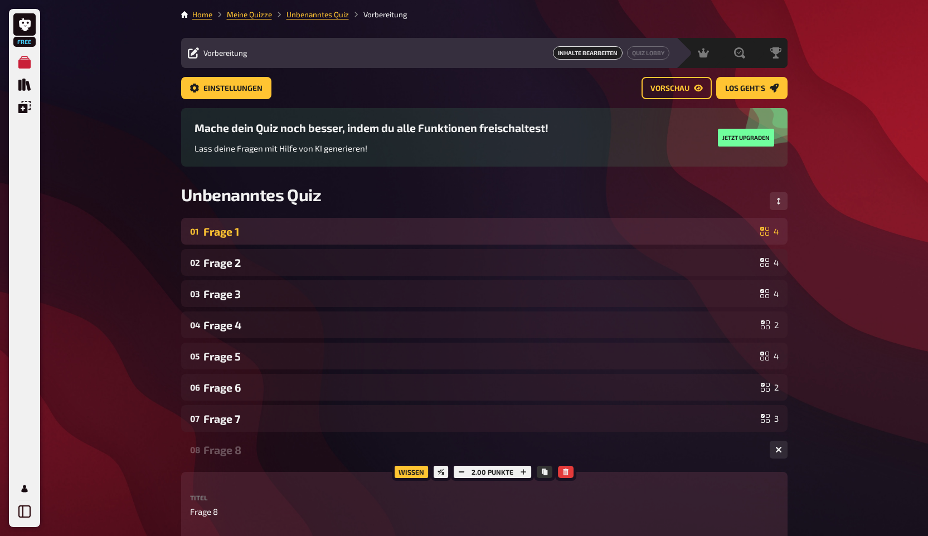
click at [265, 232] on div "Frage 1" at bounding box center [480, 231] width 553 height 13
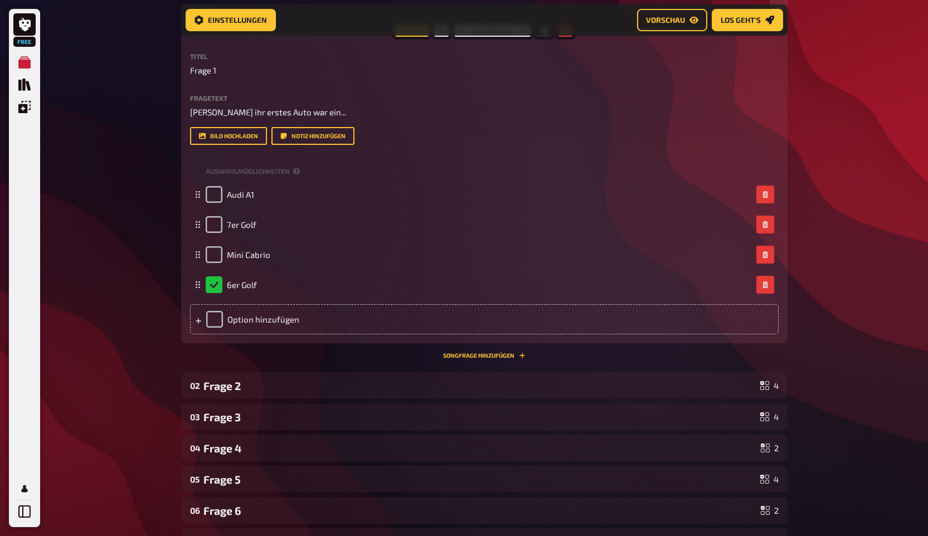
scroll to position [338, 0]
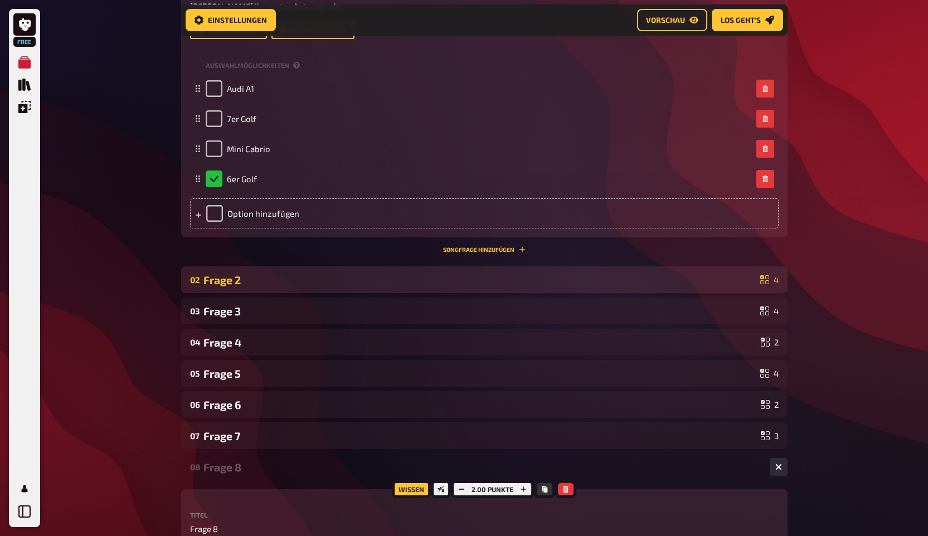
click at [234, 276] on div "Frage 2" at bounding box center [480, 280] width 553 height 13
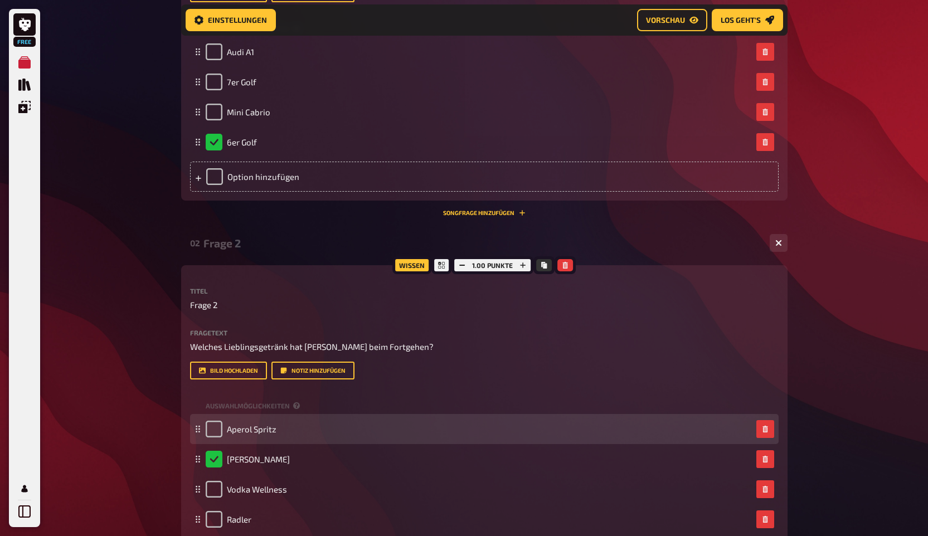
scroll to position [538, 0]
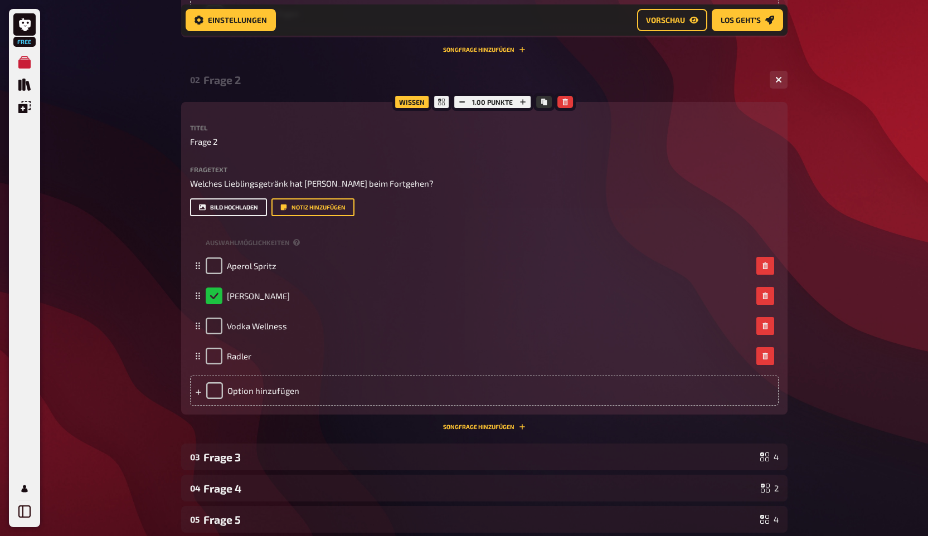
click at [224, 210] on button "Bild hochladen" at bounding box center [228, 207] width 77 height 18
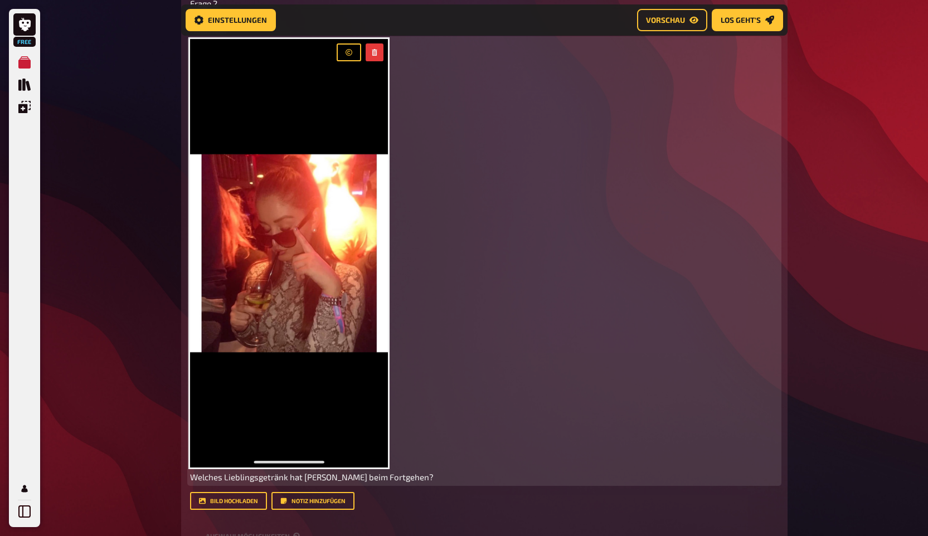
scroll to position [682, 0]
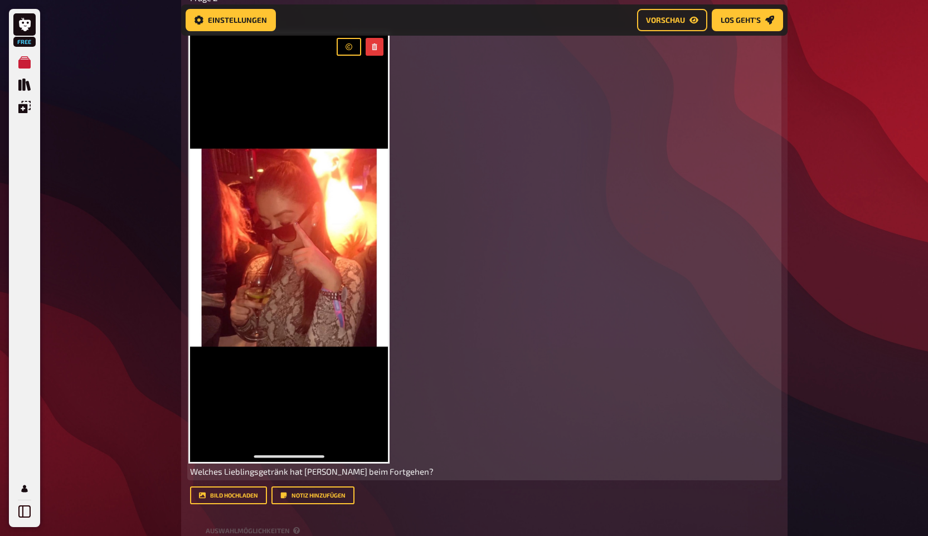
click at [341, 462] on img at bounding box center [289, 247] width 198 height 429
drag, startPoint x: 341, startPoint y: 463, endPoint x: 335, endPoint y: 432, distance: 32.4
click at [336, 432] on div "﻿ Welches Lieblingsgetränk hat [PERSON_NAME] beim Fortgehen?" at bounding box center [484, 255] width 589 height 445
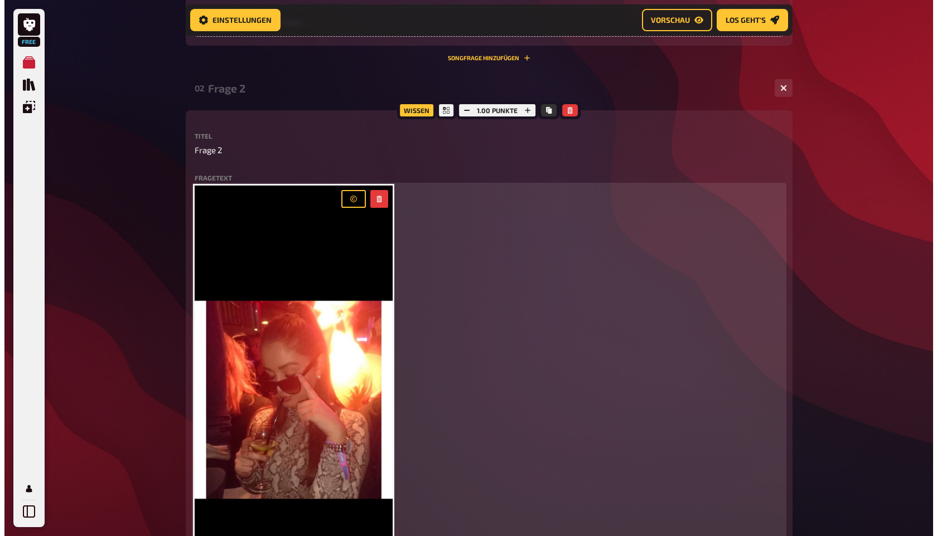
scroll to position [522, 0]
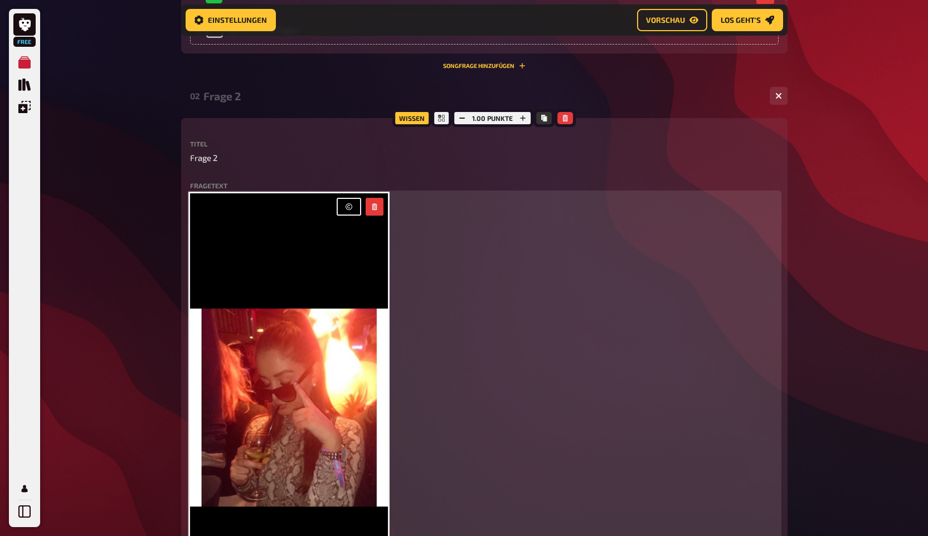
click at [348, 209] on icon "button" at bounding box center [349, 207] width 7 height 7
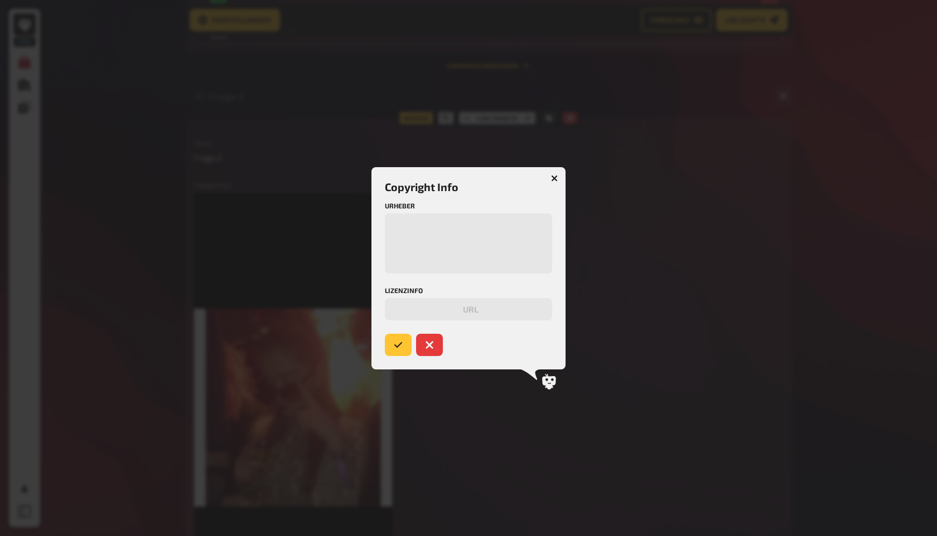
click at [556, 179] on icon "button" at bounding box center [554, 178] width 11 height 11
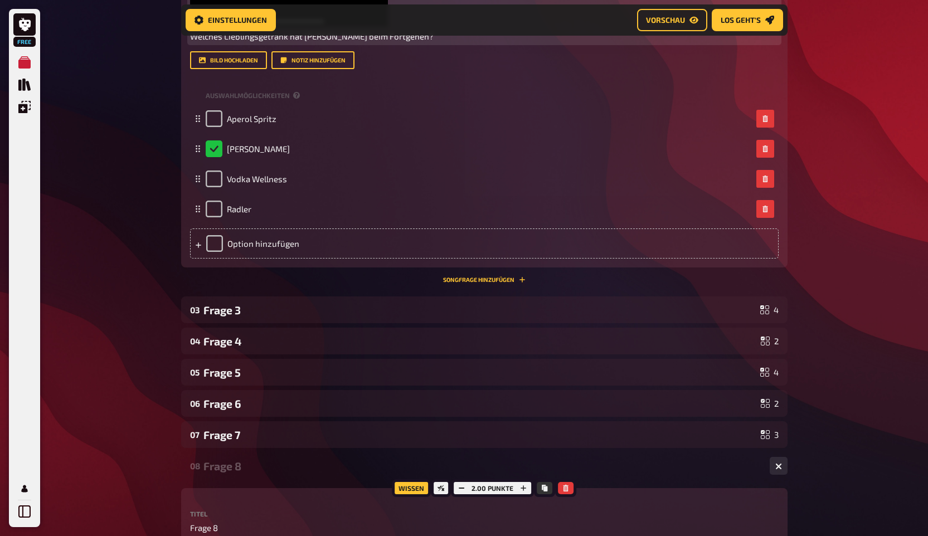
scroll to position [1118, 0]
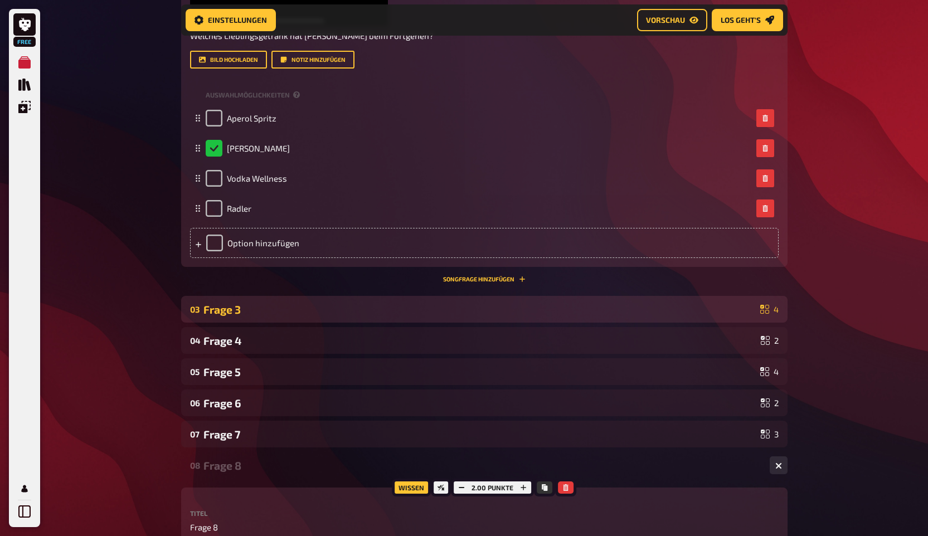
click at [285, 310] on div "Frage 3" at bounding box center [480, 309] width 553 height 13
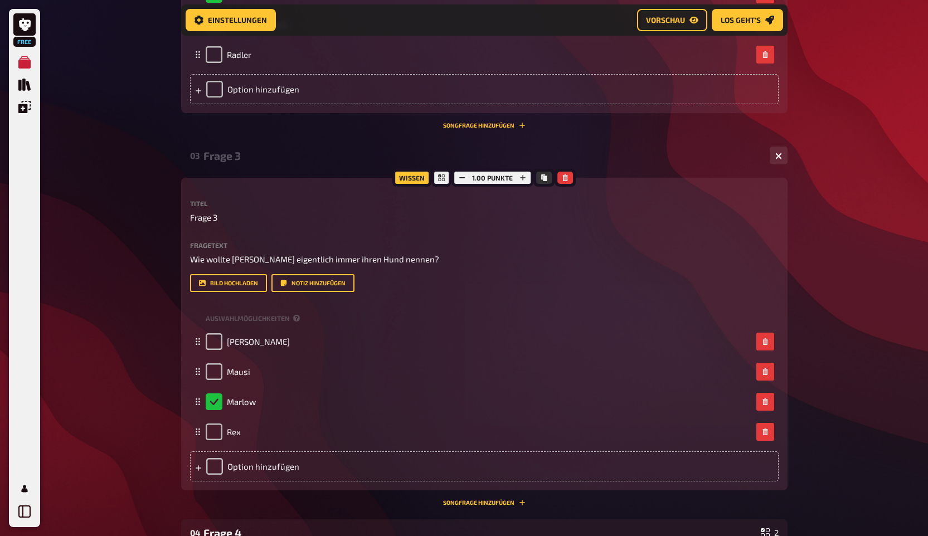
scroll to position [1296, 0]
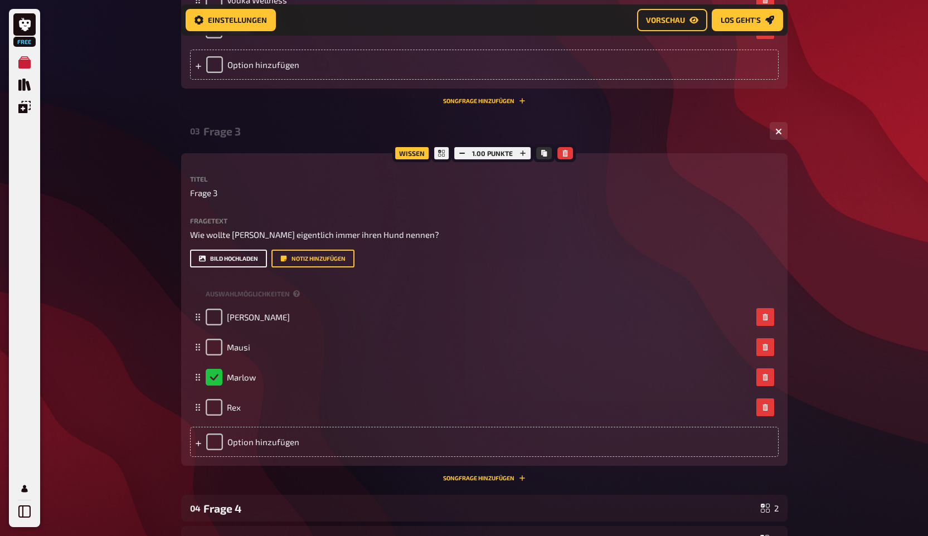
click at [225, 256] on button "Bild hochladen" at bounding box center [228, 259] width 77 height 18
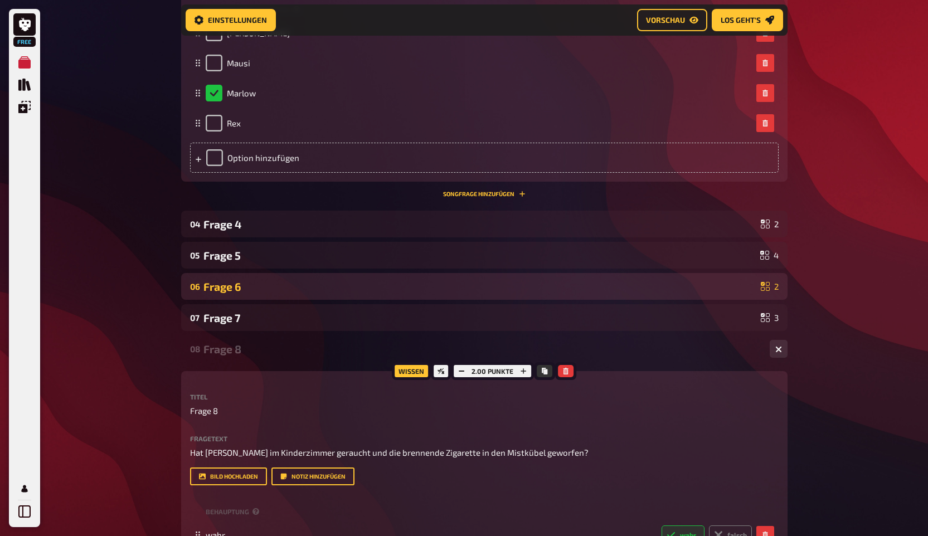
scroll to position [2066, 0]
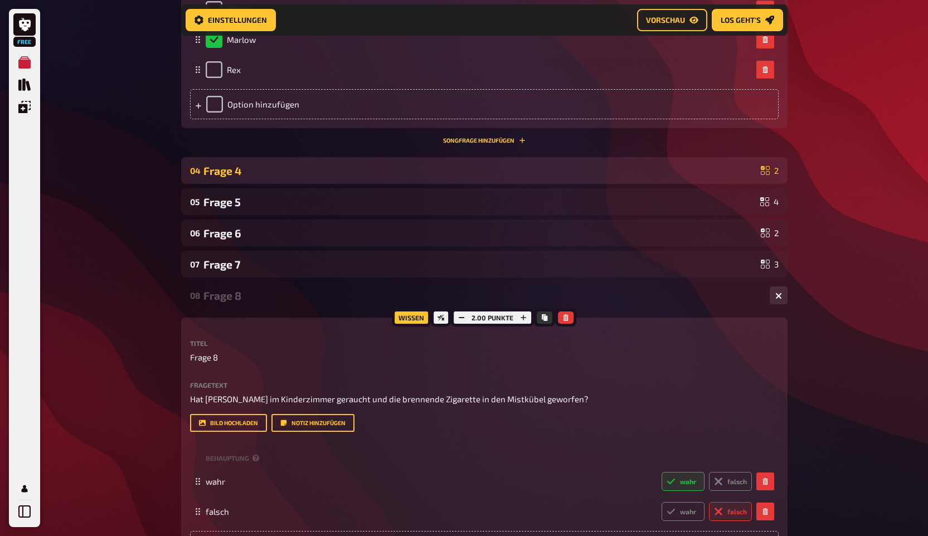
click at [249, 178] on div "04 Frage 4 2" at bounding box center [484, 170] width 607 height 27
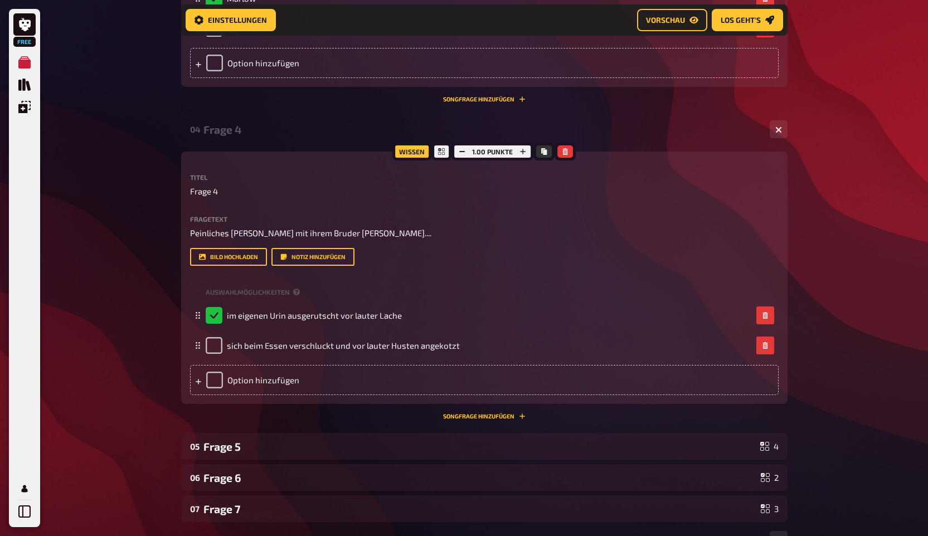
scroll to position [2134, 0]
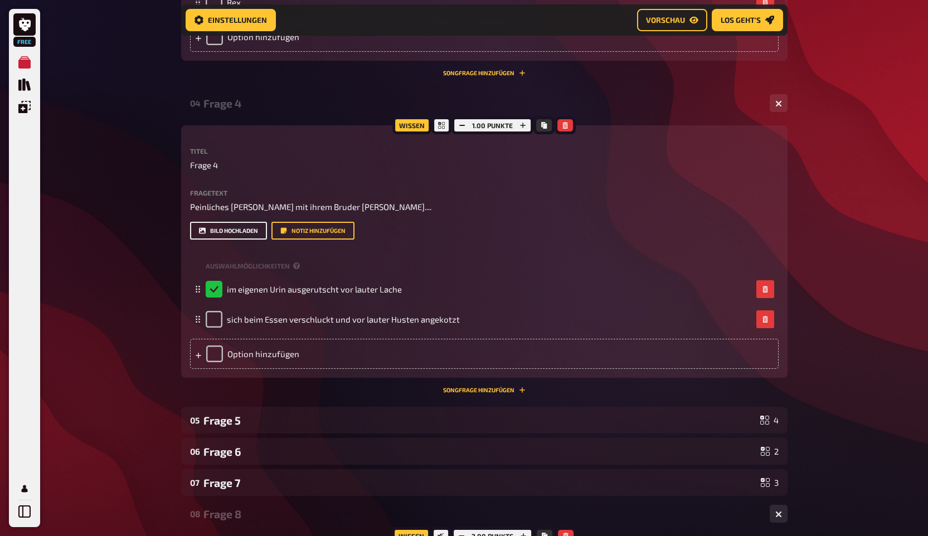
click at [236, 233] on button "Bild hochladen" at bounding box center [228, 231] width 77 height 18
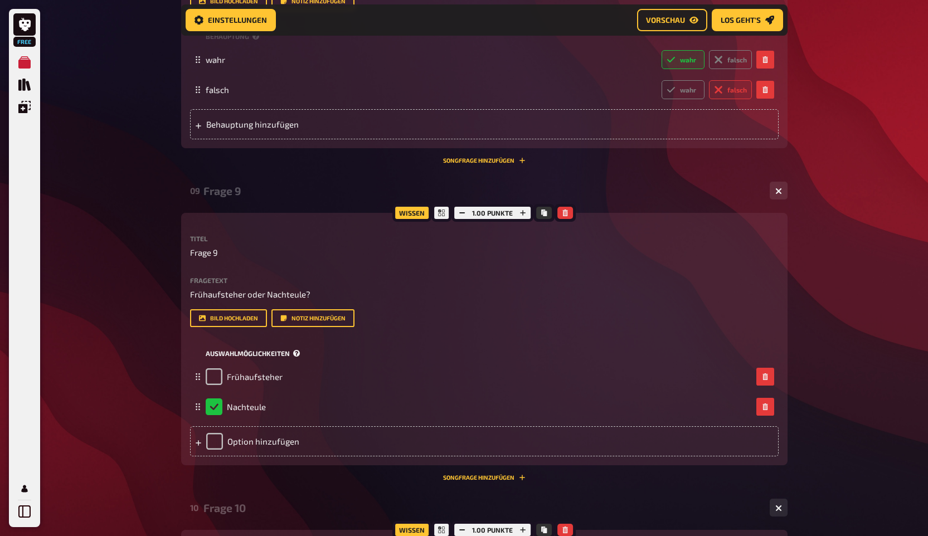
scroll to position [2779, 0]
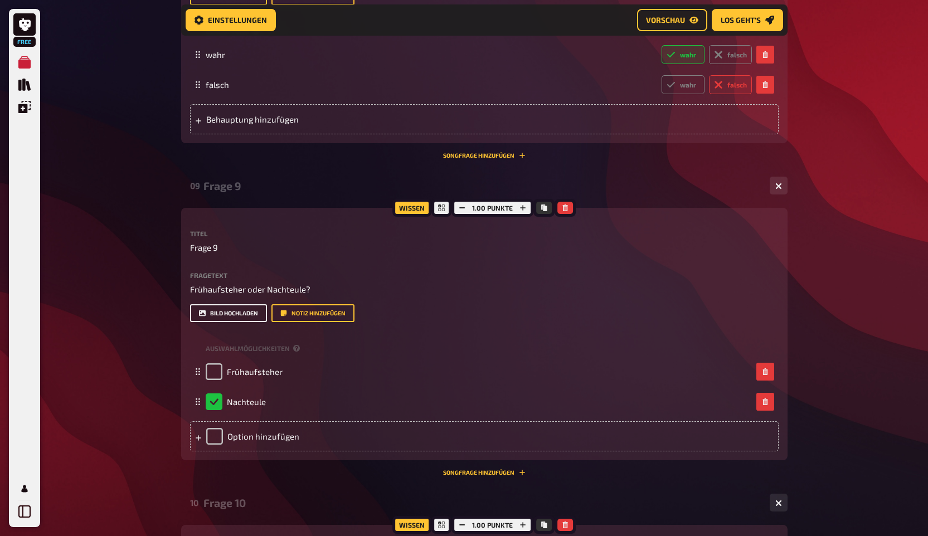
click at [238, 316] on button "Bild hochladen" at bounding box center [228, 313] width 77 height 18
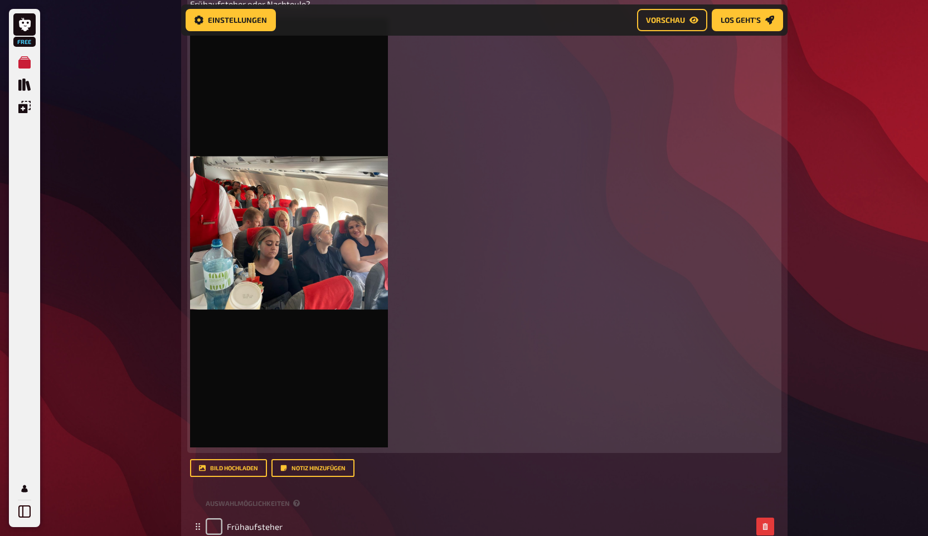
scroll to position [2801, 0]
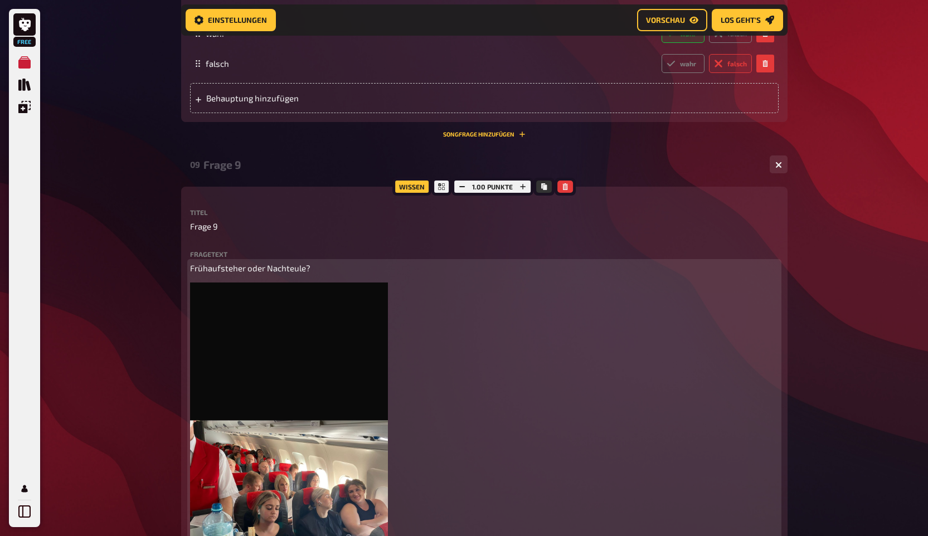
click at [383, 261] on div "Fragetext Frühaufsteher oder Nachteule? ﻿ Hier hinziehen für Dateiupload" at bounding box center [484, 483] width 589 height 464
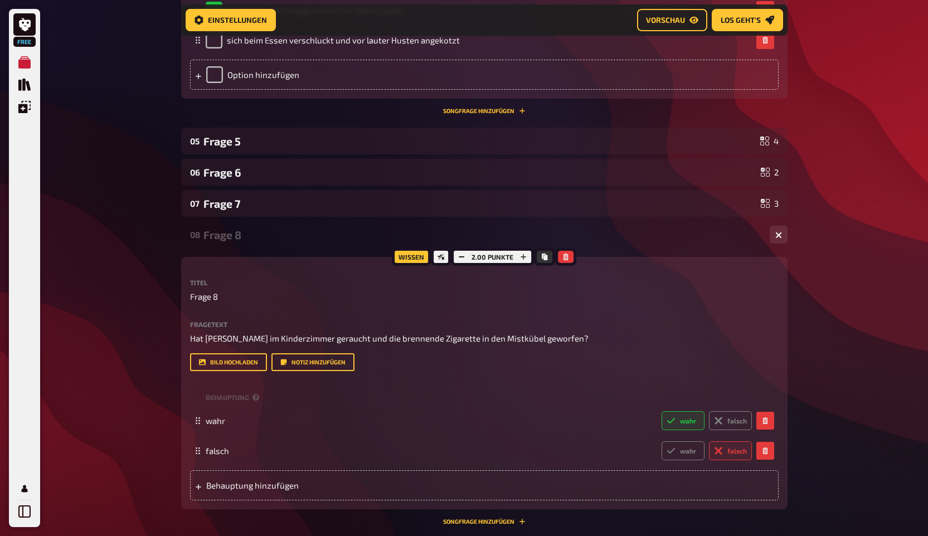
scroll to position [2223, 0]
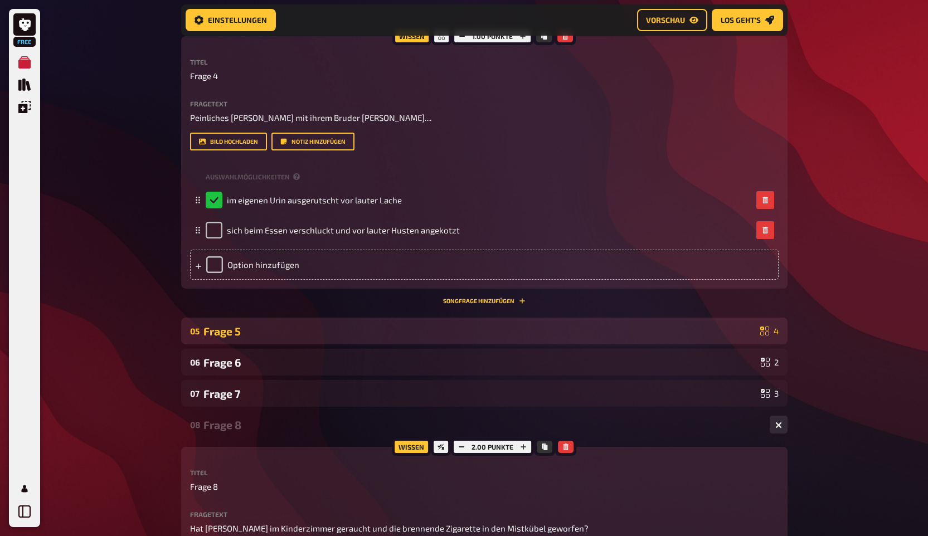
click at [215, 328] on div "Frage 5" at bounding box center [480, 331] width 553 height 13
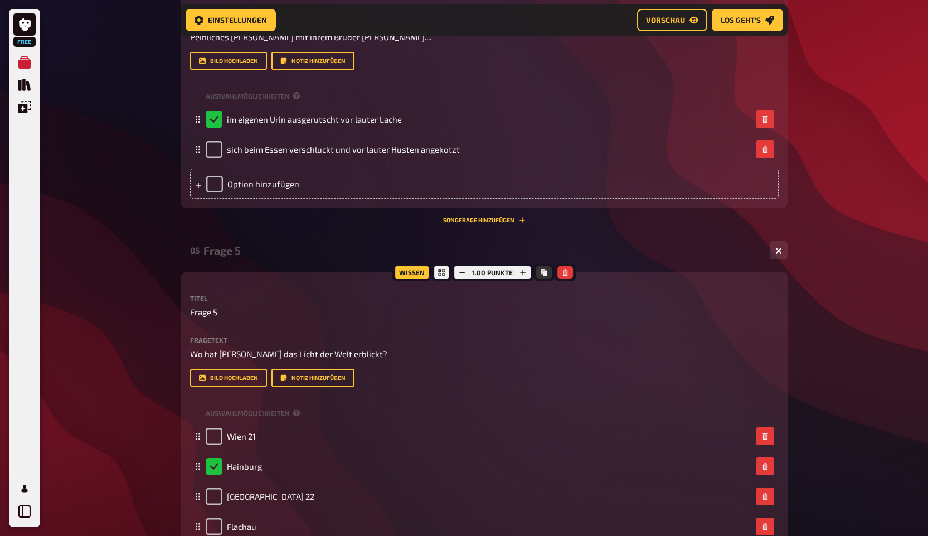
scroll to position [2448, 0]
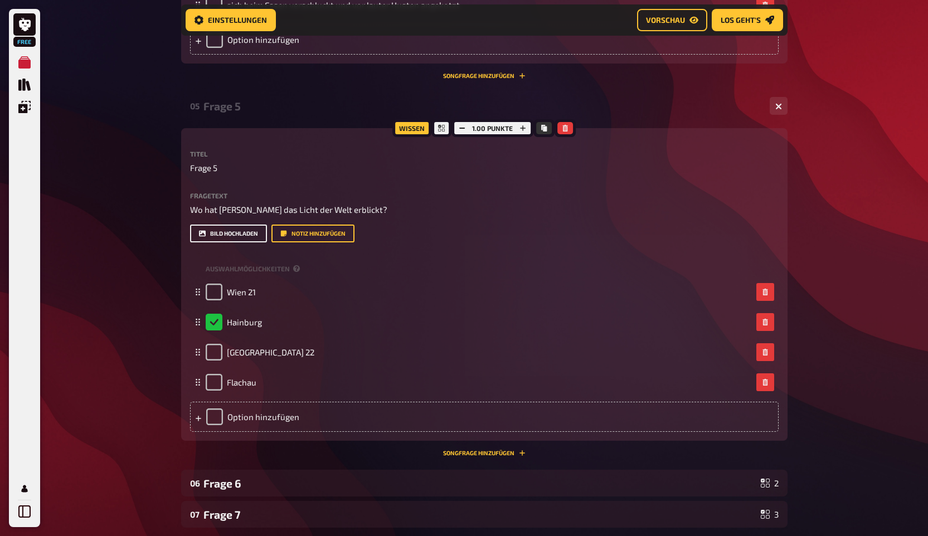
click at [246, 236] on button "Bild hochladen" at bounding box center [228, 234] width 77 height 18
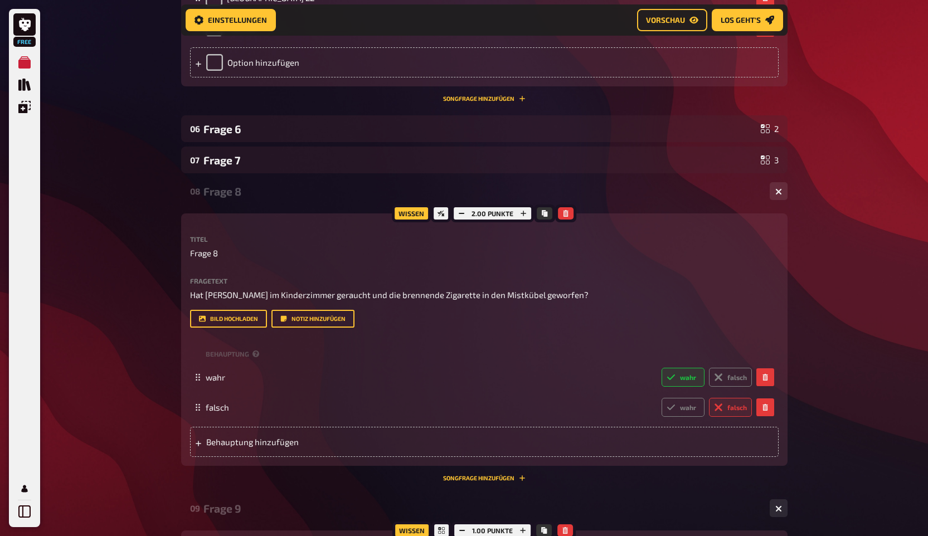
scroll to position [3224, 0]
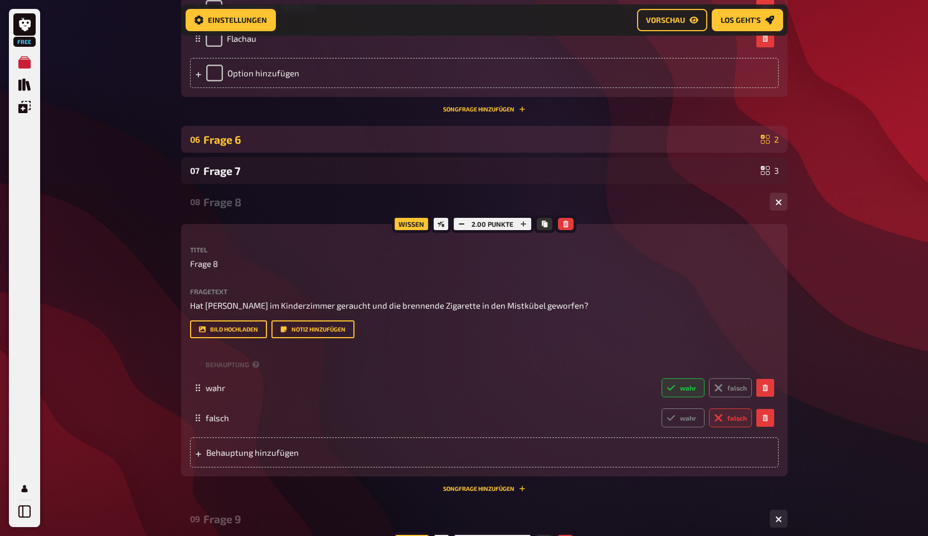
click at [235, 139] on div "Frage 6" at bounding box center [480, 139] width 553 height 13
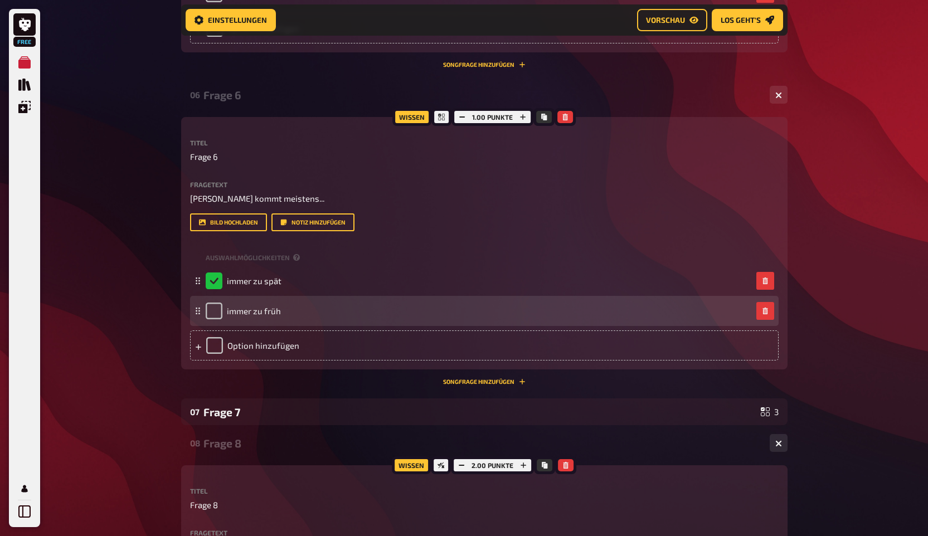
scroll to position [3300, 0]
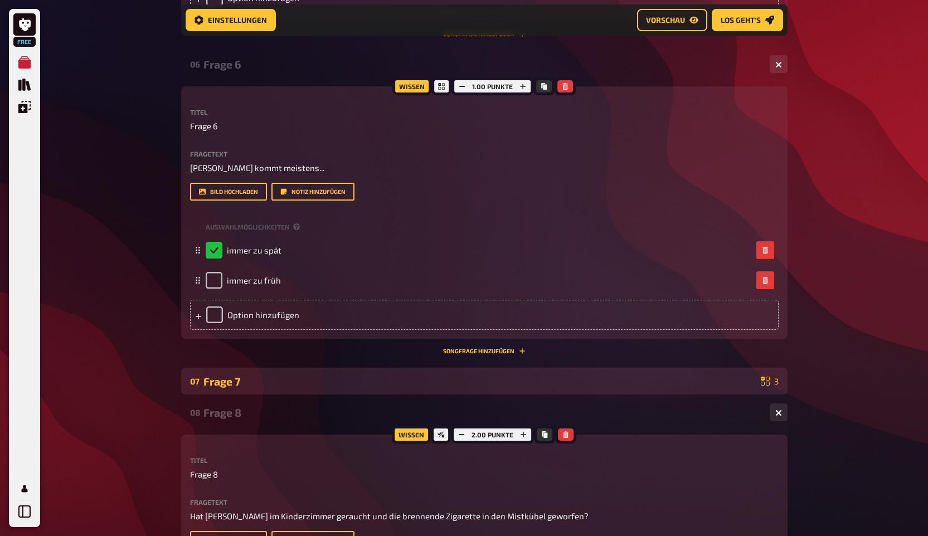
click at [212, 393] on div "07 Frage 7 3" at bounding box center [484, 381] width 607 height 27
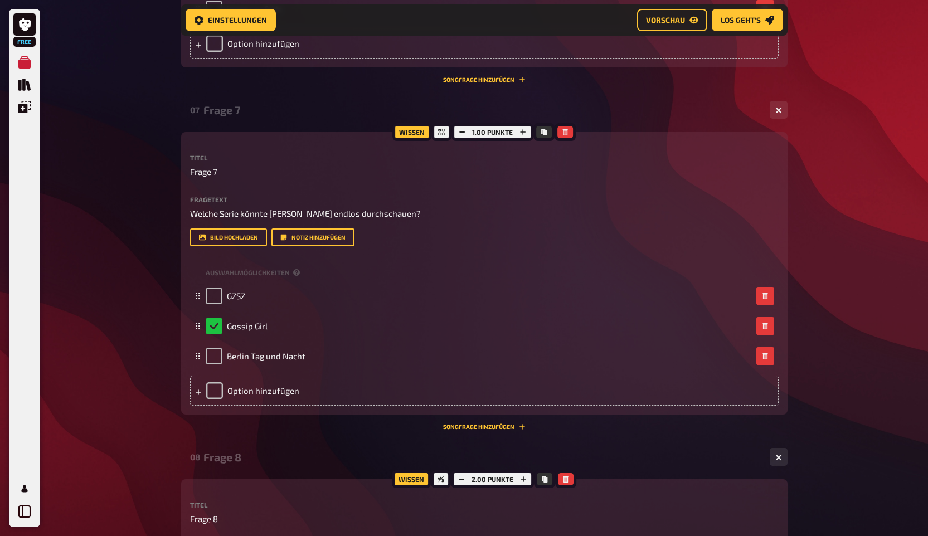
scroll to position [3559, 0]
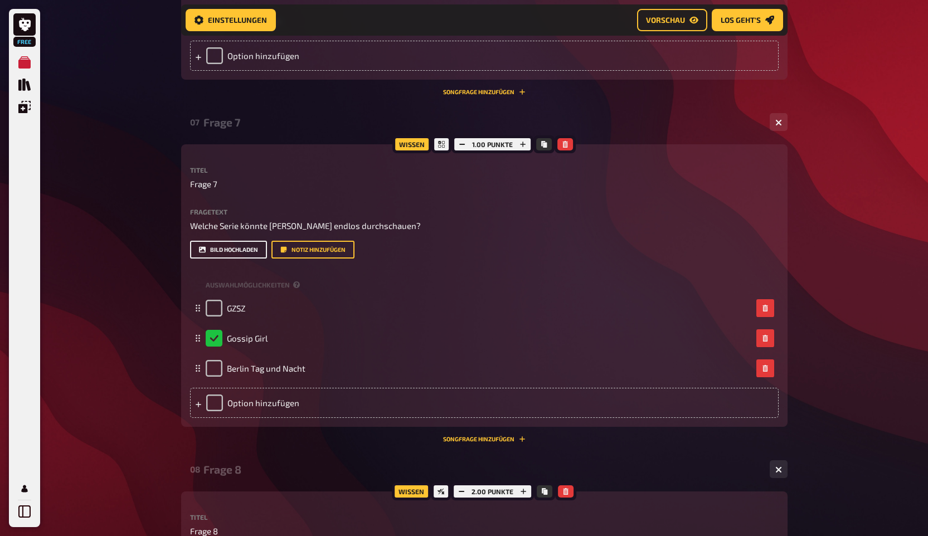
click at [248, 252] on button "Bild hochladen" at bounding box center [228, 250] width 77 height 18
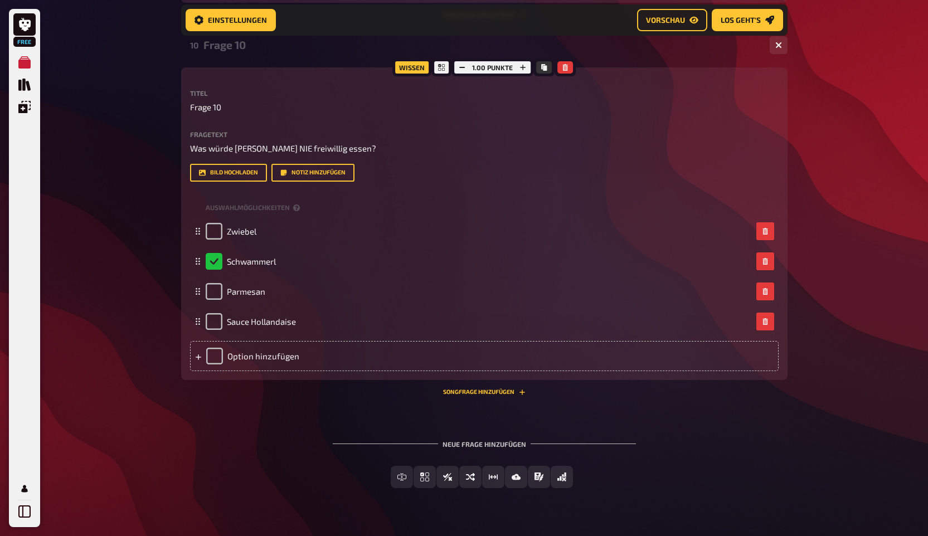
scroll to position [5491, 0]
click at [227, 173] on button "Bild hochladen" at bounding box center [228, 172] width 77 height 18
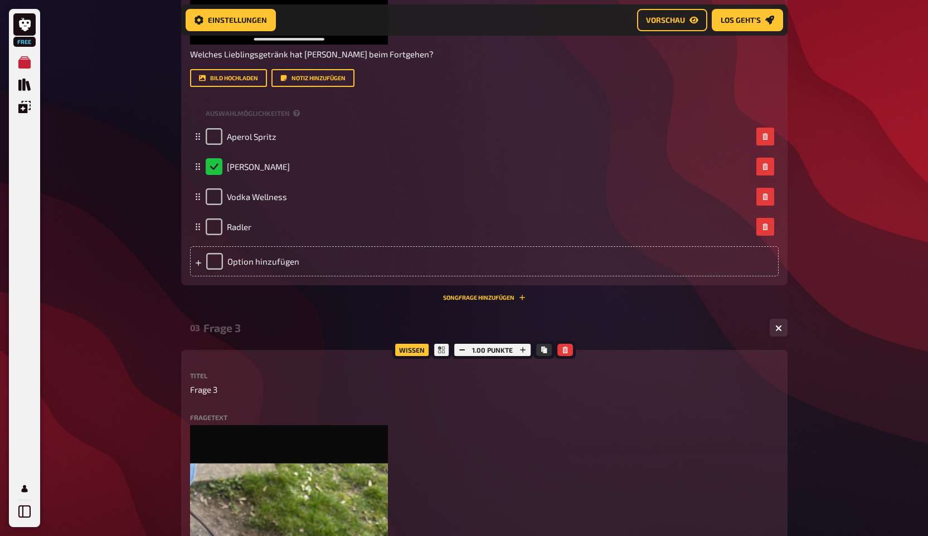
scroll to position [2115, 0]
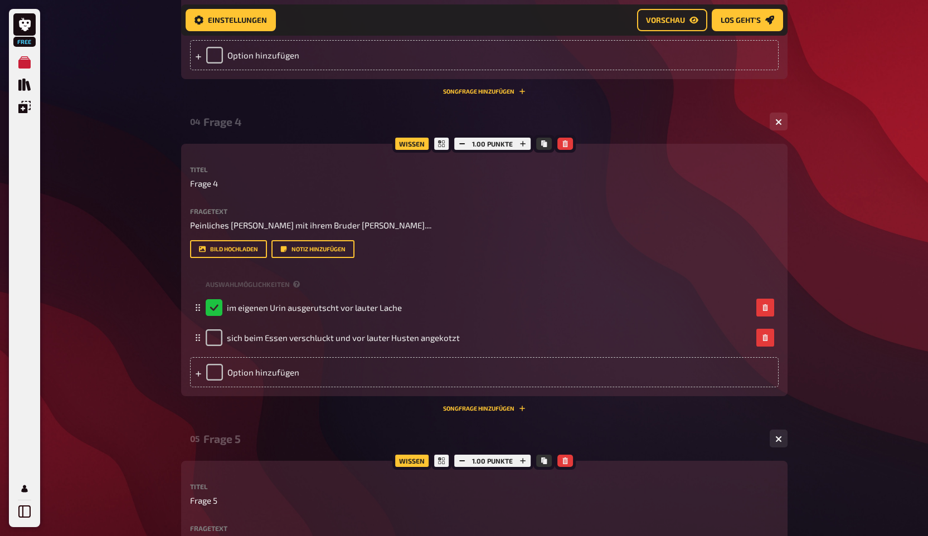
click at [223, 261] on div "Titel Frage 4 Fragetext Peinliches Erlebnis mit ihrem Bruder [PERSON_NAME].... …" at bounding box center [484, 276] width 589 height 221
click at [216, 249] on button "Bild hochladen" at bounding box center [228, 249] width 77 height 18
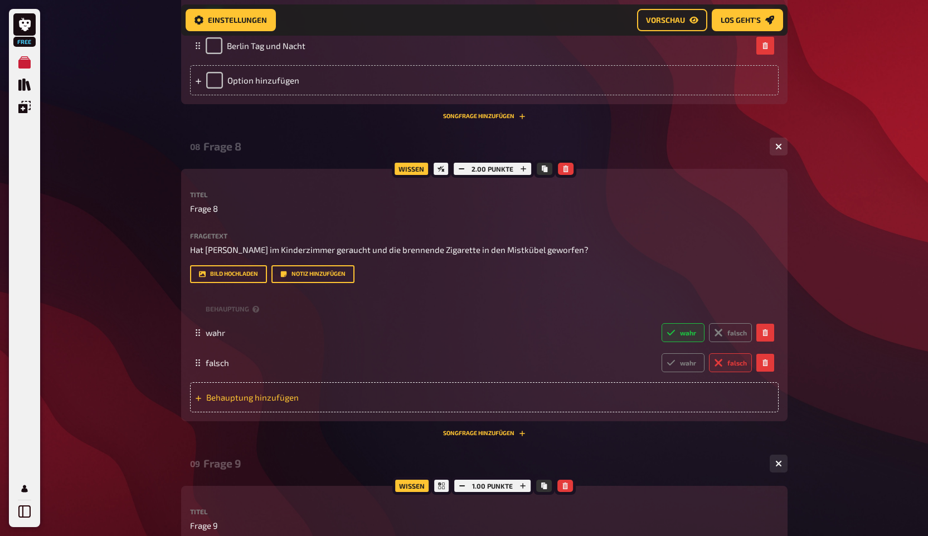
scroll to position [4724, 0]
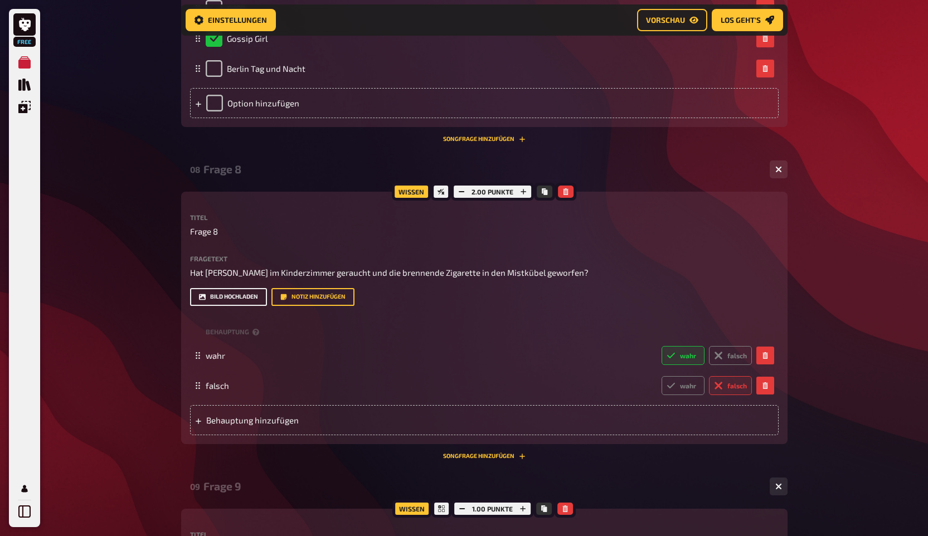
click at [236, 294] on button "Bild hochladen" at bounding box center [228, 297] width 77 height 18
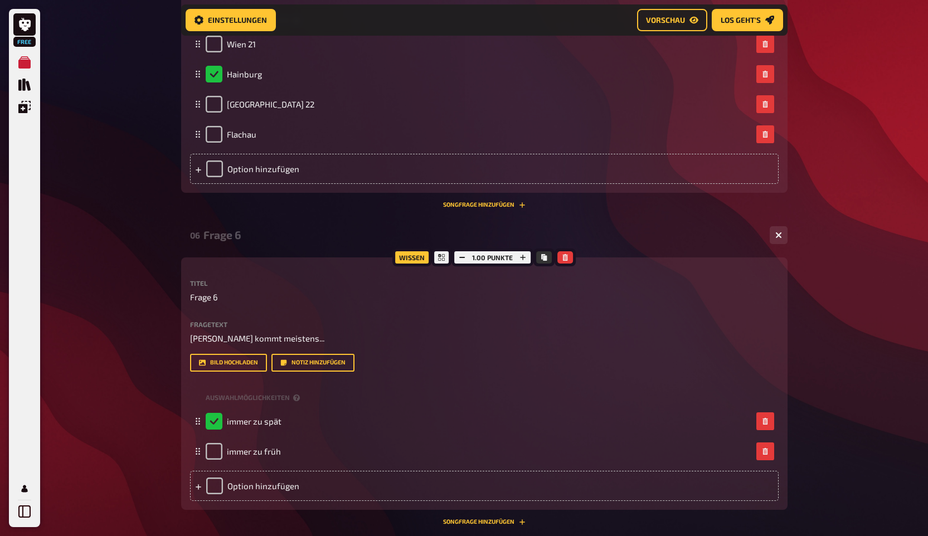
scroll to position [3560, 0]
click at [241, 364] on button "Bild hochladen" at bounding box center [228, 364] width 77 height 18
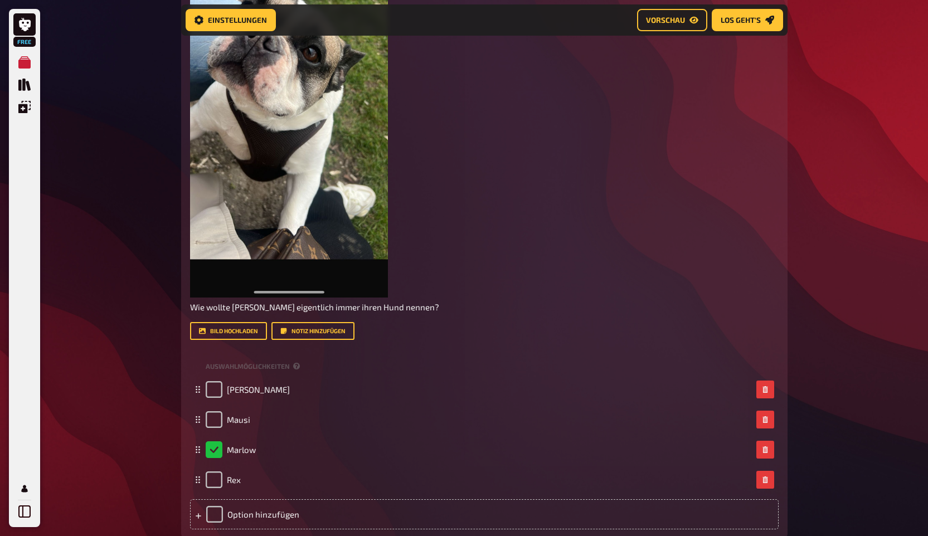
scroll to position [0, 0]
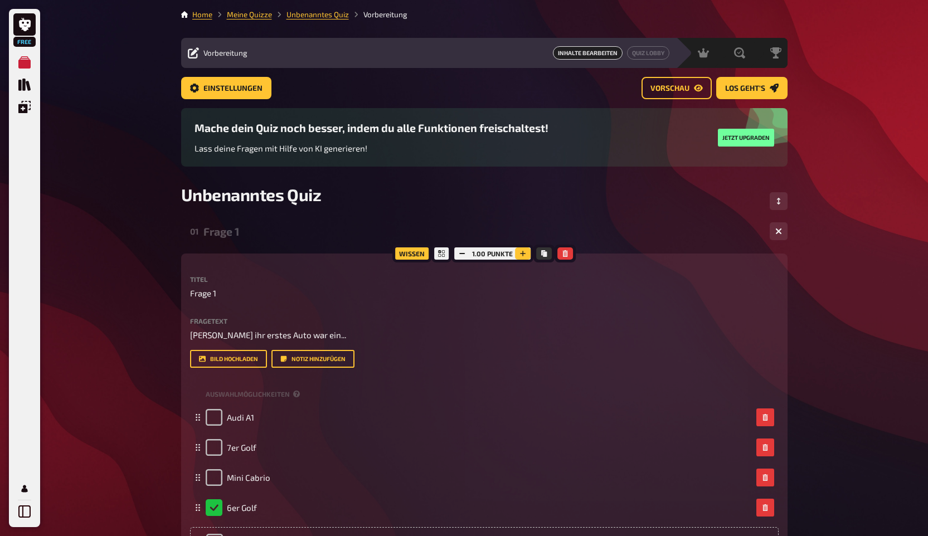
click at [522, 251] on icon "button" at bounding box center [524, 254] width 6 height 6
click at [460, 255] on icon "button" at bounding box center [462, 253] width 7 height 7
click at [526, 254] on button "button" at bounding box center [524, 254] width 16 height 12
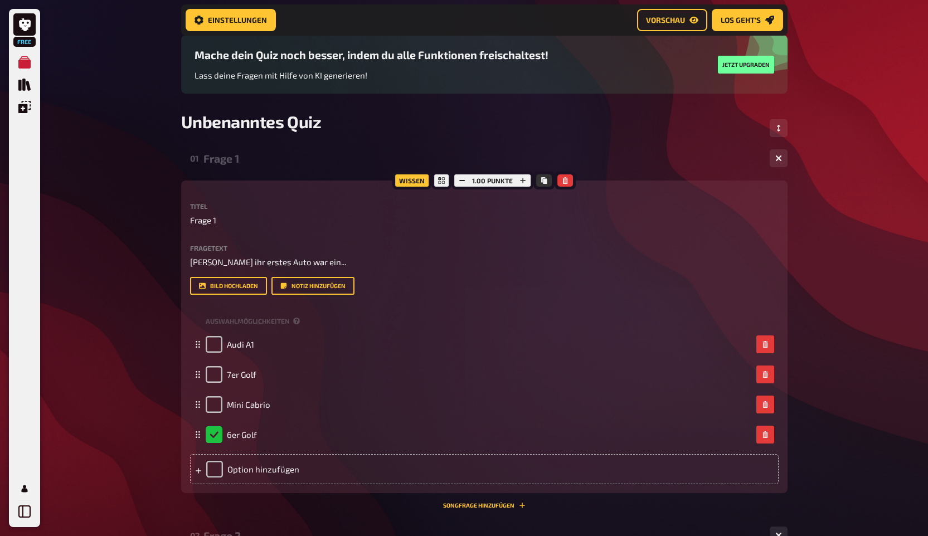
scroll to position [138, 0]
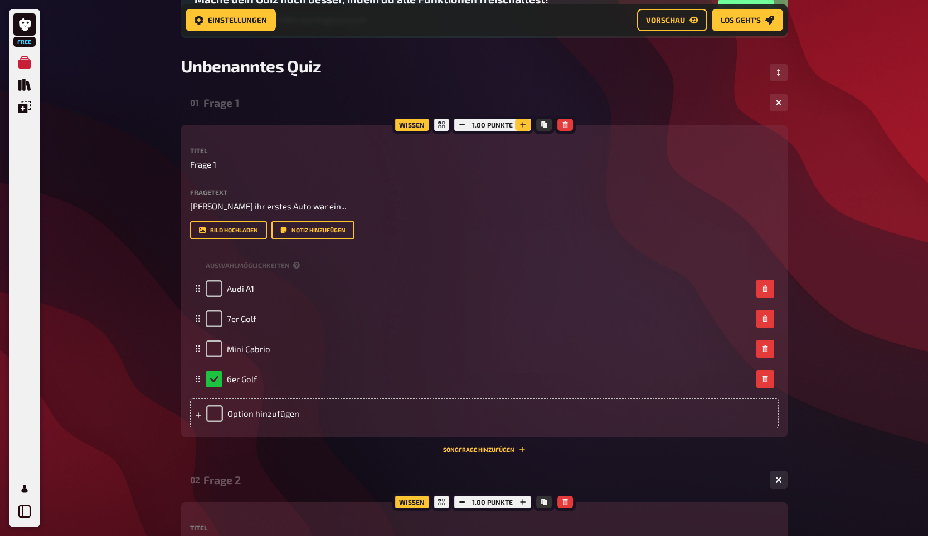
click at [525, 126] on icon "button" at bounding box center [523, 125] width 7 height 7
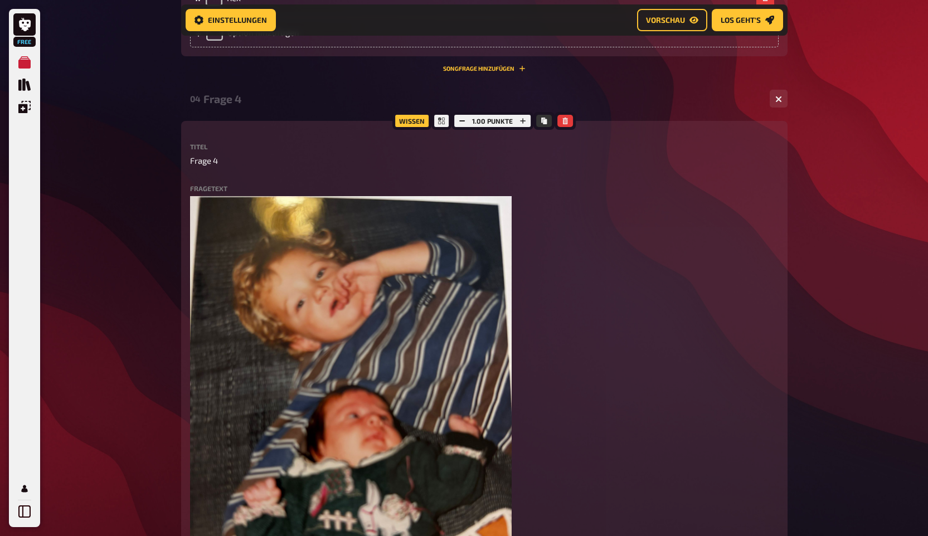
scroll to position [2065, 0]
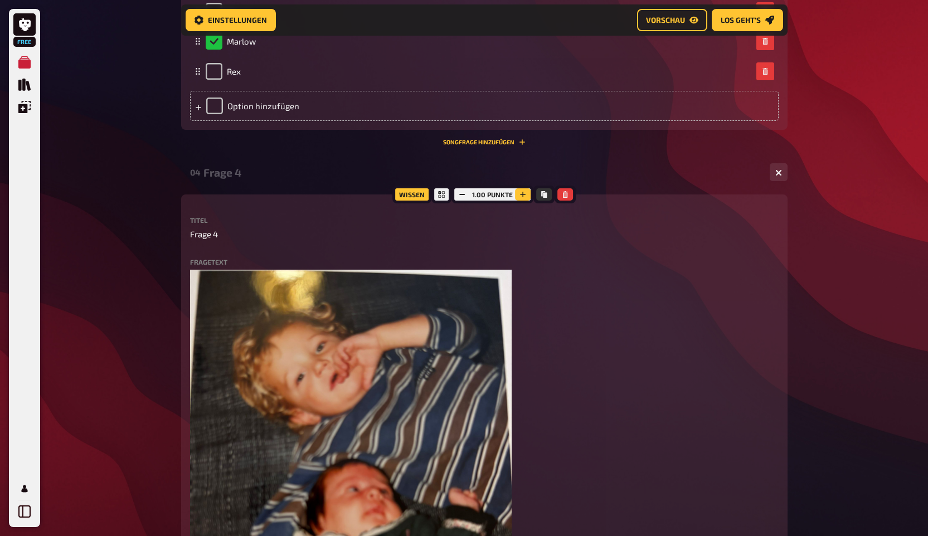
click at [525, 198] on icon "button" at bounding box center [523, 194] width 7 height 7
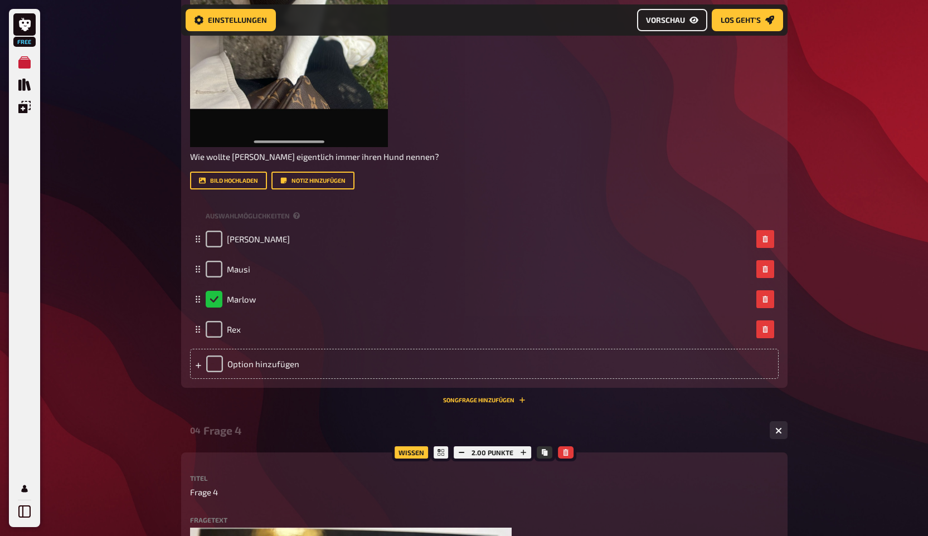
scroll to position [574, 0]
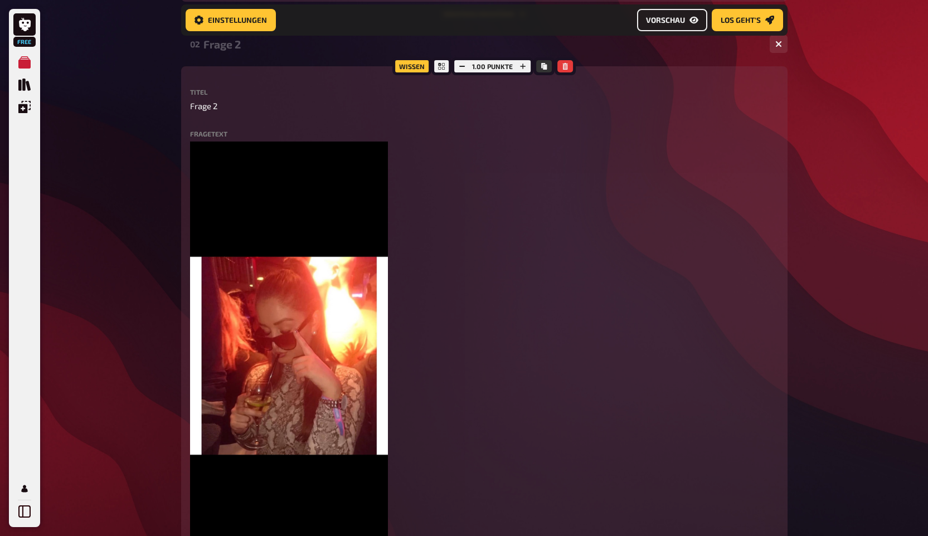
click at [674, 17] on span "Vorschau" at bounding box center [665, 20] width 39 height 8
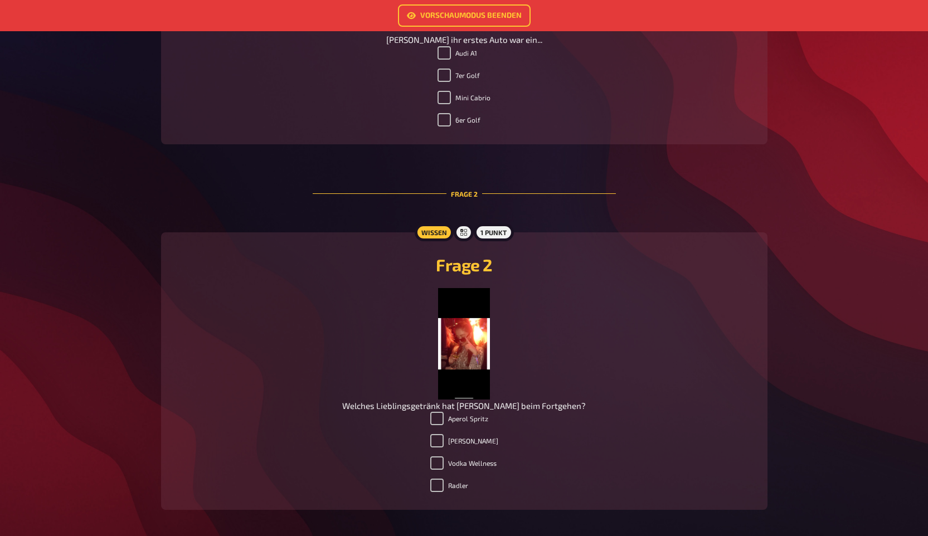
scroll to position [420, 0]
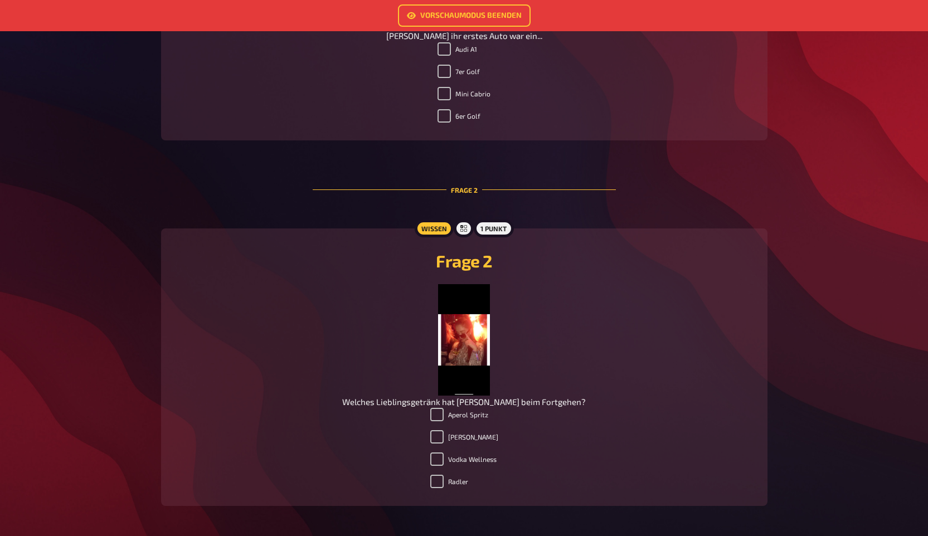
click at [465, 342] on img at bounding box center [463, 340] width 51 height 112
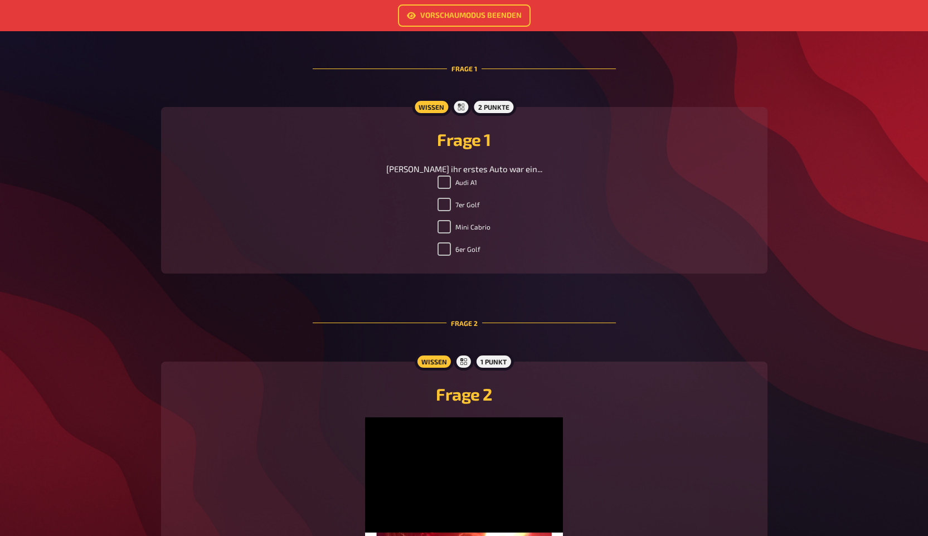
scroll to position [0, 0]
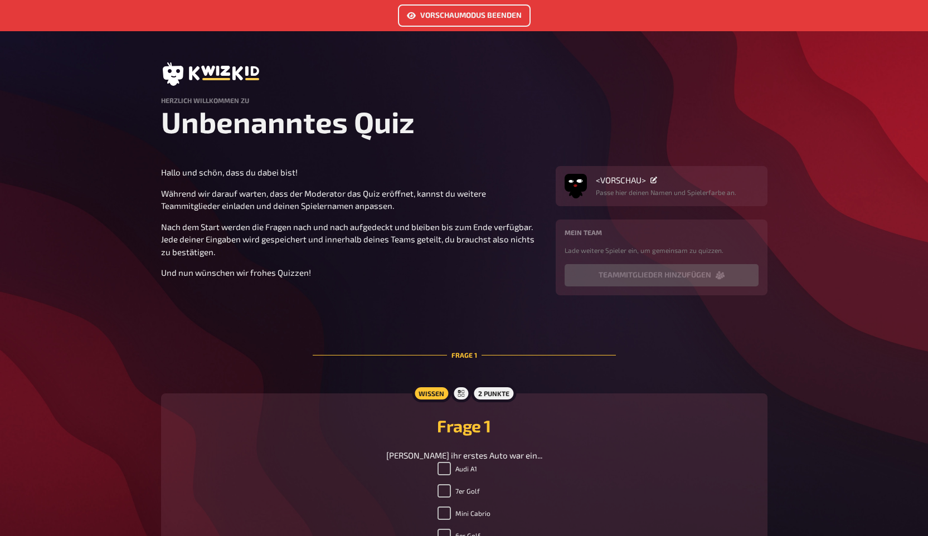
click at [468, 17] on link "Vorschaumodus beenden" at bounding box center [464, 15] width 133 height 22
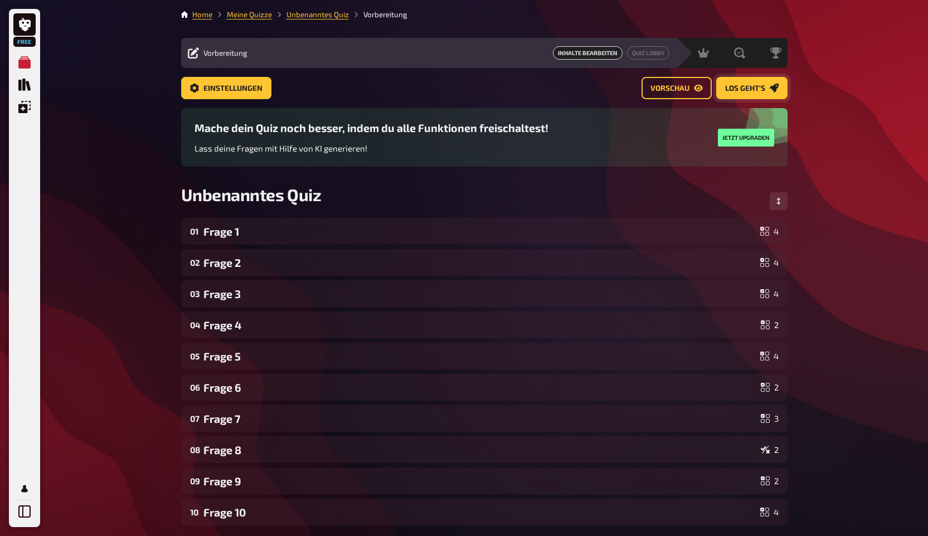
click at [745, 90] on span "Los geht's" at bounding box center [745, 89] width 40 height 8
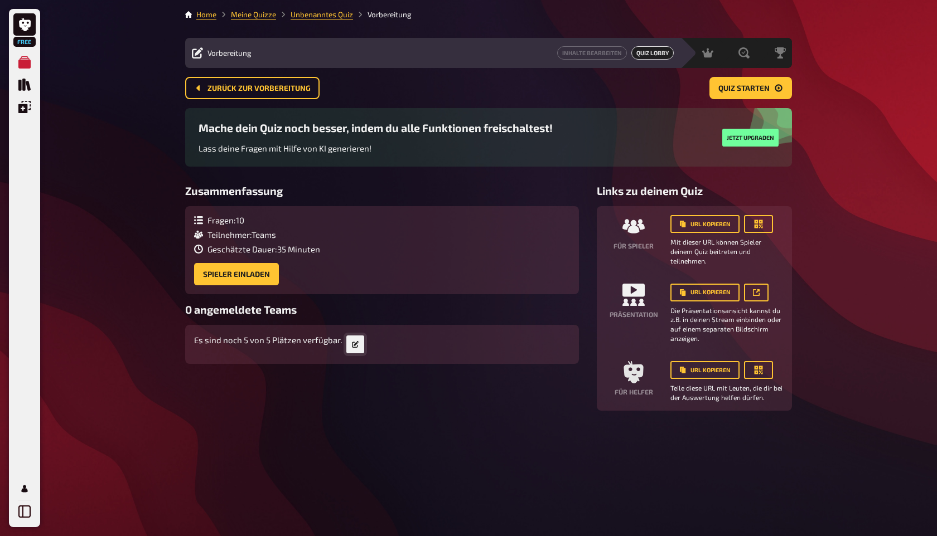
click at [349, 345] on link at bounding box center [355, 345] width 18 height 18
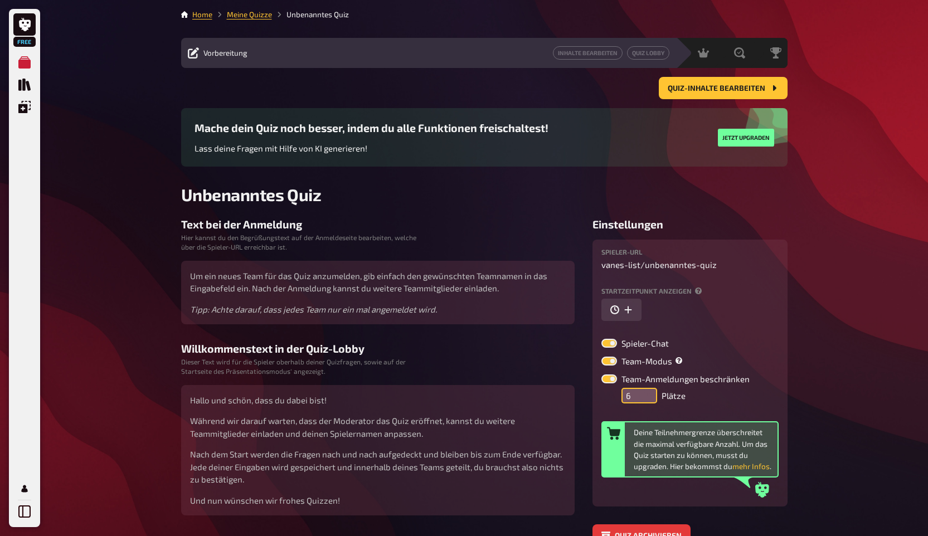
click at [641, 393] on input "6" at bounding box center [640, 396] width 36 height 16
click at [641, 393] on input "7" at bounding box center [640, 396] width 36 height 16
click at [641, 393] on input "8" at bounding box center [640, 396] width 36 height 16
click at [641, 393] on input "9" at bounding box center [640, 396] width 36 height 16
click at [645, 399] on input "8" at bounding box center [640, 396] width 36 height 16
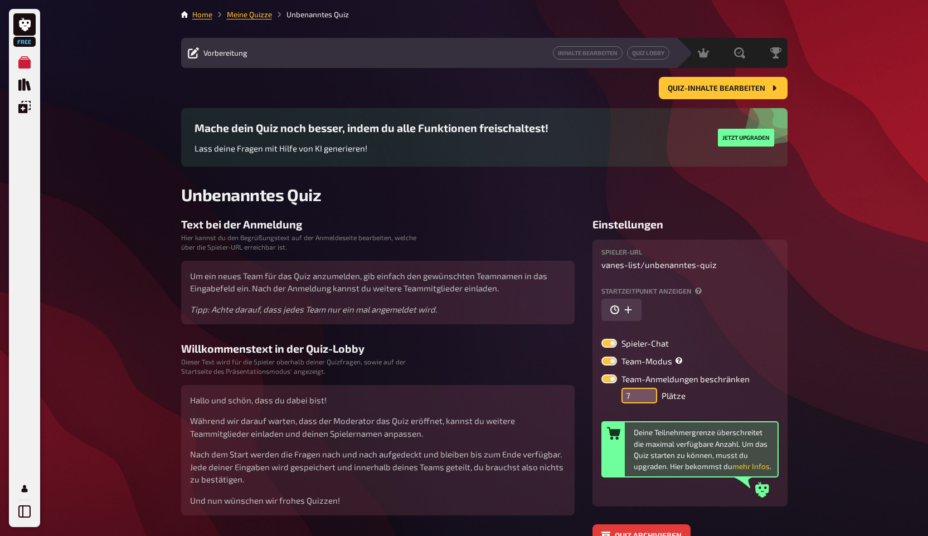
click at [645, 399] on input "7" at bounding box center [640, 396] width 36 height 16
click at [645, 399] on input "6" at bounding box center [640, 396] width 36 height 16
type input "5"
click at [645, 399] on input "5" at bounding box center [640, 396] width 36 height 16
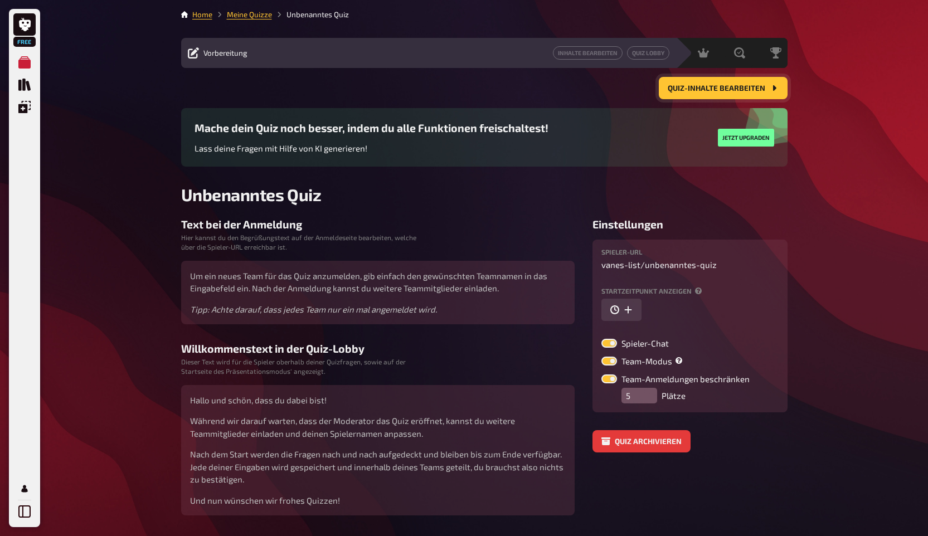
click at [713, 91] on span "Quiz-Inhalte bearbeiten" at bounding box center [717, 89] width 98 height 8
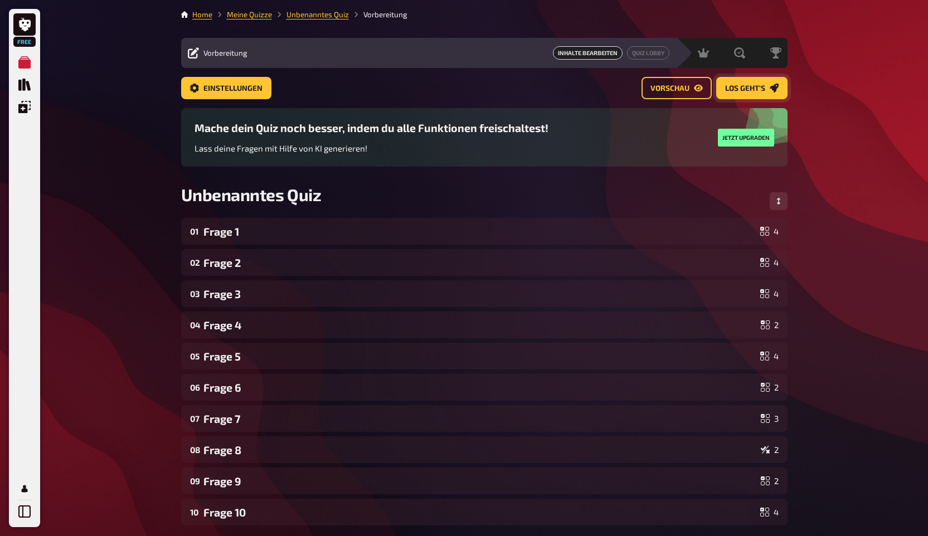
click at [739, 86] on span "Los geht's" at bounding box center [745, 89] width 40 height 8
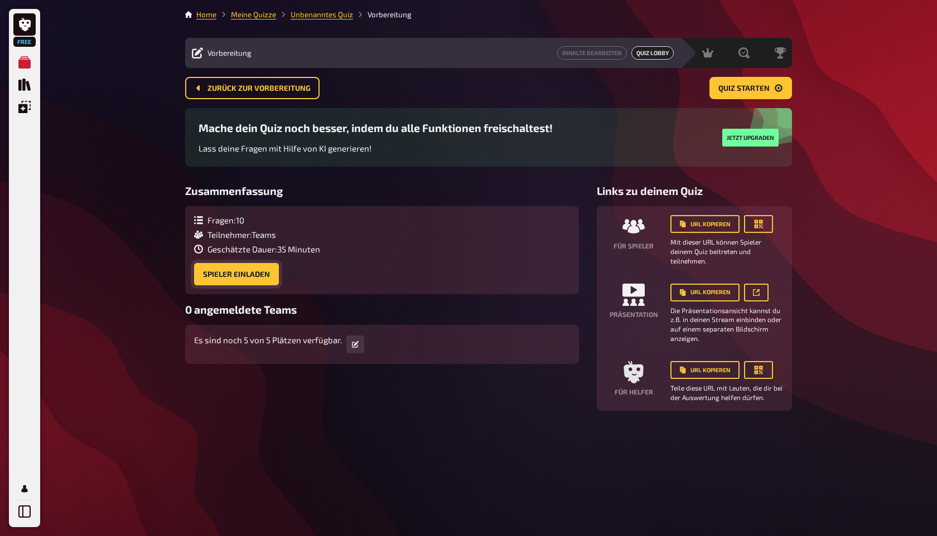
click at [246, 274] on button "Spieler einladen" at bounding box center [236, 274] width 85 height 22
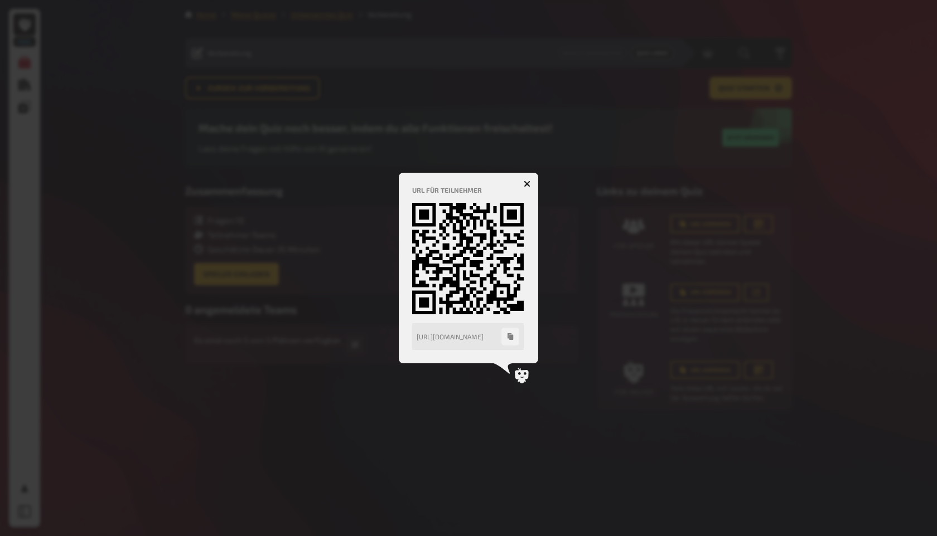
click at [527, 182] on icon "button" at bounding box center [527, 183] width 11 height 11
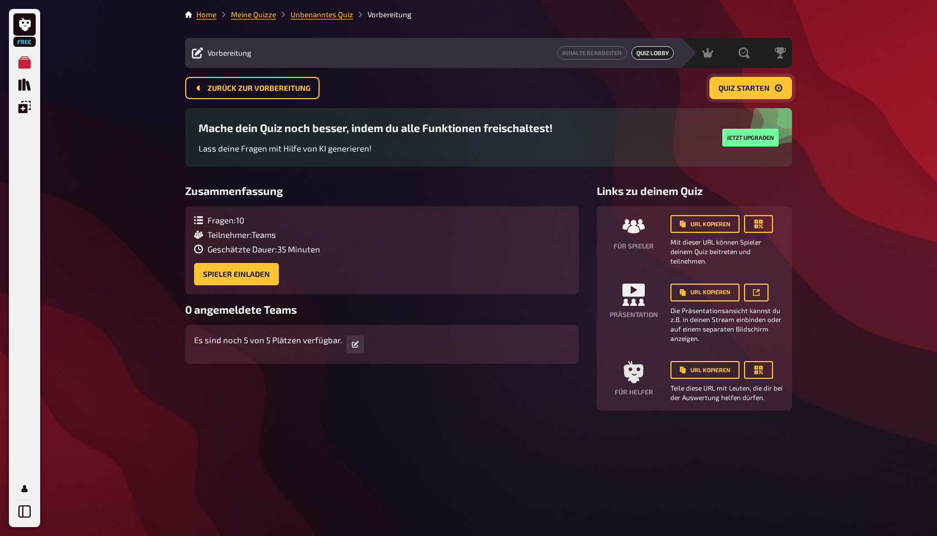
click at [742, 98] on button "Quiz starten" at bounding box center [750, 88] width 83 height 22
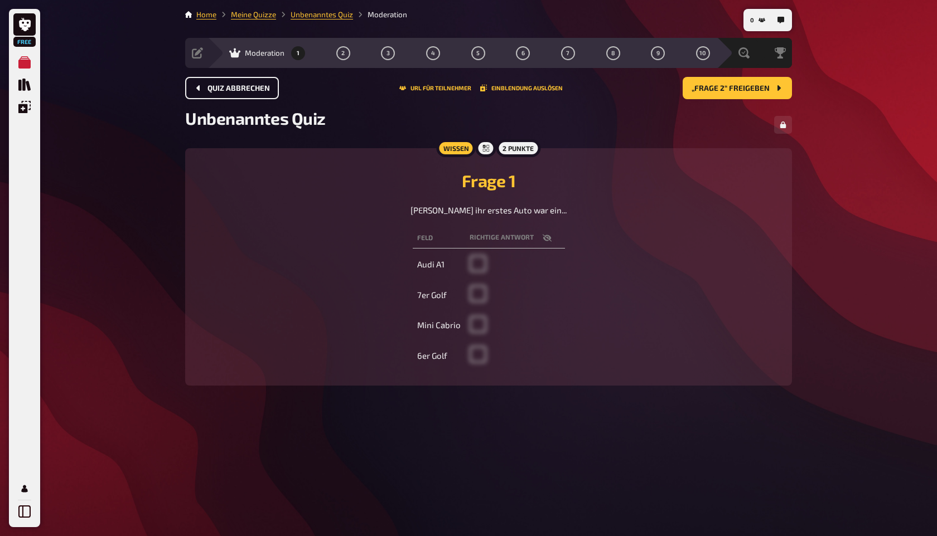
click at [240, 90] on span "Quiz abbrechen" at bounding box center [238, 89] width 62 height 8
